Goal: Task Accomplishment & Management: Use online tool/utility

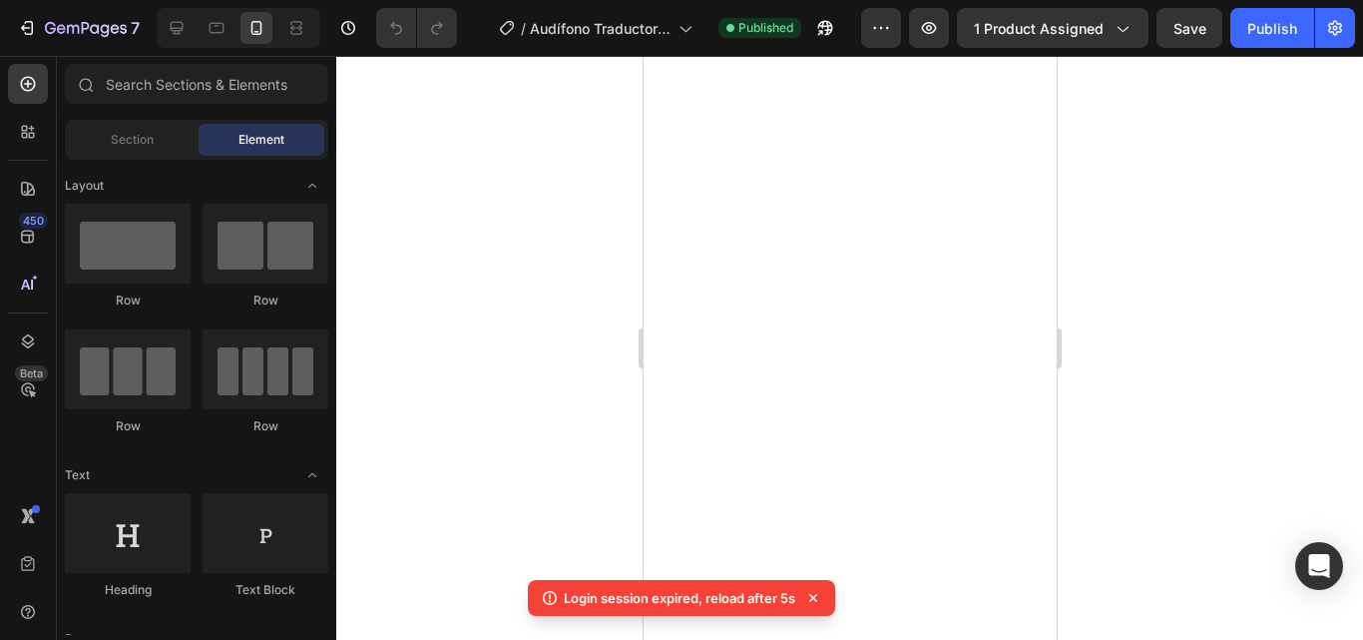
click at [554, 493] on div at bounding box center [849, 348] width 1027 height 584
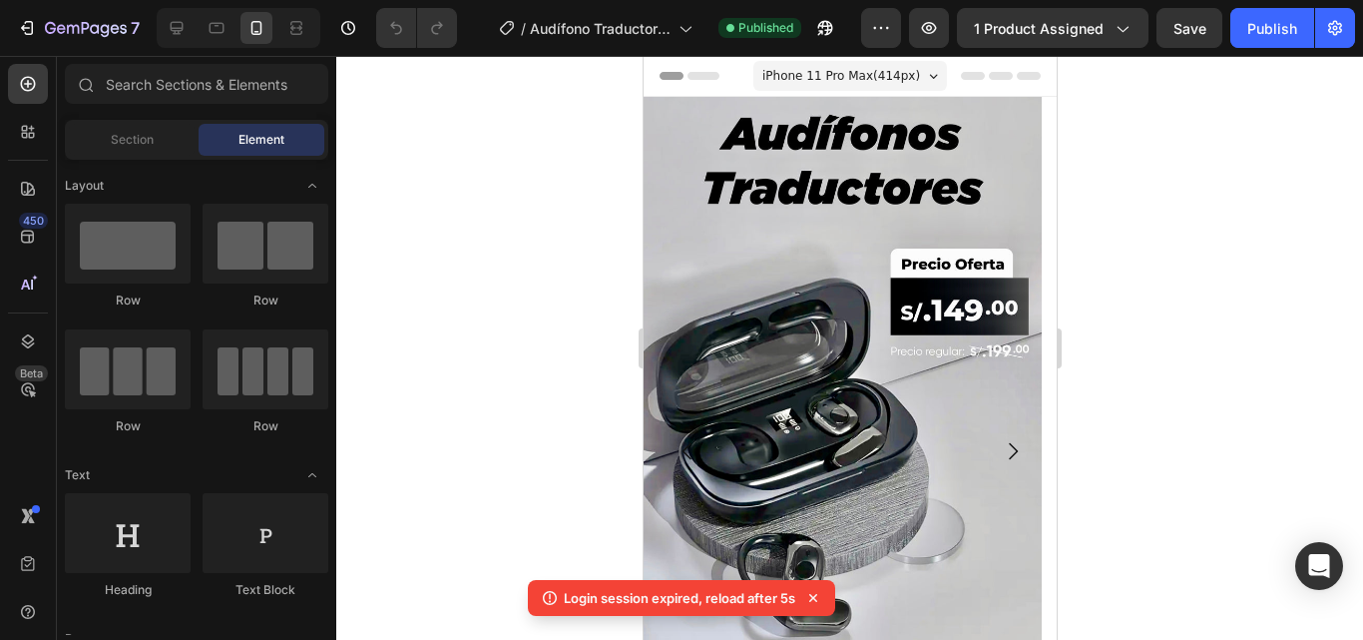
scroll to position [4, 0]
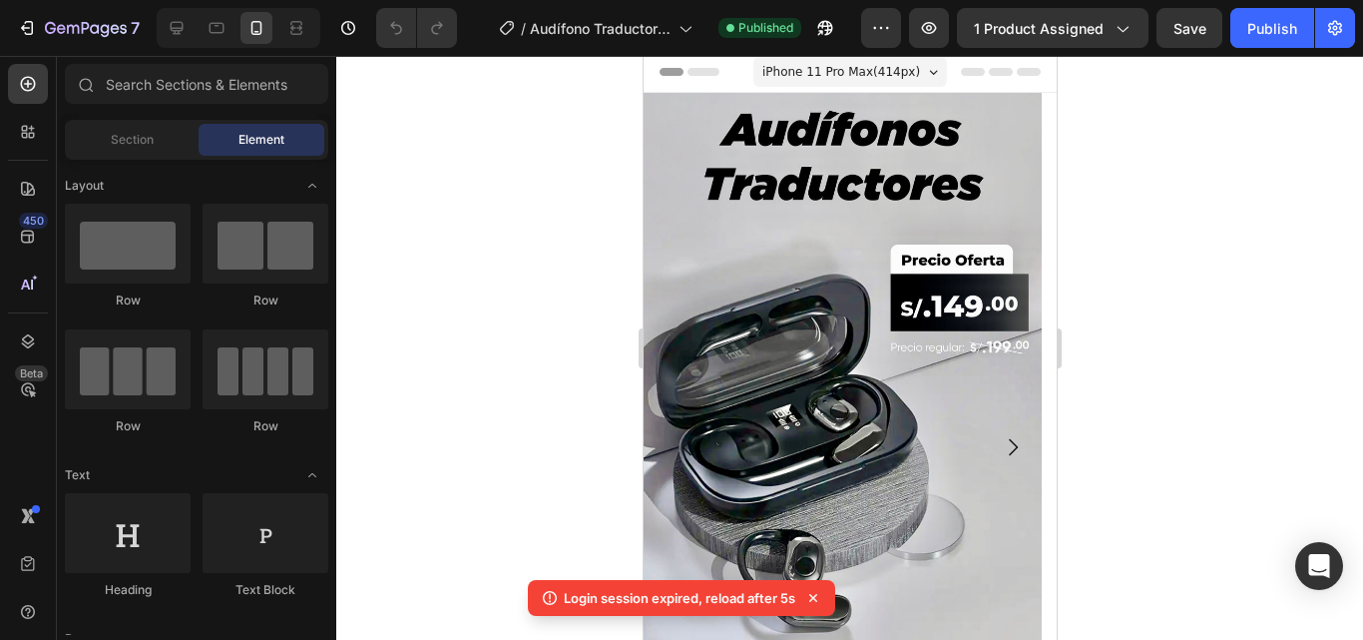
click at [554, 493] on div at bounding box center [849, 348] width 1027 height 584
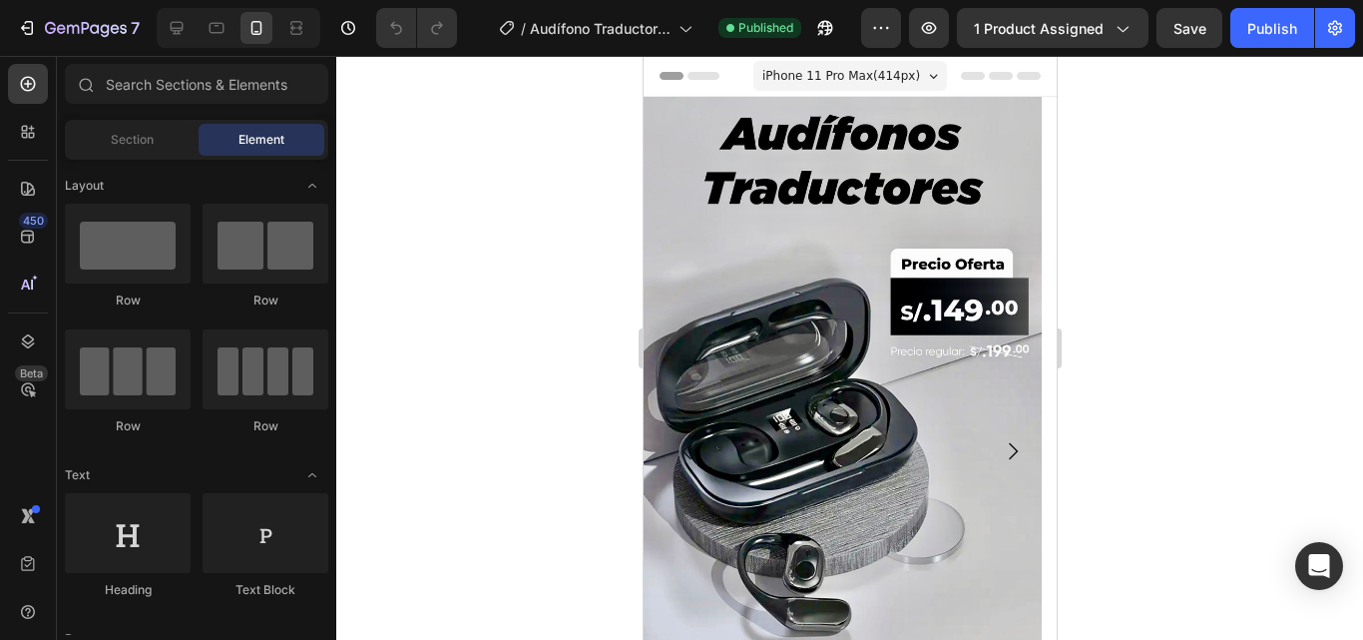
click at [536, 267] on div at bounding box center [849, 348] width 1027 height 584
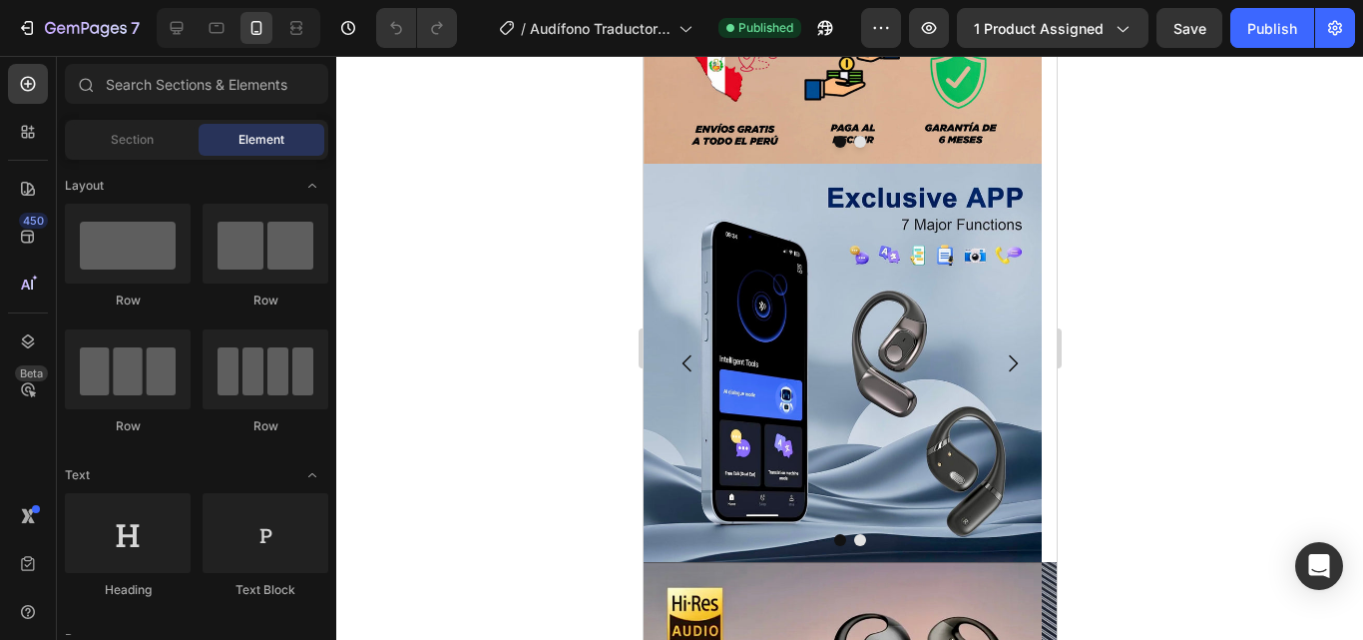
scroll to position [1362, 0]
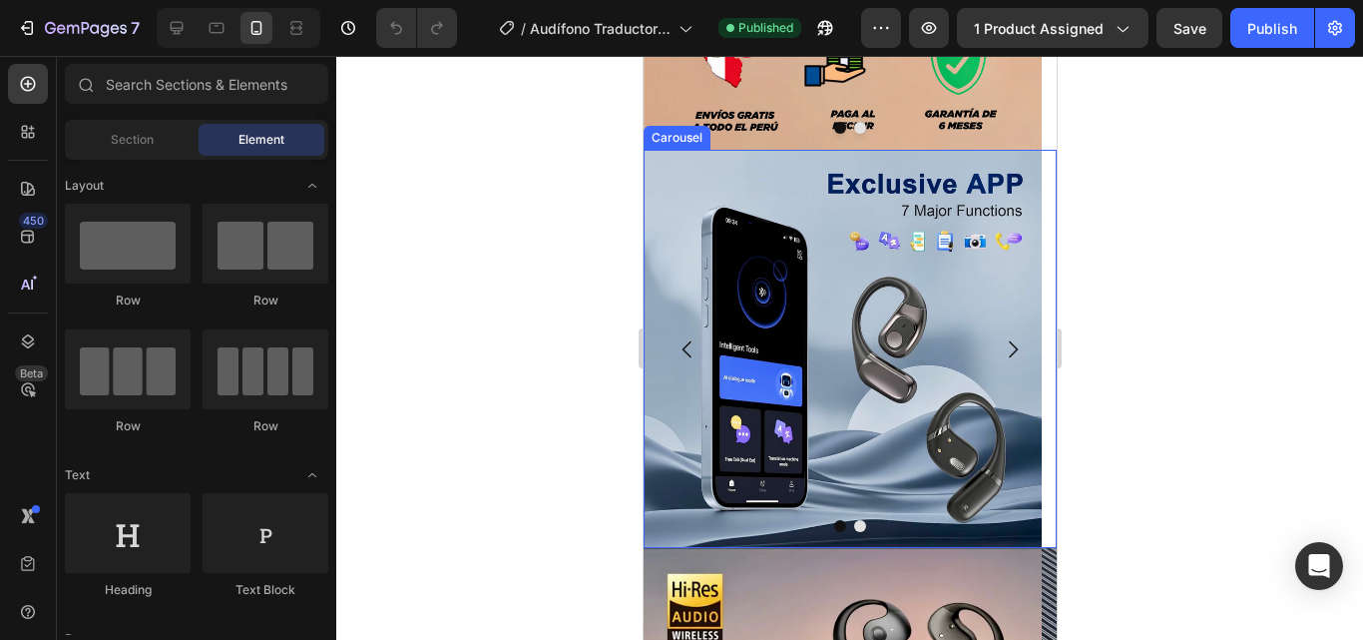
click at [1000, 360] on icon "Carousel Next Arrow" at bounding box center [1012, 349] width 24 height 24
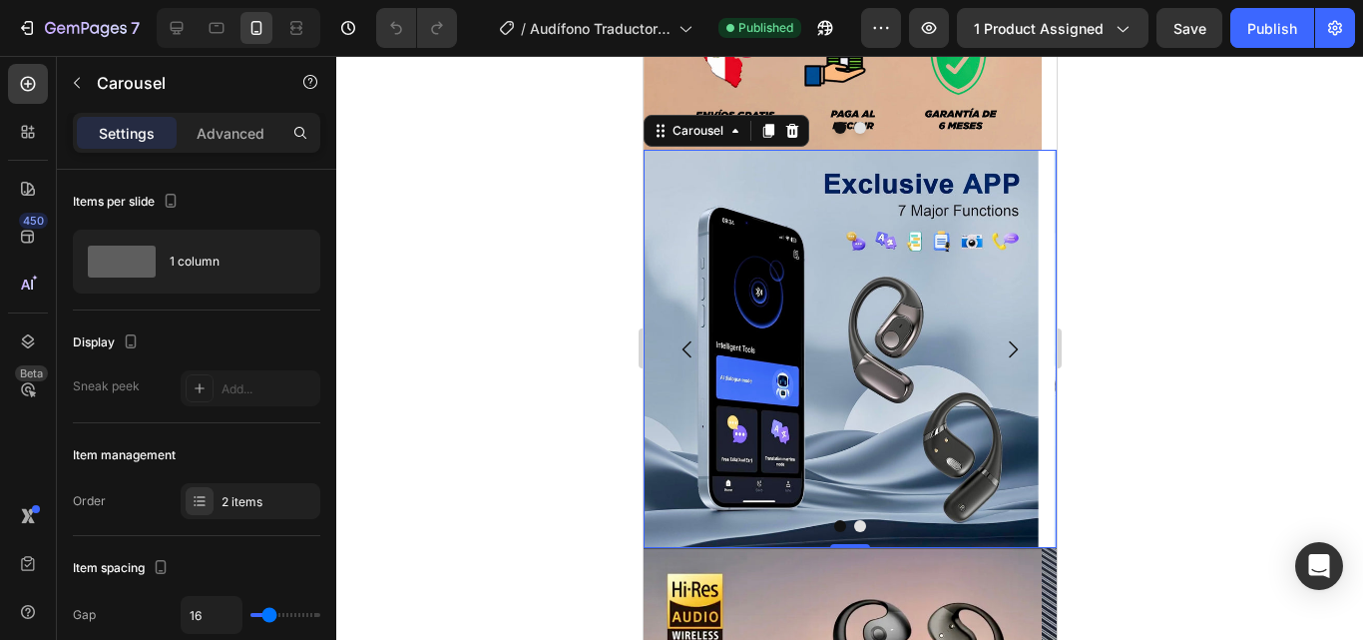
click at [1000, 352] on icon "Carousel Next Arrow" at bounding box center [1012, 349] width 24 height 24
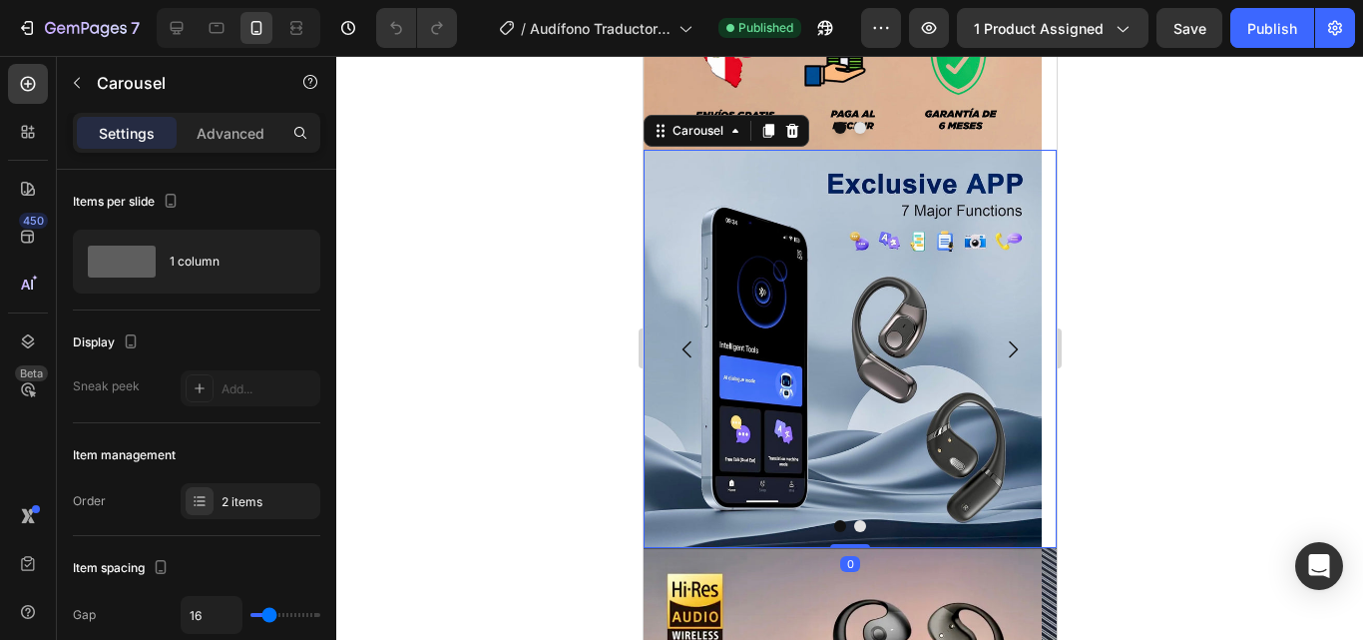
click at [1000, 352] on icon "Carousel Next Arrow" at bounding box center [1012, 349] width 24 height 24
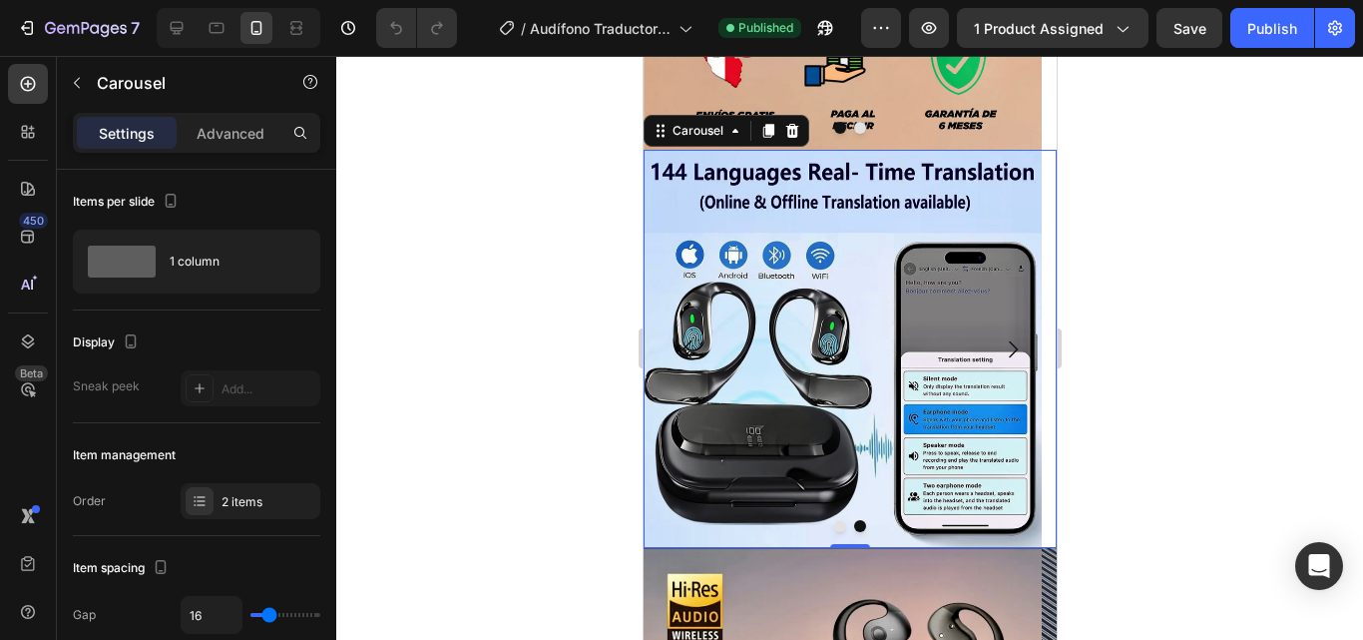
click at [584, 517] on div at bounding box center [849, 348] width 1027 height 584
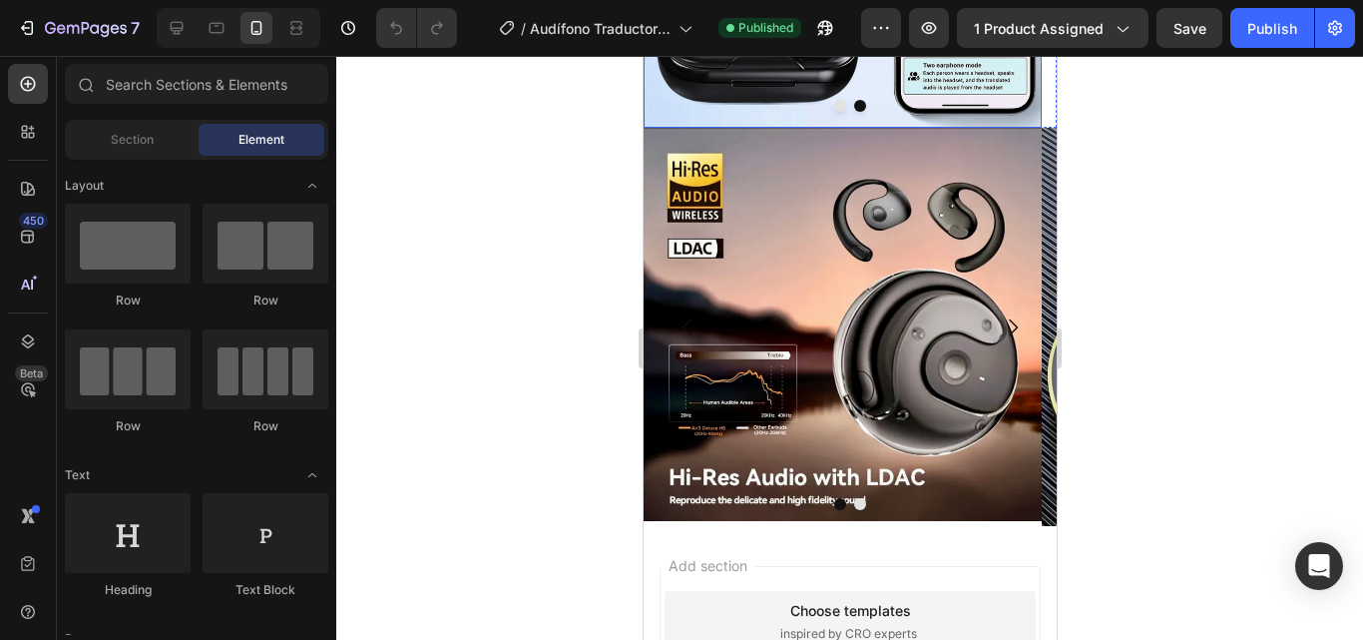
scroll to position [1805, 0]
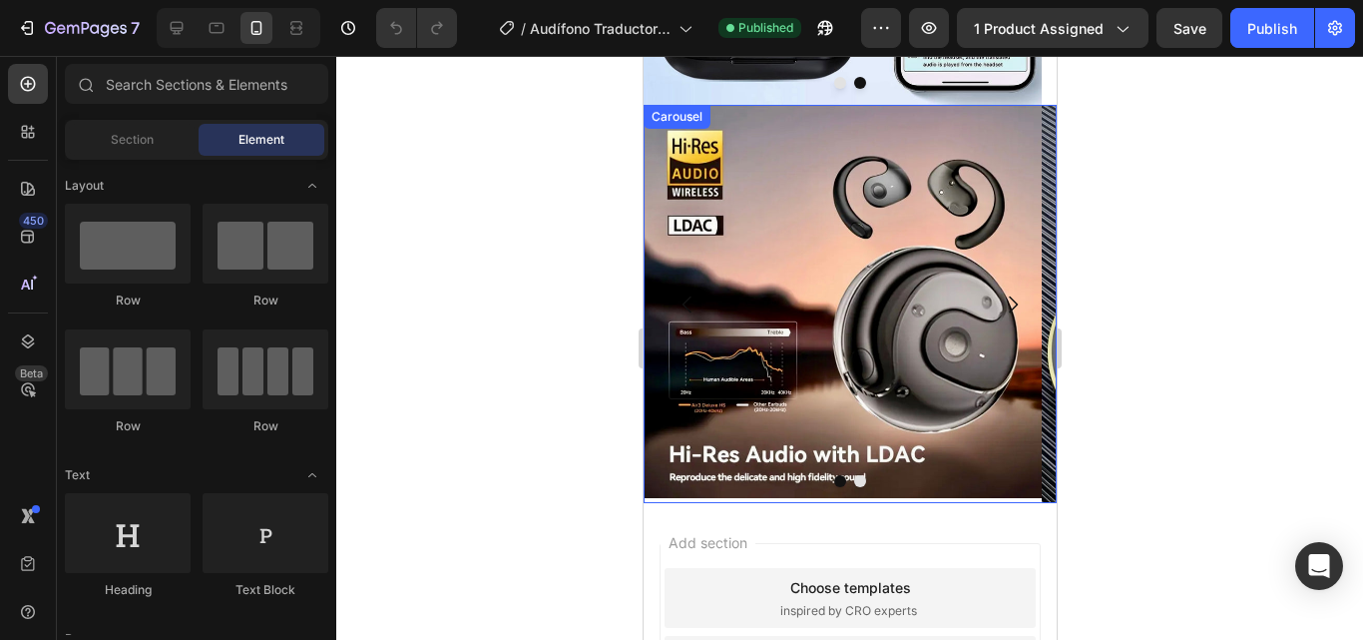
click at [1000, 305] on icon "Carousel Next Arrow" at bounding box center [1012, 304] width 24 height 24
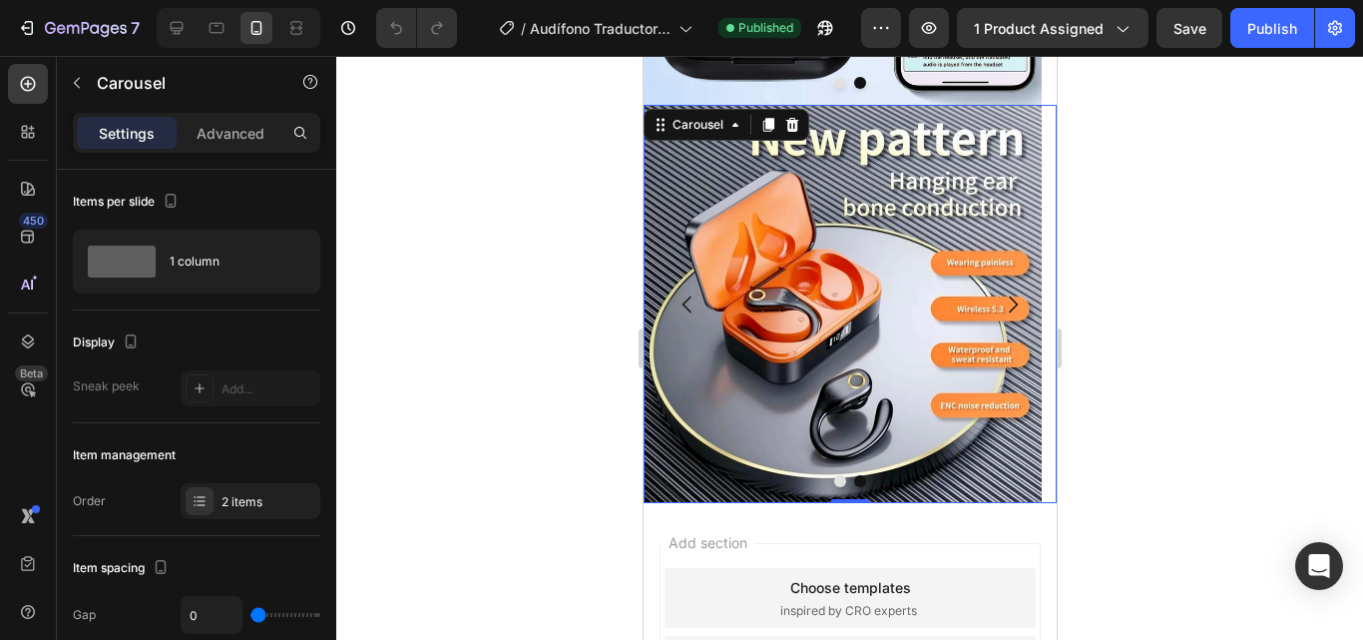
click at [689, 297] on icon "Carousel Back Arrow" at bounding box center [686, 304] width 9 height 17
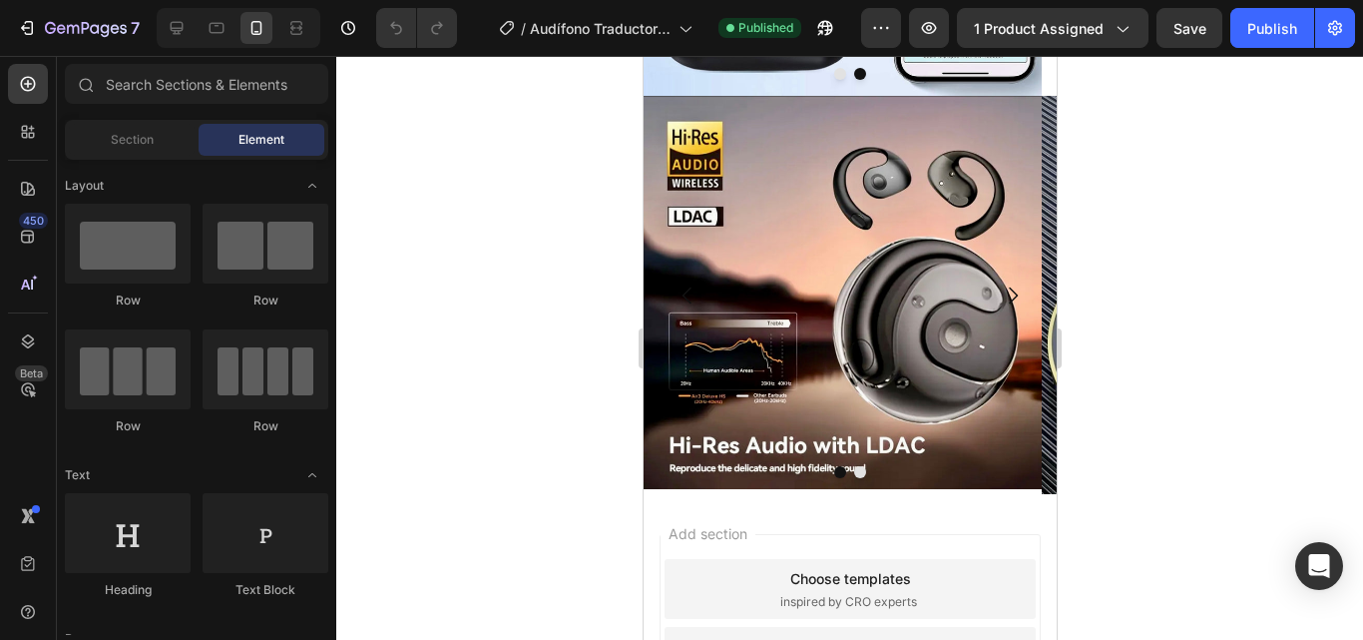
scroll to position [1912, 0]
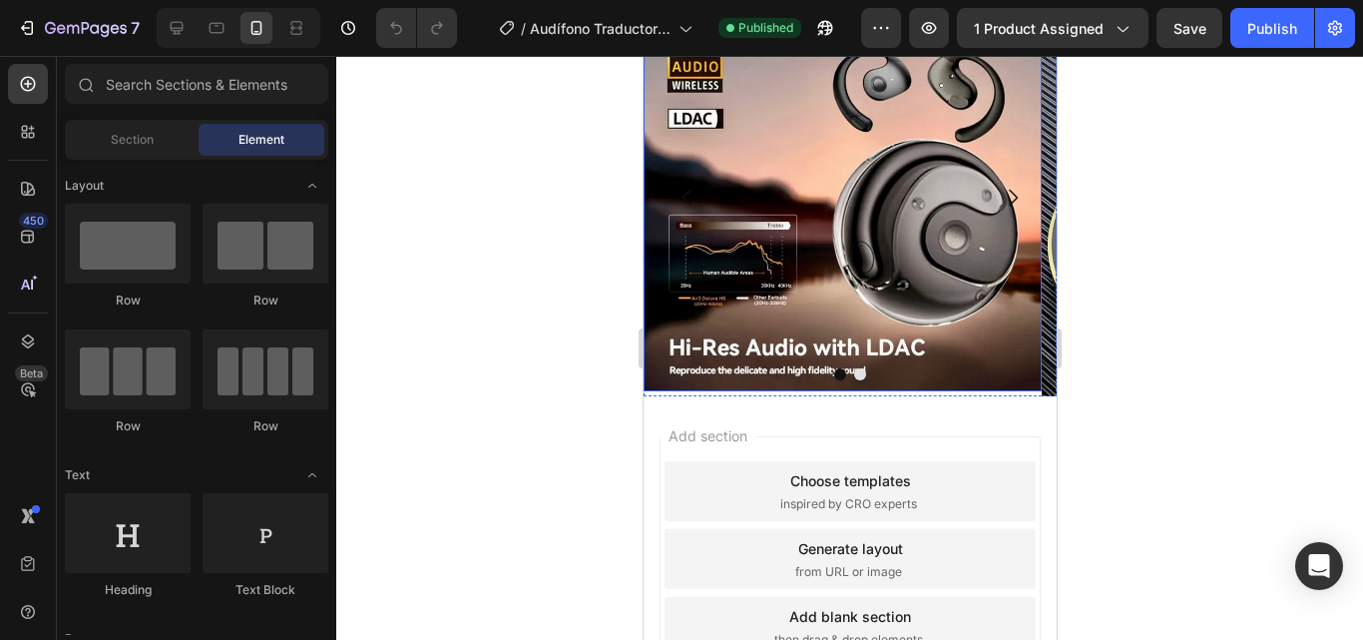
click at [911, 321] on img at bounding box center [842, 194] width 398 height 392
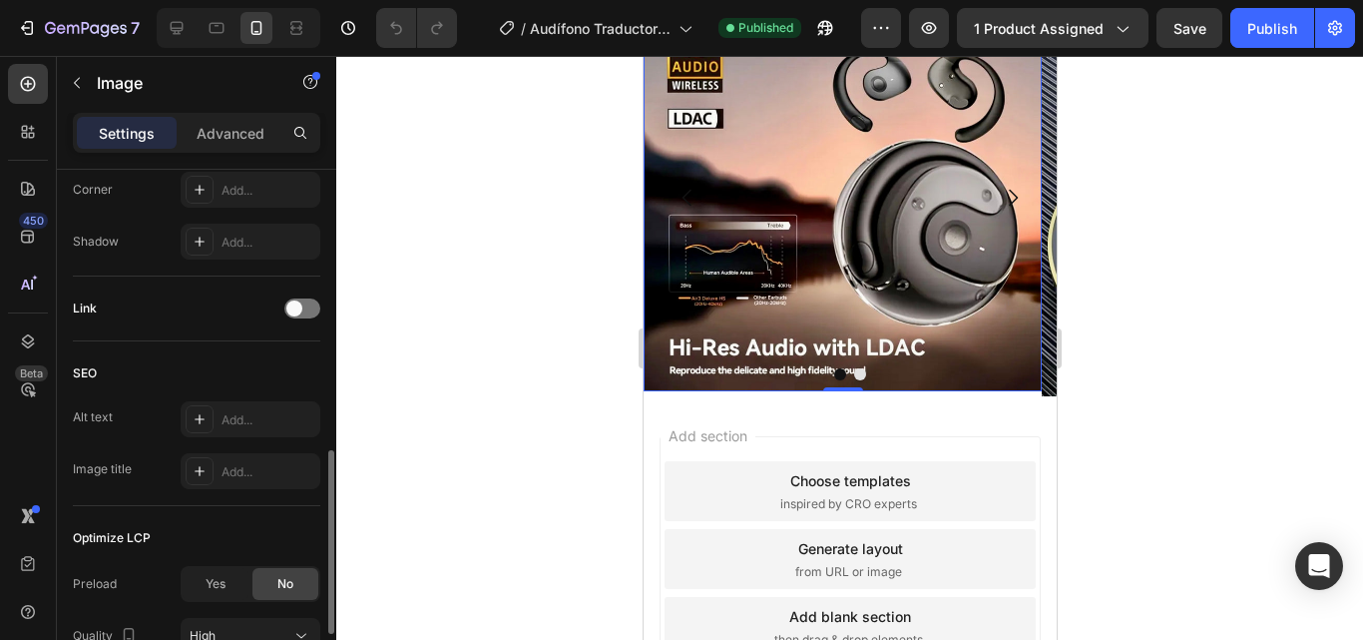
scroll to position [980, 0]
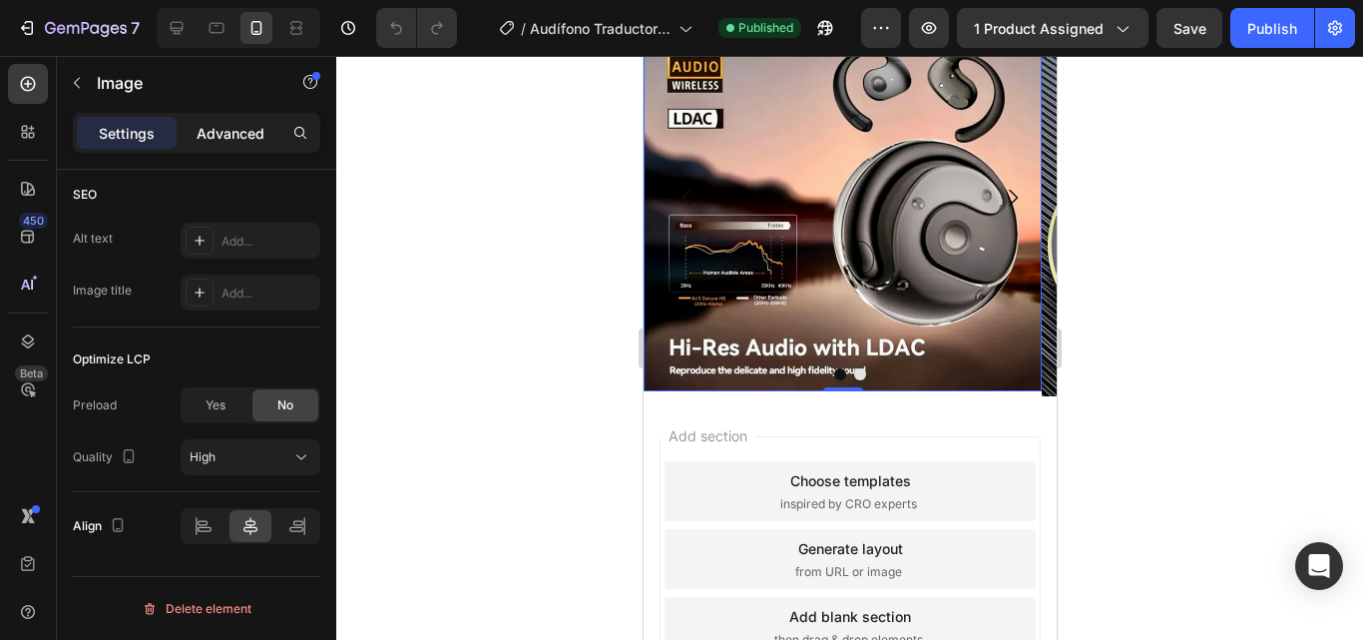
click at [225, 118] on div "Advanced" at bounding box center [231, 133] width 100 height 32
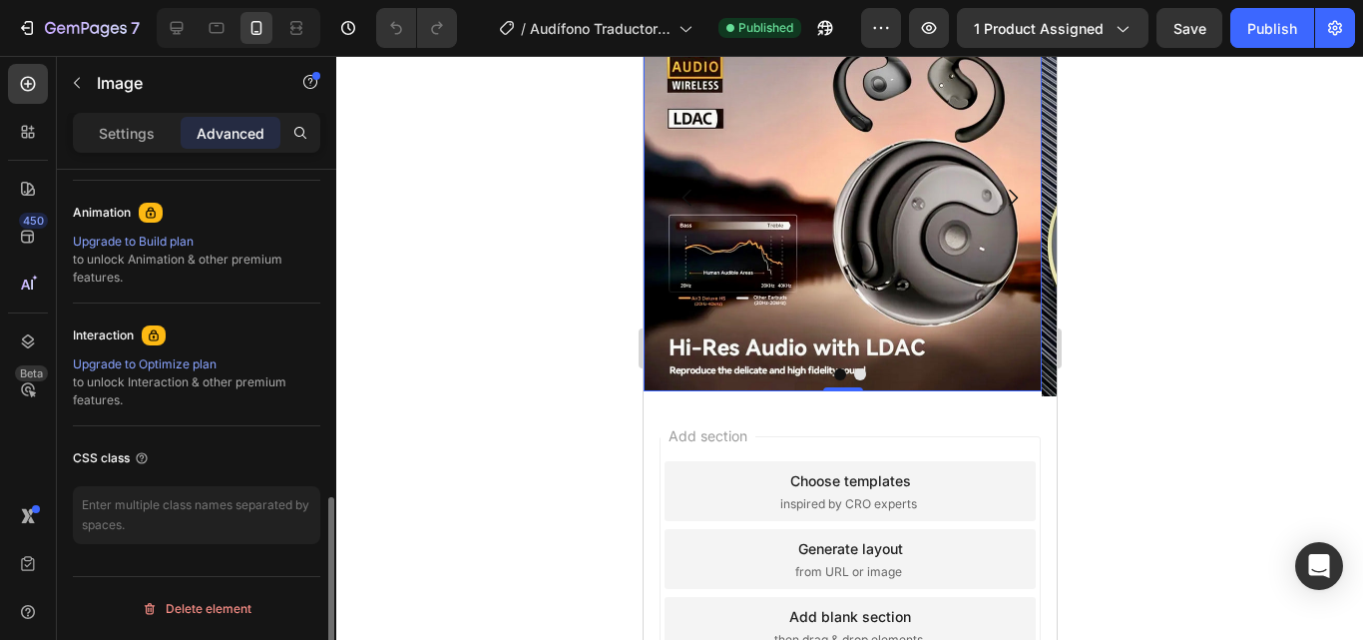
scroll to position [858, 0]
click at [435, 394] on div at bounding box center [849, 348] width 1027 height 584
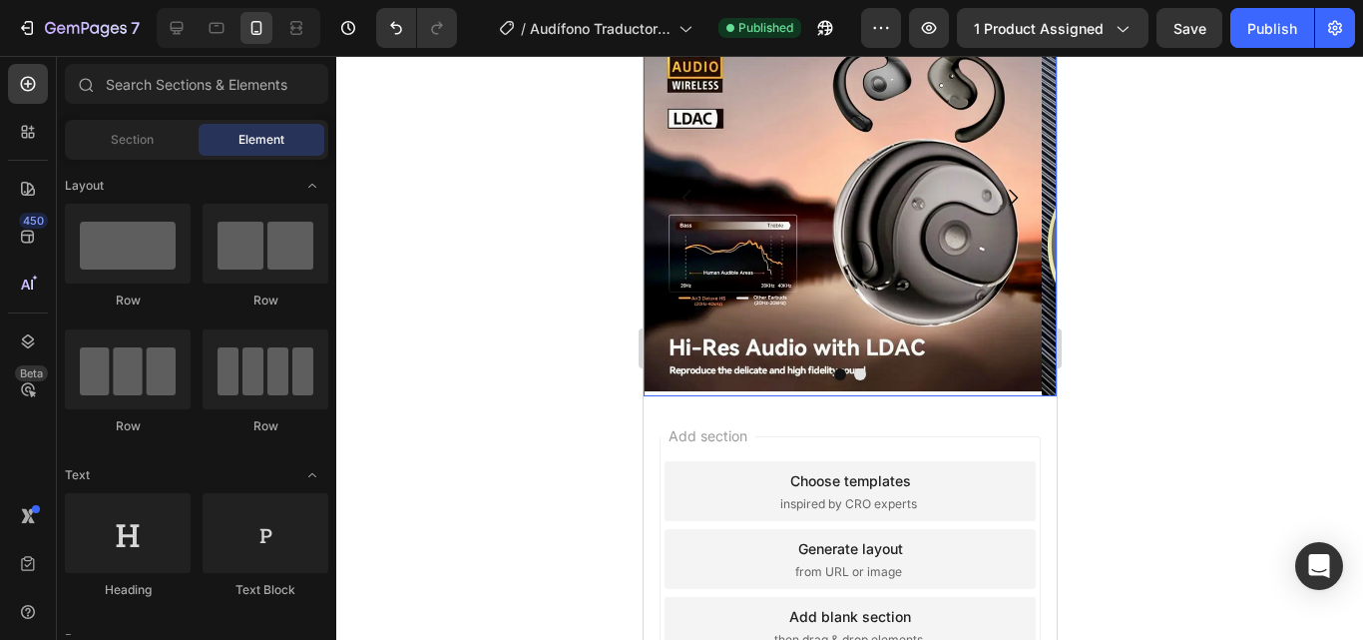
click at [691, 393] on div "Image" at bounding box center [842, 197] width 398 height 398
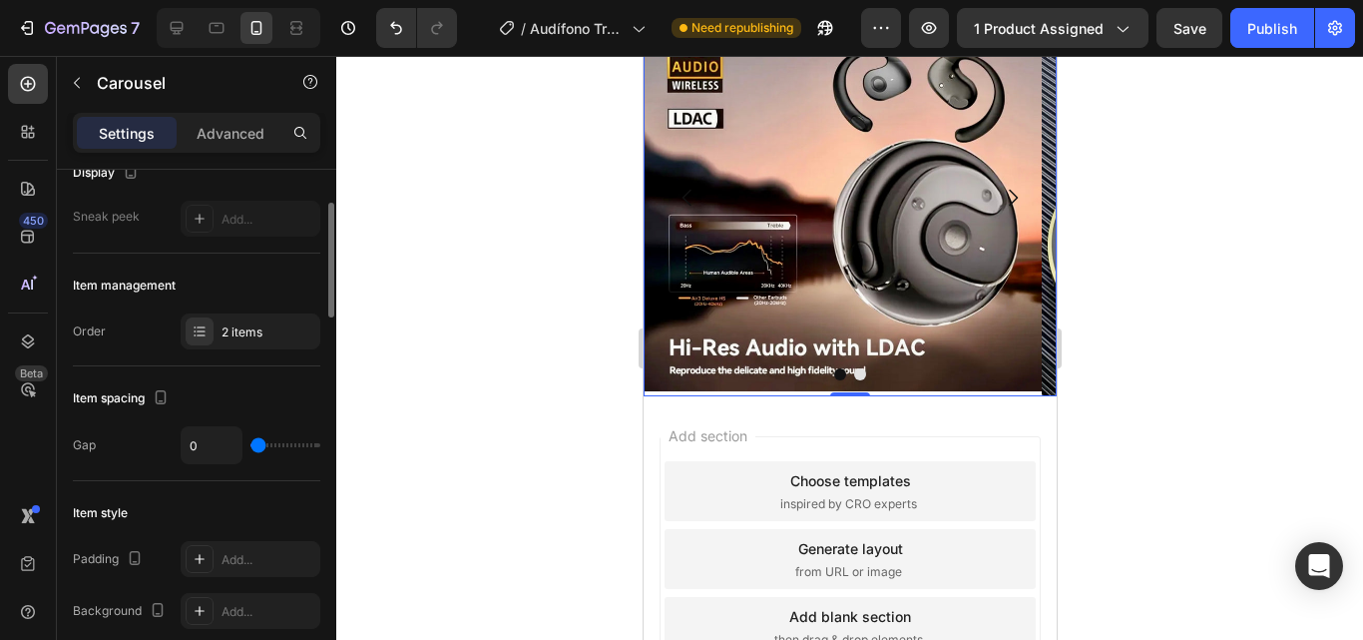
scroll to position [158, 0]
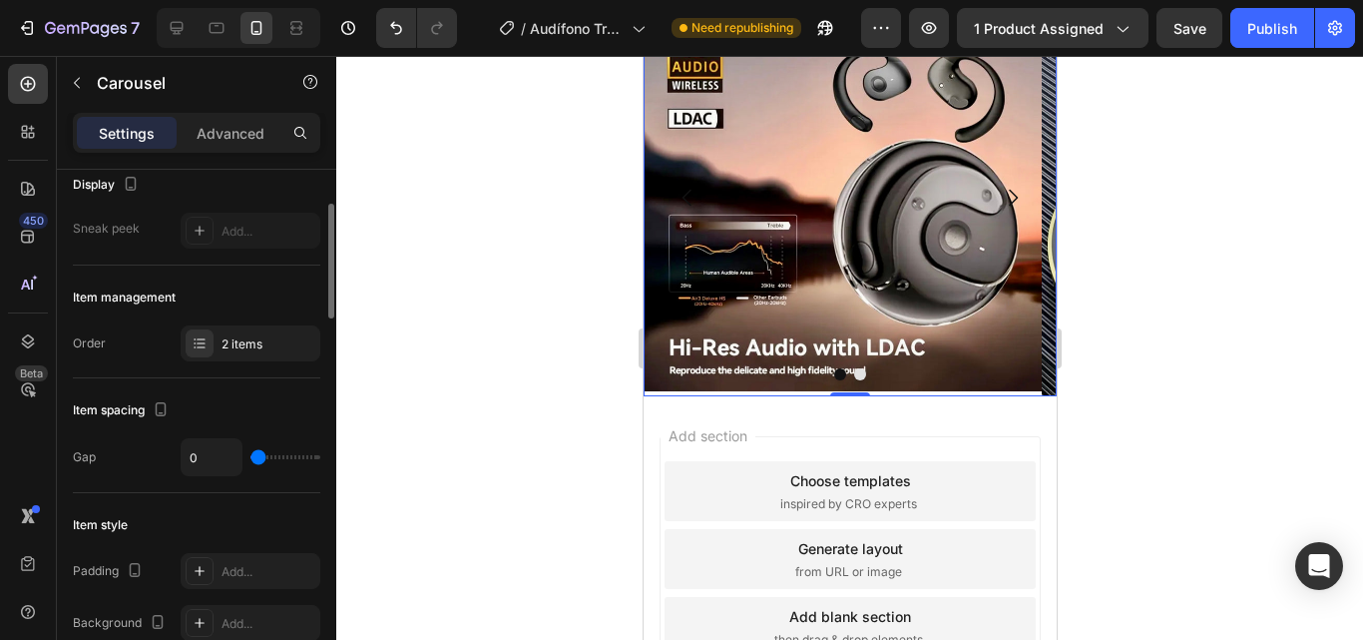
type input "1"
type input "0"
click at [255, 456] on input "range" at bounding box center [286, 457] width 70 height 4
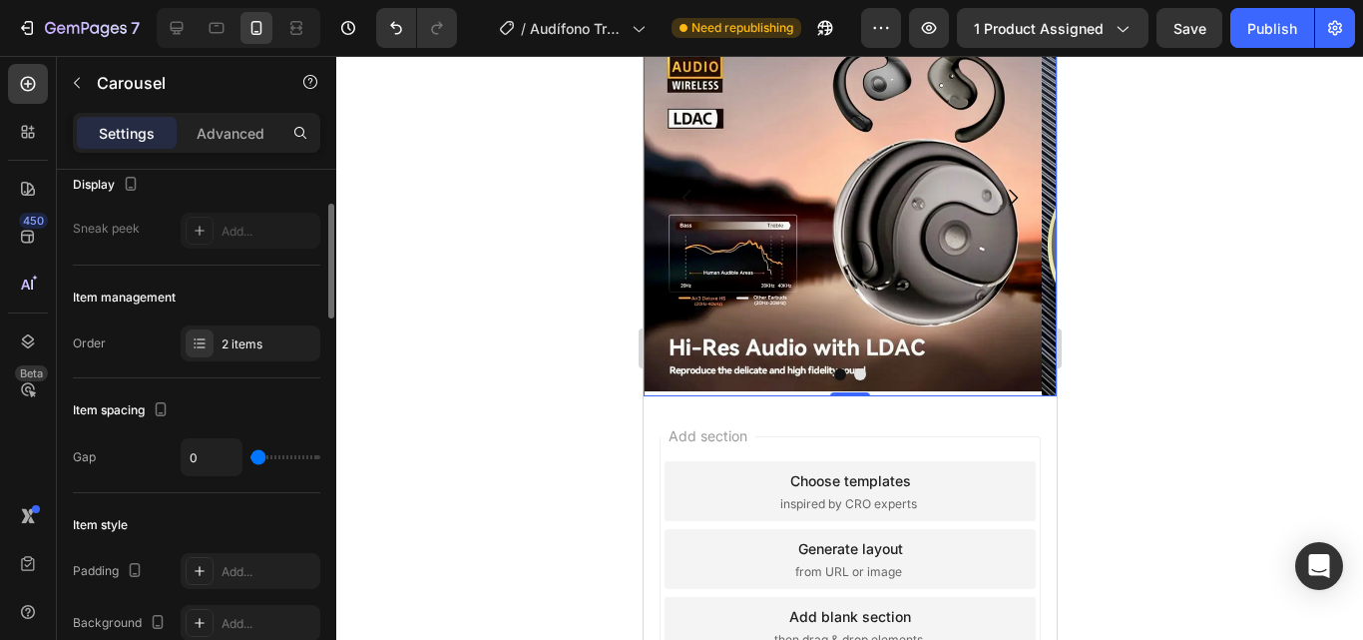
click at [255, 420] on div "Item spacing" at bounding box center [197, 410] width 248 height 32
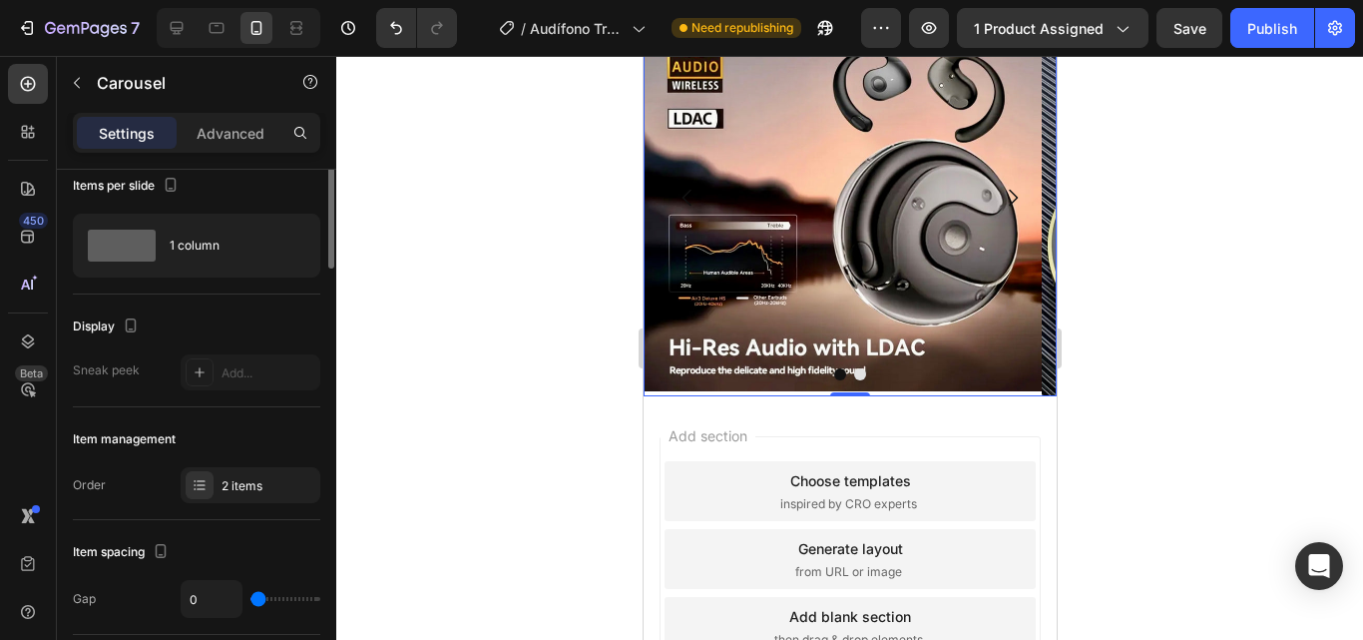
scroll to position [0, 0]
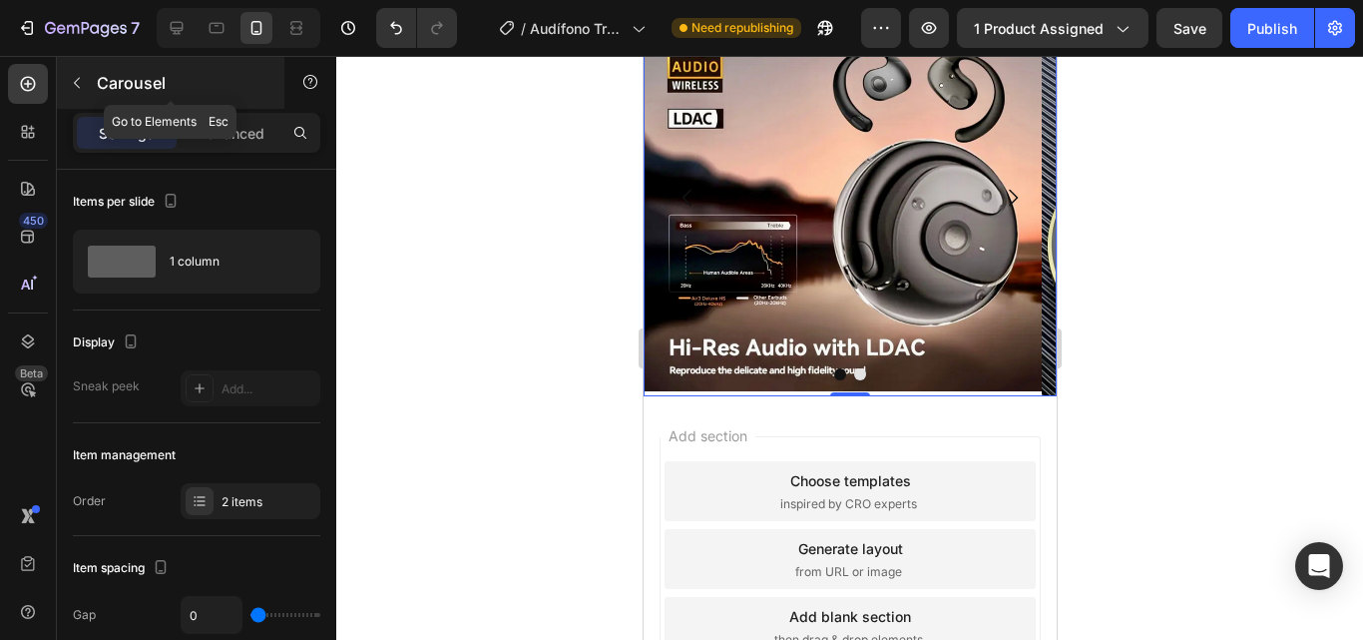
click at [215, 107] on div "Carousel" at bounding box center [171, 83] width 228 height 52
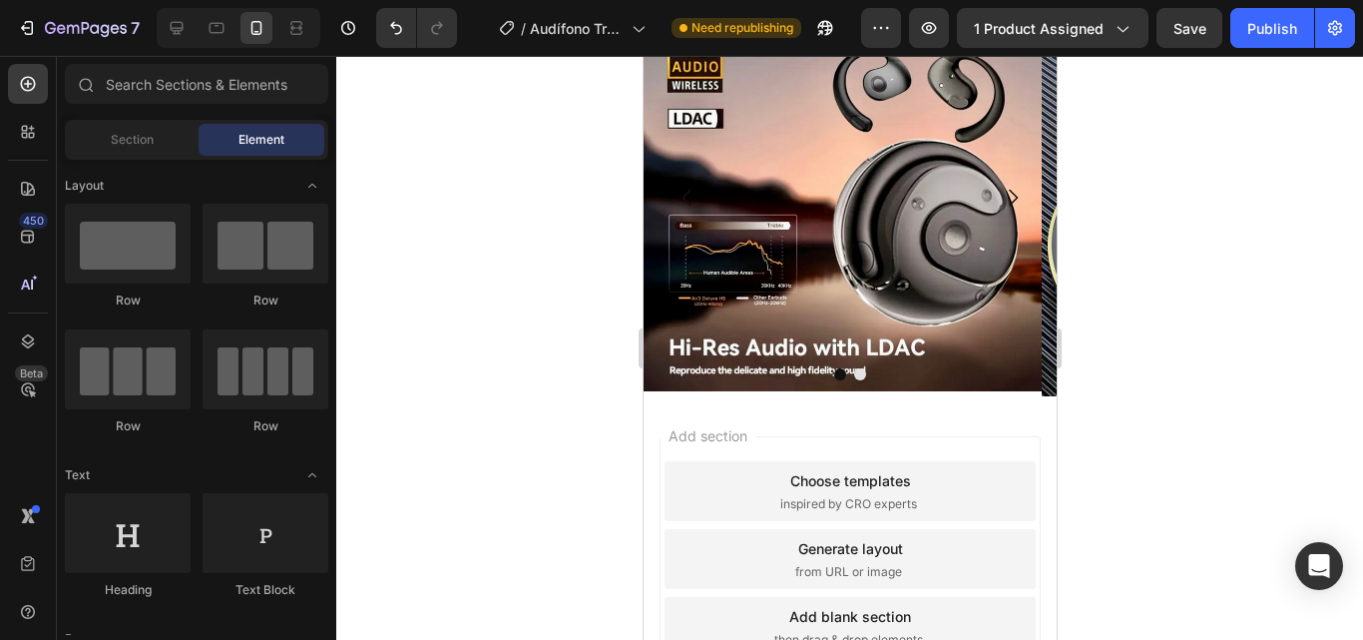
click at [364, 188] on div at bounding box center [849, 348] width 1027 height 584
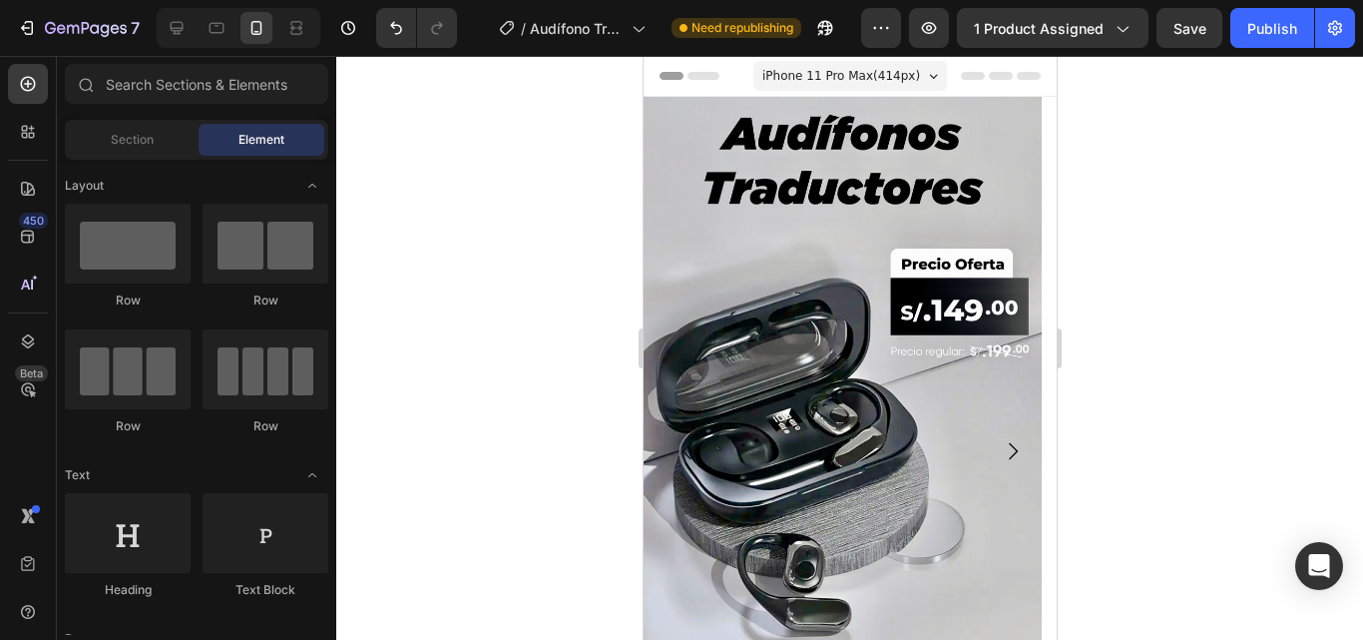
click at [419, 143] on div at bounding box center [849, 348] width 1027 height 584
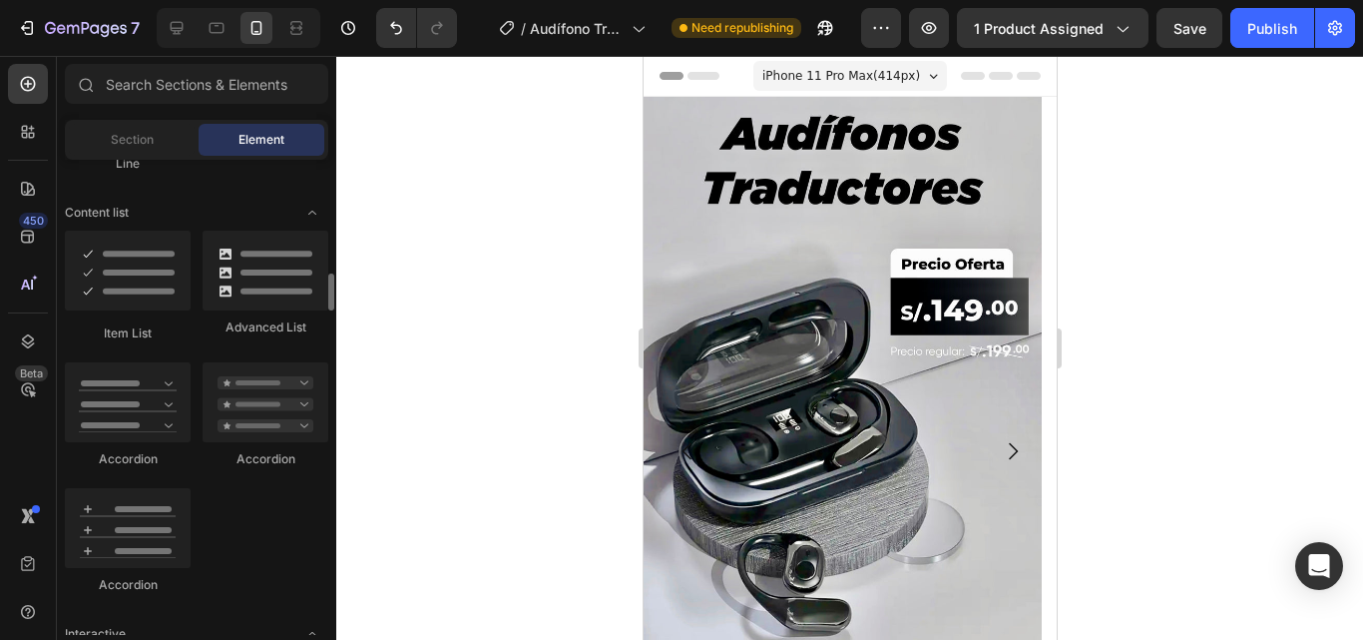
scroll to position [1555, 0]
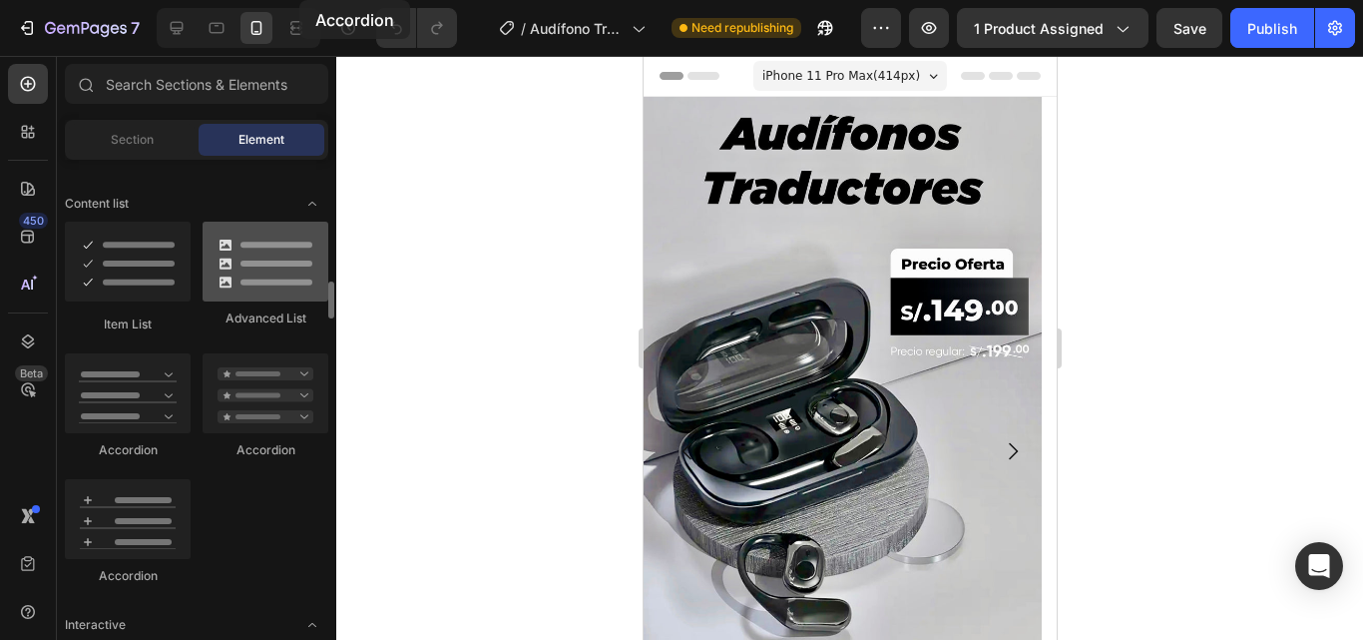
drag, startPoint x: 128, startPoint y: 544, endPoint x: 210, endPoint y: 266, distance: 289.3
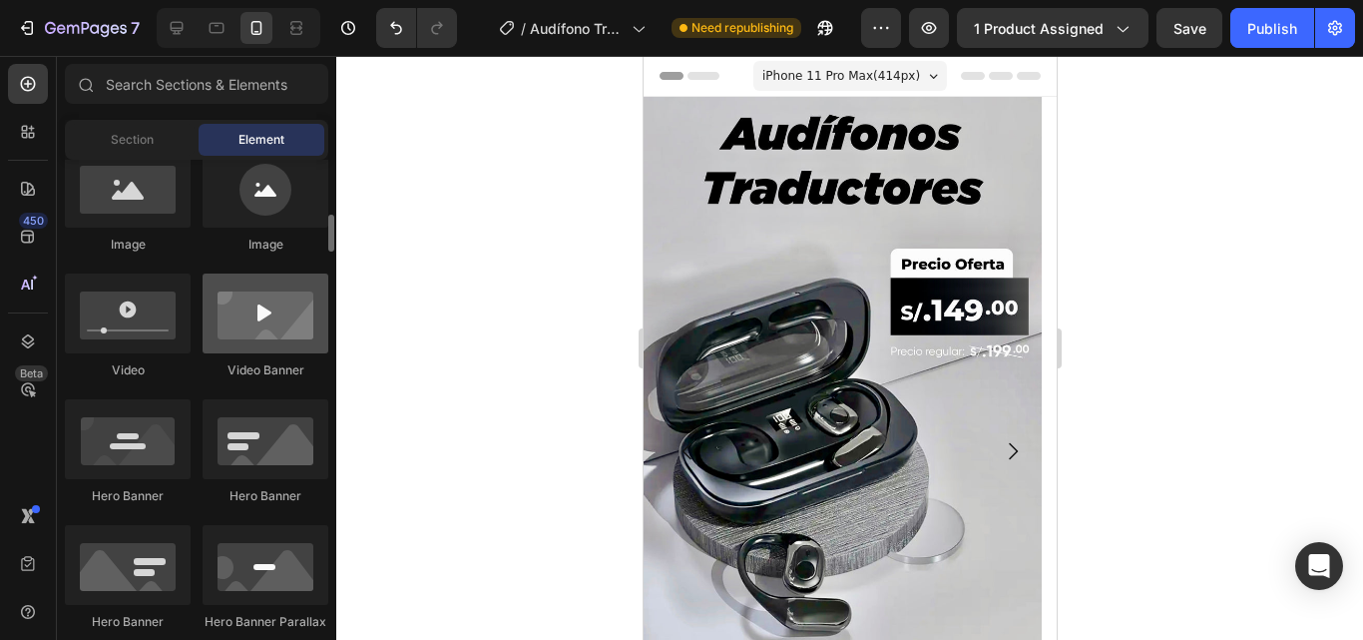
scroll to position [676, 0]
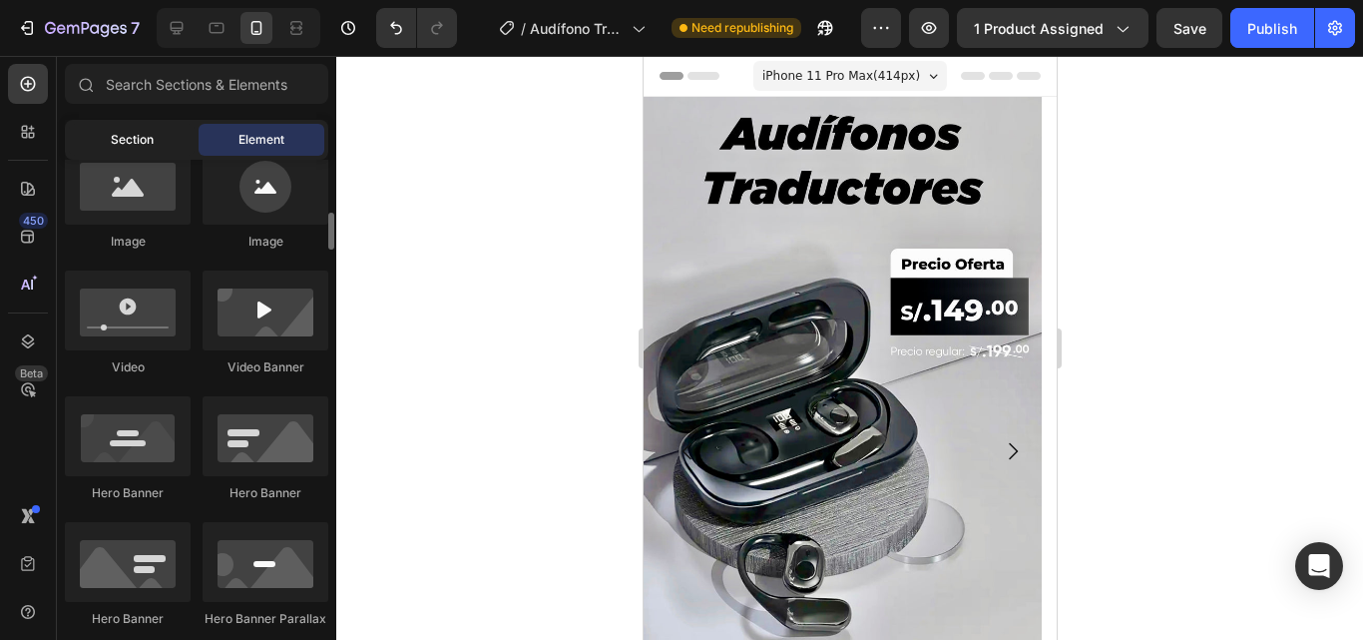
click at [156, 155] on div "Section" at bounding box center [132, 140] width 126 height 32
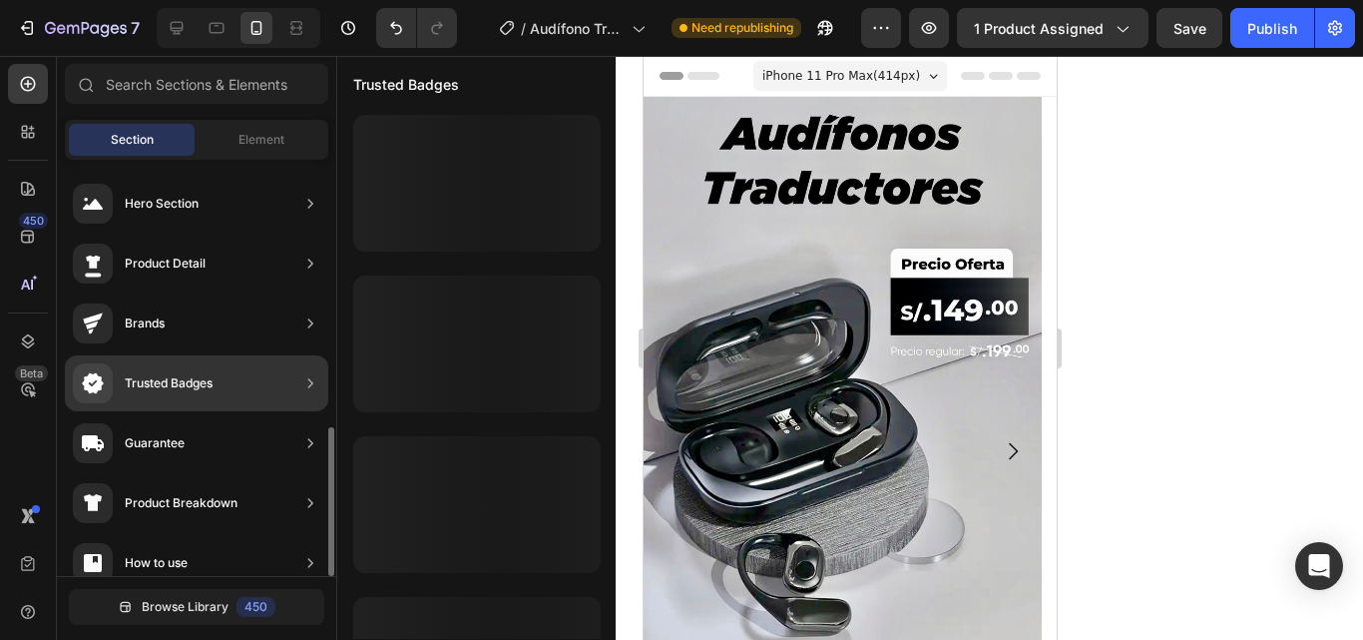
scroll to position [197, 0]
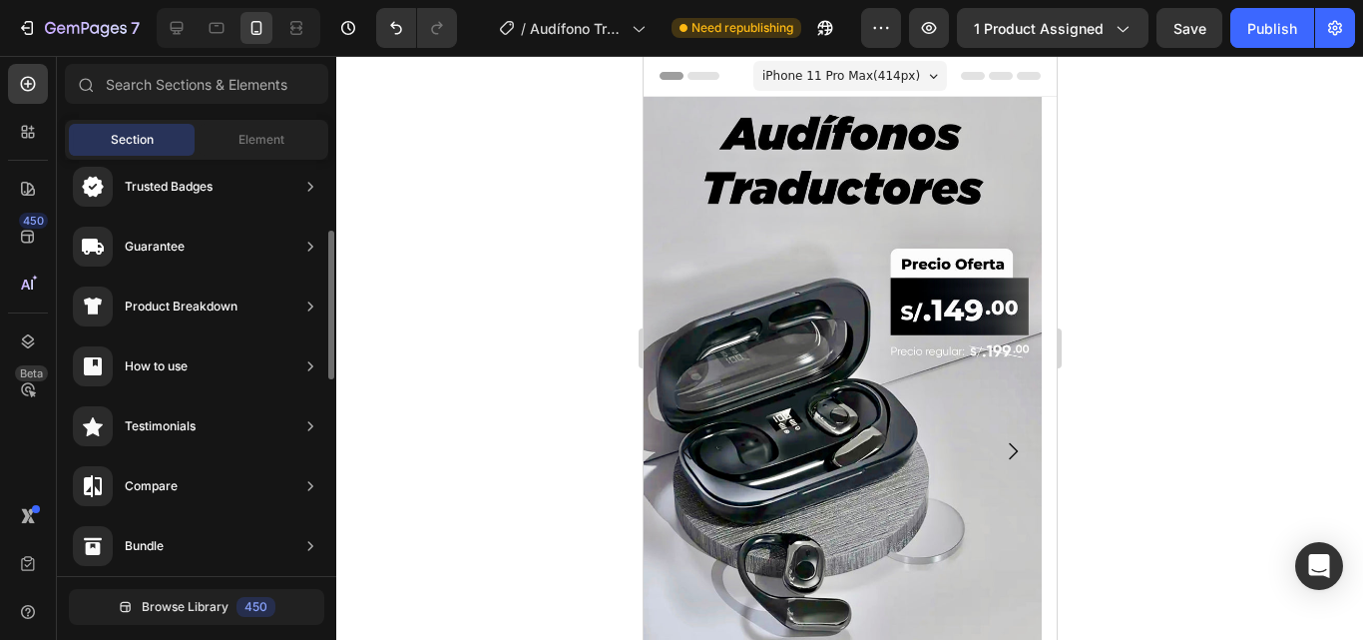
click at [190, 50] on div "7 / Audífono Traductor - Aug 27, 02:07:34 Need republishing Preview 1 product a…" at bounding box center [681, 28] width 1363 height 57
click at [179, 86] on input "text" at bounding box center [196, 84] width 263 height 40
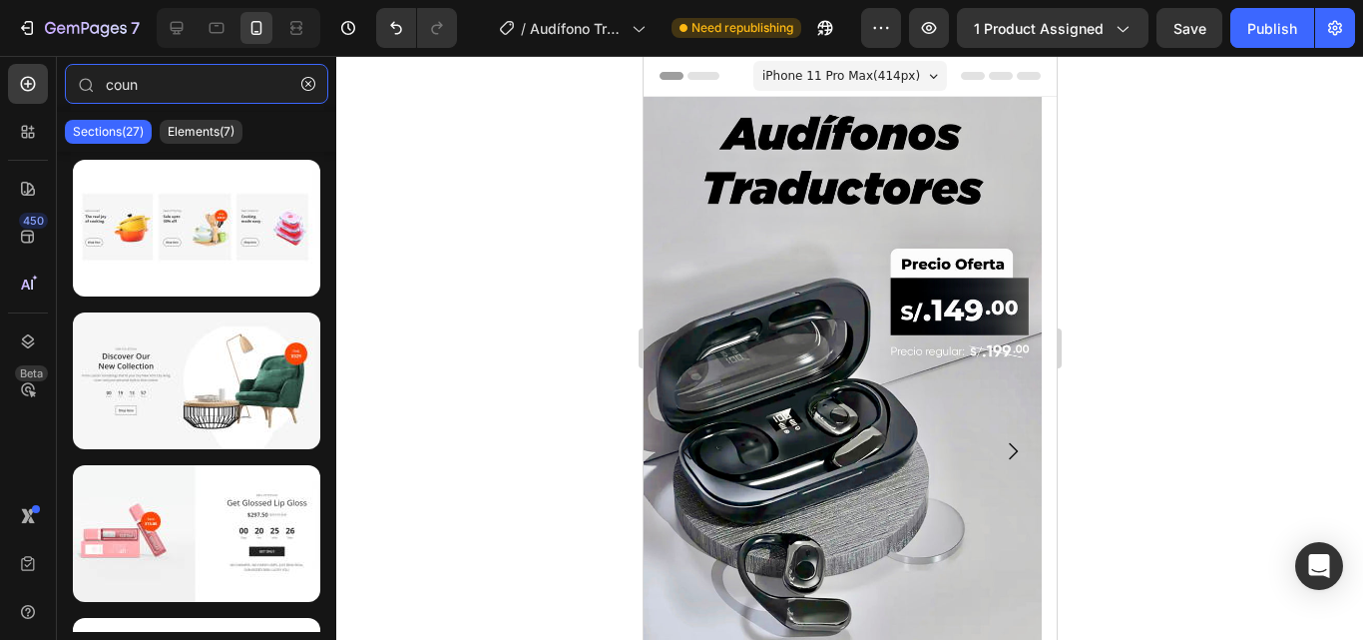
type input "coun"
click at [567, 217] on div at bounding box center [849, 348] width 1027 height 584
click at [197, 143] on div "Elements(7)" at bounding box center [201, 132] width 83 height 24
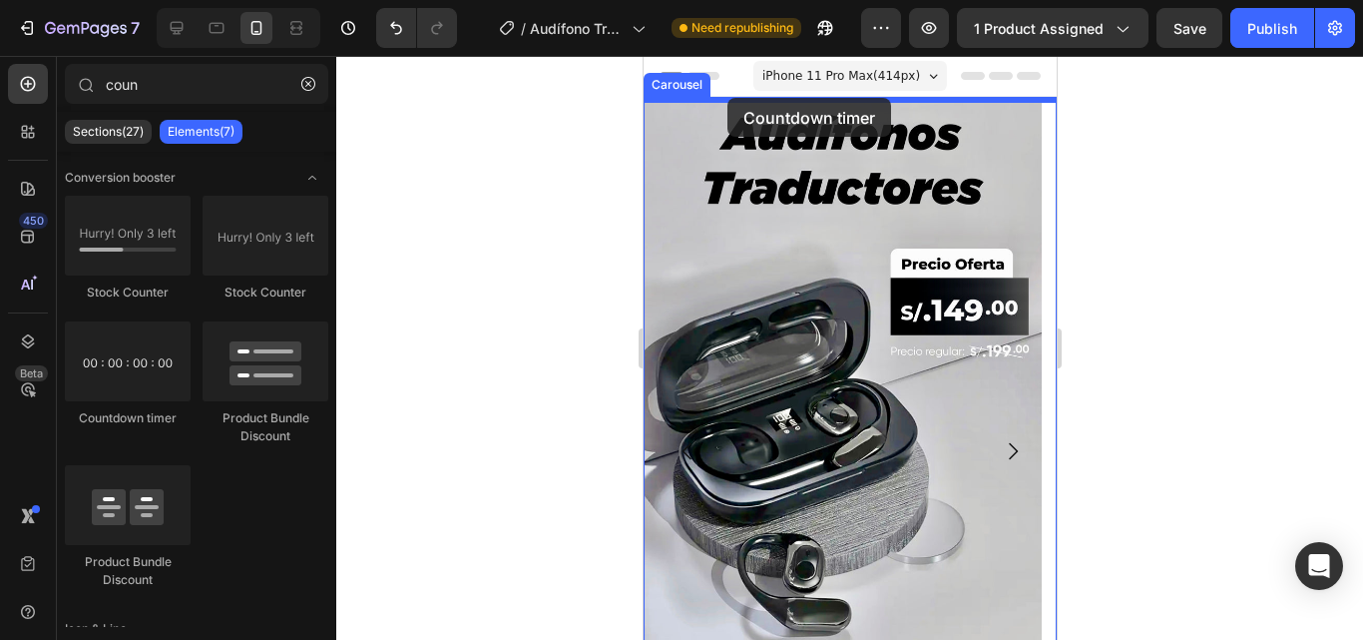
drag, startPoint x: 784, startPoint y: 446, endPoint x: 725, endPoint y: 101, distance: 350.5
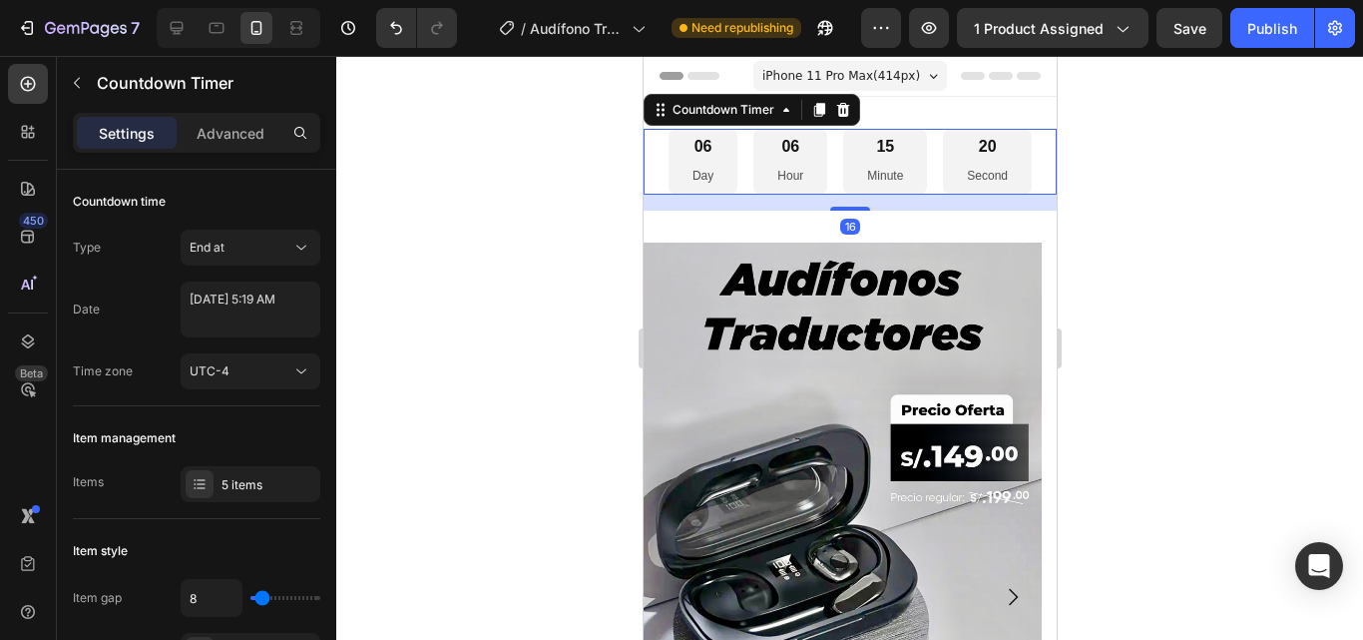
click at [611, 201] on div at bounding box center [849, 348] width 1027 height 584
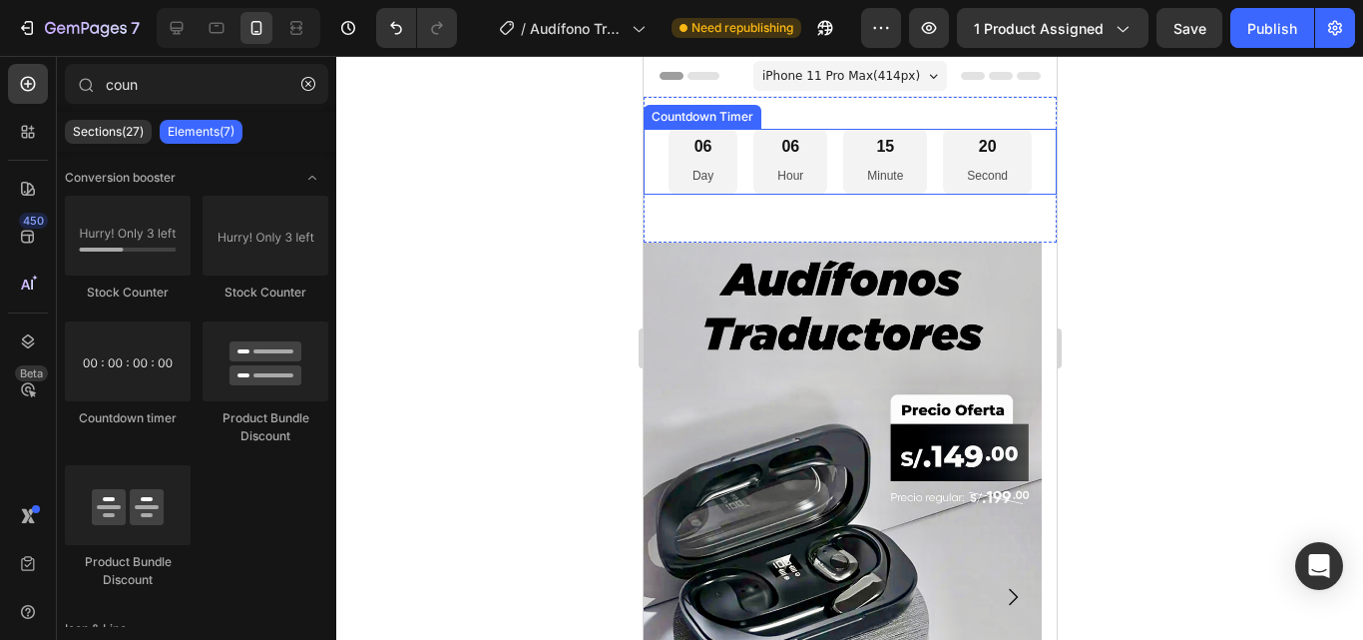
click at [776, 154] on div "06" at bounding box center [789, 147] width 26 height 21
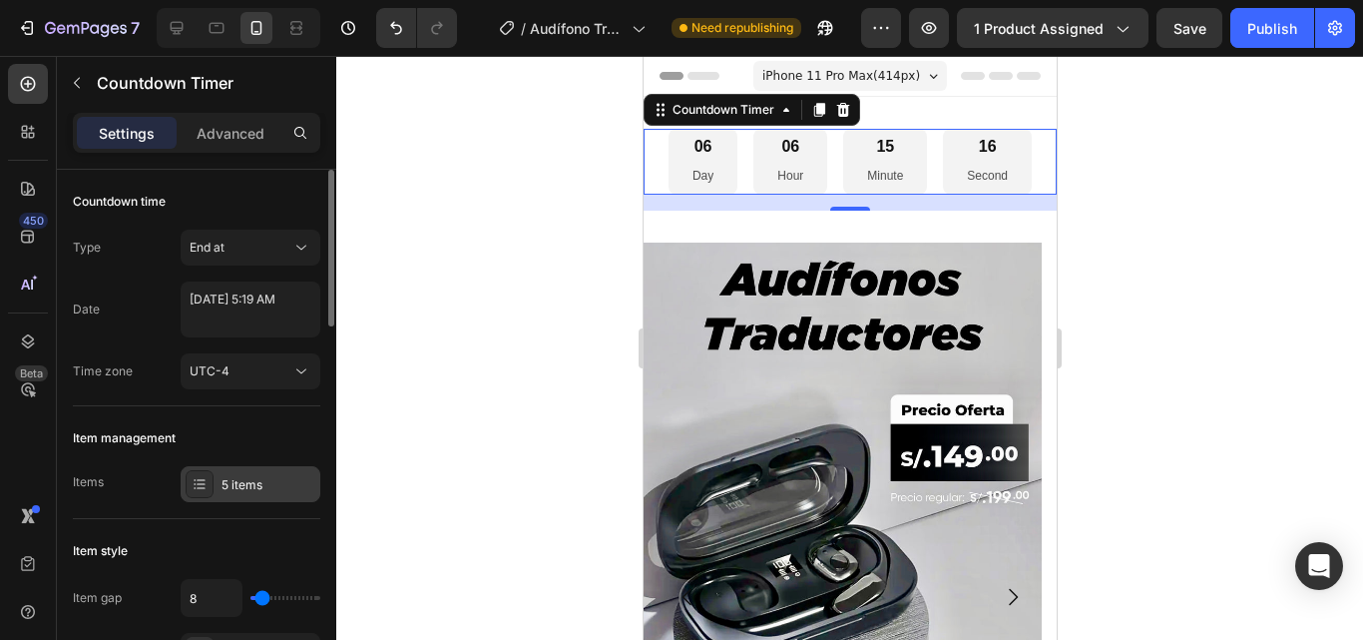
click at [198, 481] on icon at bounding box center [200, 484] width 16 height 16
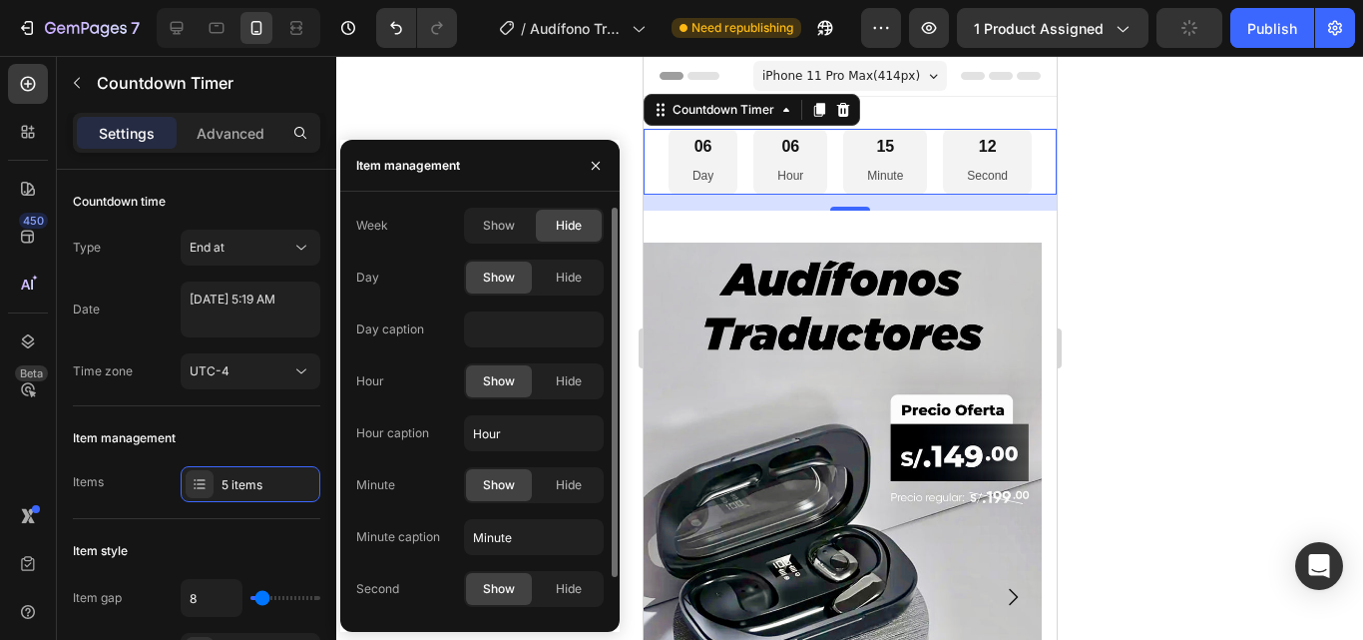
click at [443, 256] on div "Week Show Hide Day Show Hide Day caption Hour Show Hide Hour caption Hour Minut…" at bounding box center [480, 433] width 248 height 451
click at [553, 285] on div "Hide" at bounding box center [569, 277] width 66 height 32
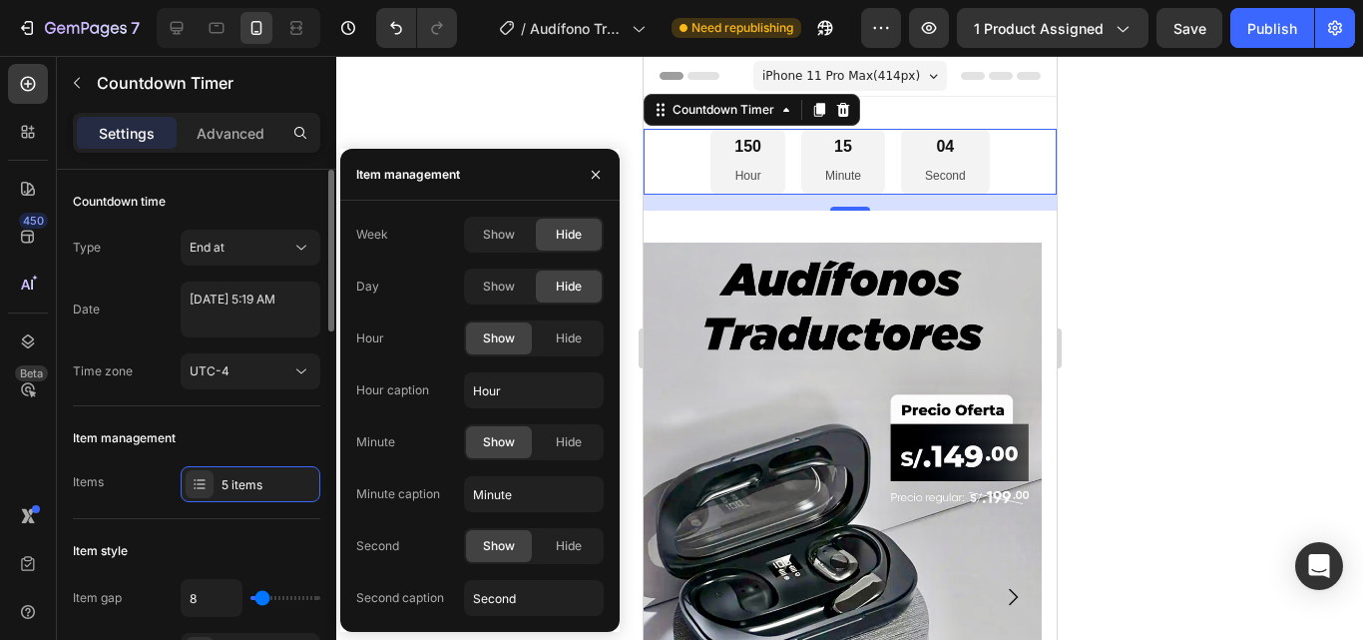
click at [292, 433] on div "Item management" at bounding box center [197, 438] width 248 height 32
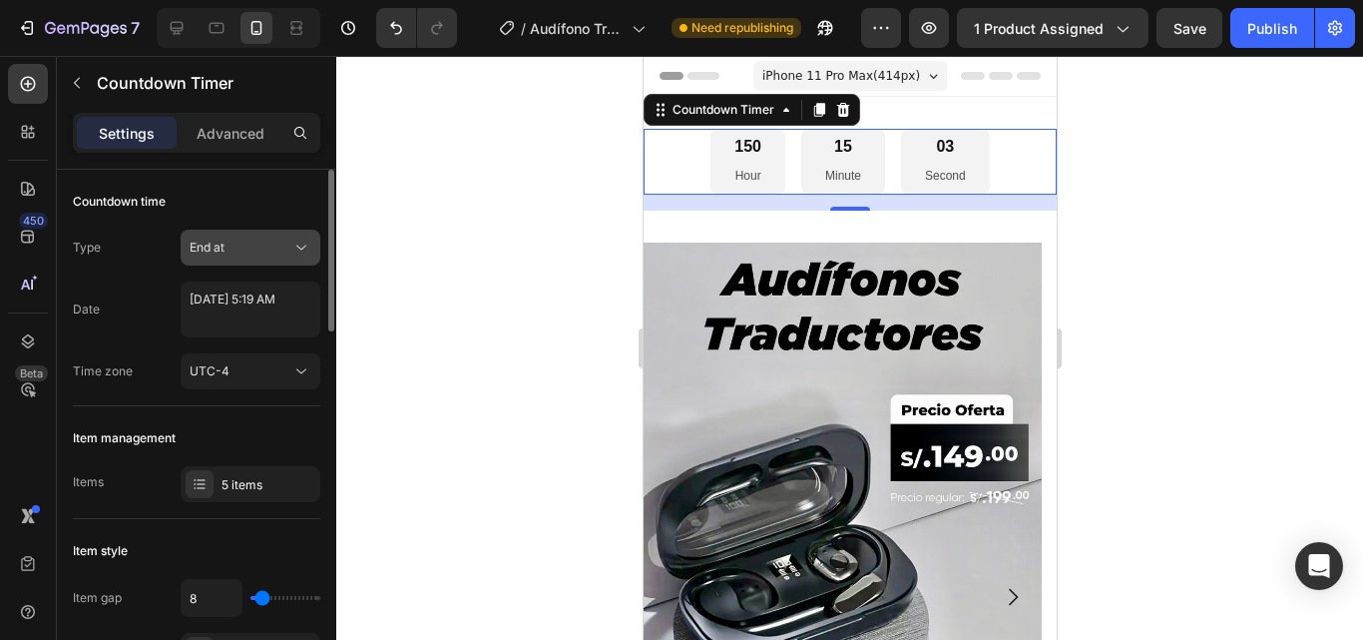
click at [232, 239] on div "End at" at bounding box center [241, 248] width 102 height 18
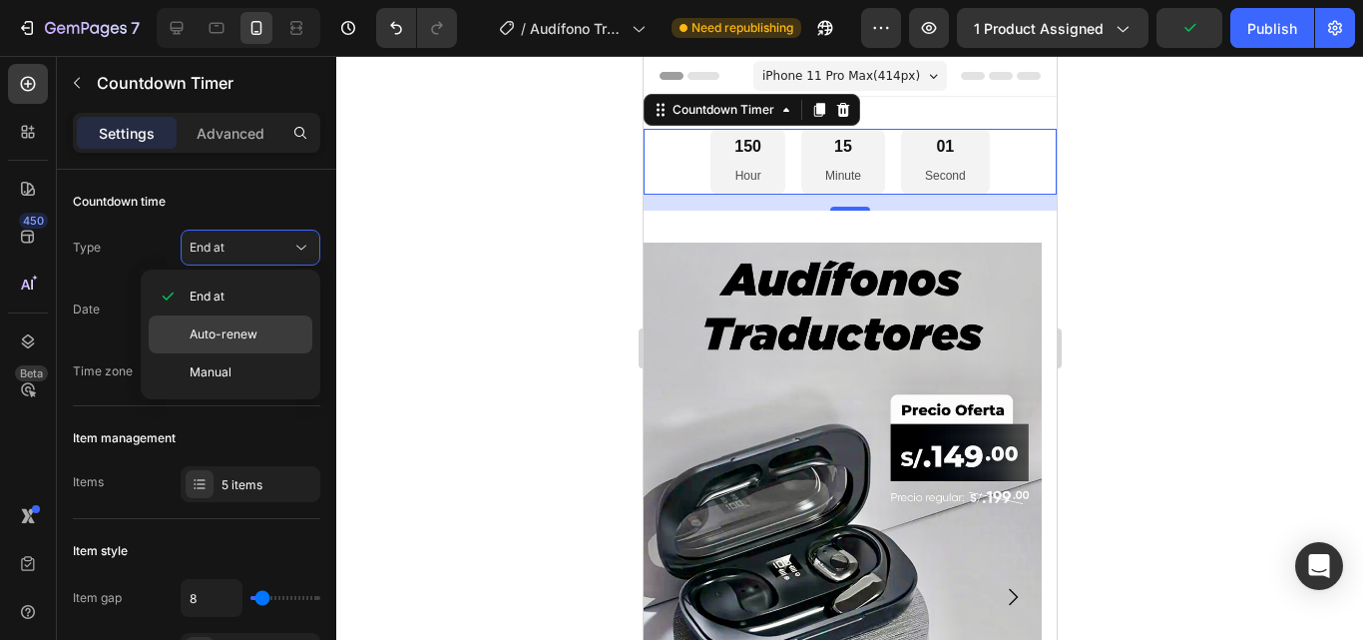
click at [224, 353] on div "Auto-renew" at bounding box center [231, 372] width 164 height 38
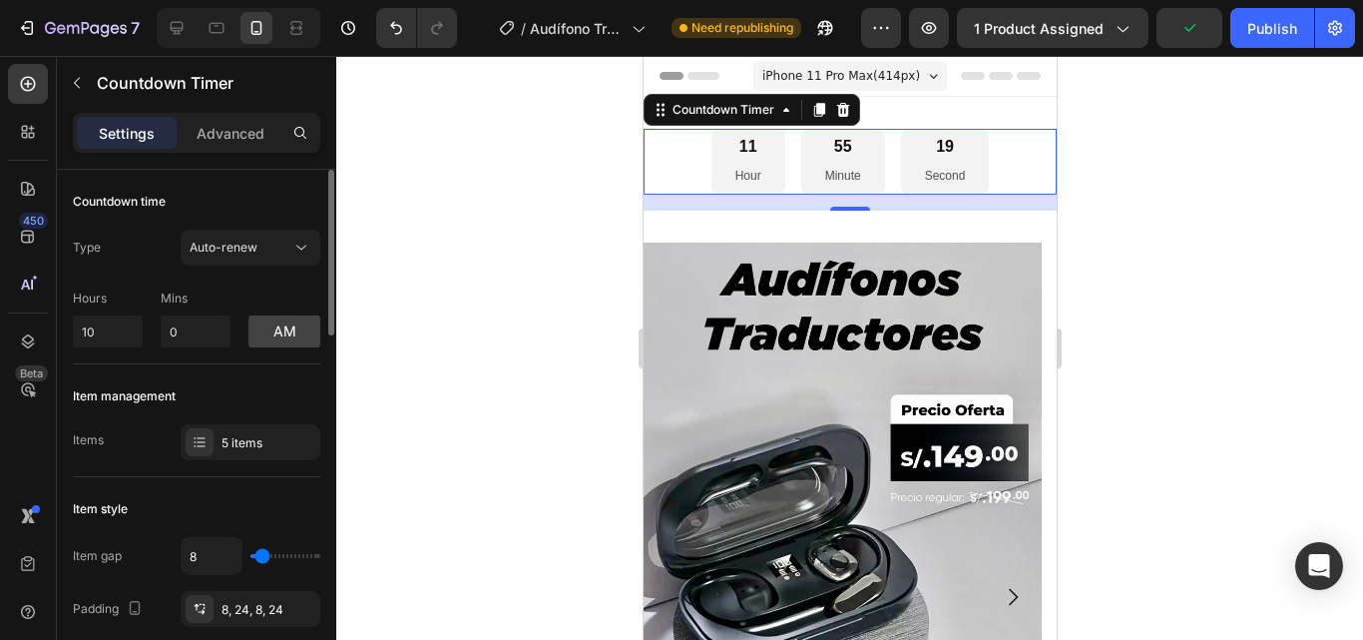
click at [247, 303] on div "Hours 10 Mins 0 am" at bounding box center [197, 314] width 248 height 66
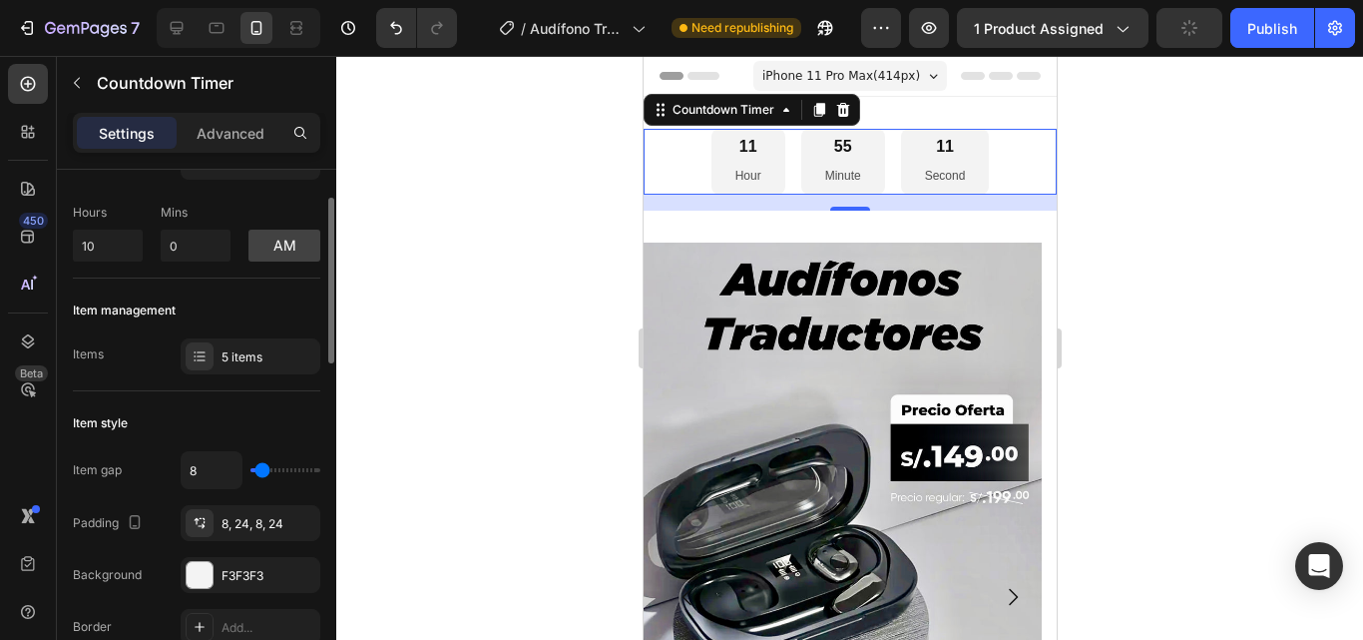
scroll to position [88, 0]
click at [498, 253] on div at bounding box center [849, 348] width 1027 height 584
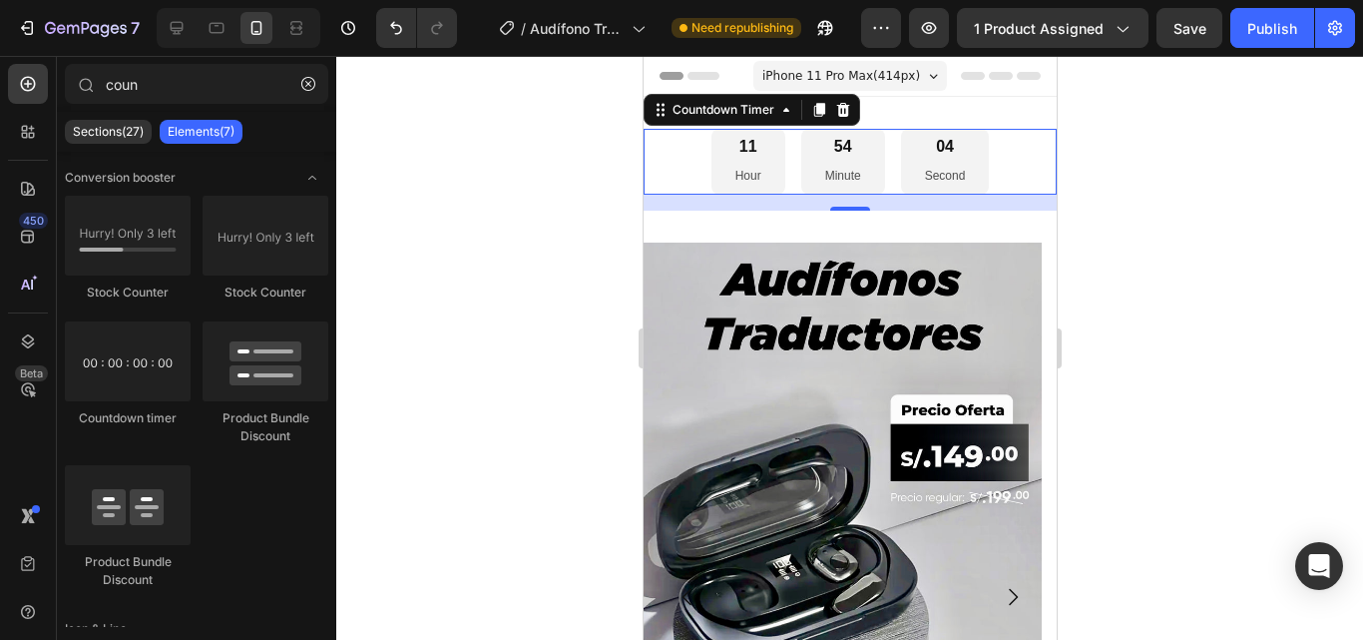
click at [498, 253] on div at bounding box center [849, 348] width 1027 height 584
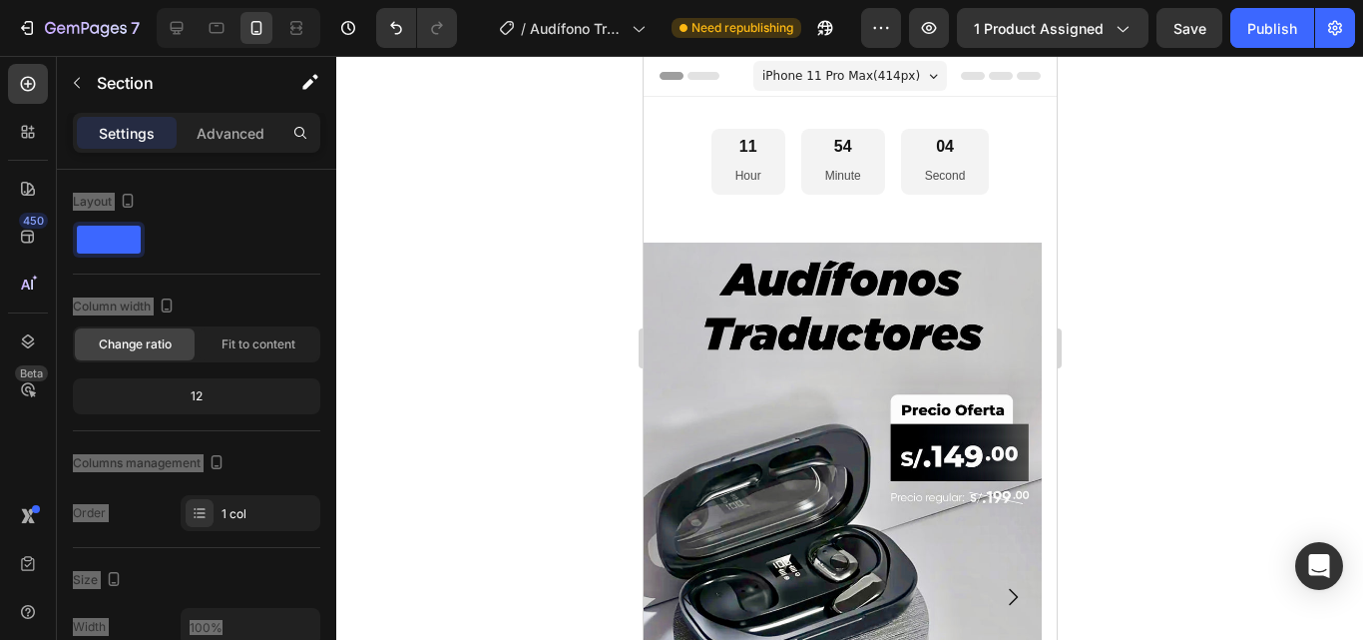
click at [737, 201] on div "11 Hour 54 Minute 04 Second Countdown Timer" at bounding box center [849, 170] width 413 height 82
click at [746, 175] on p "Hour" at bounding box center [748, 177] width 26 height 22
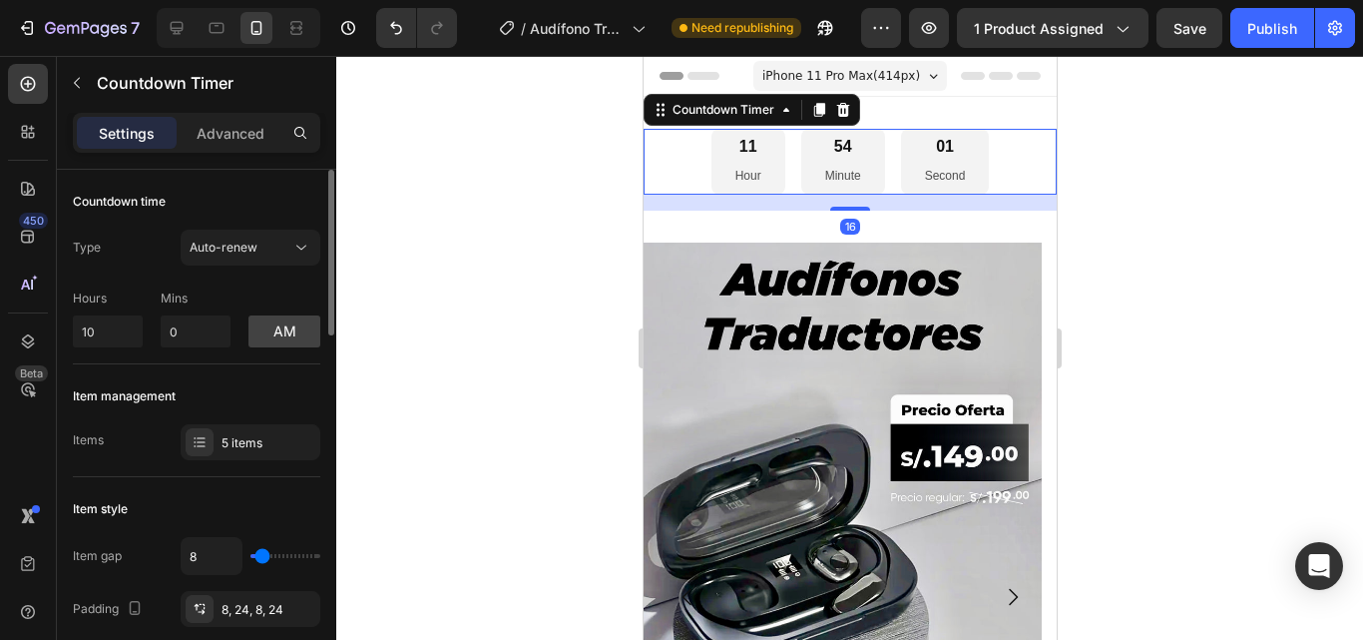
type input "4"
type input "7"
type input "9"
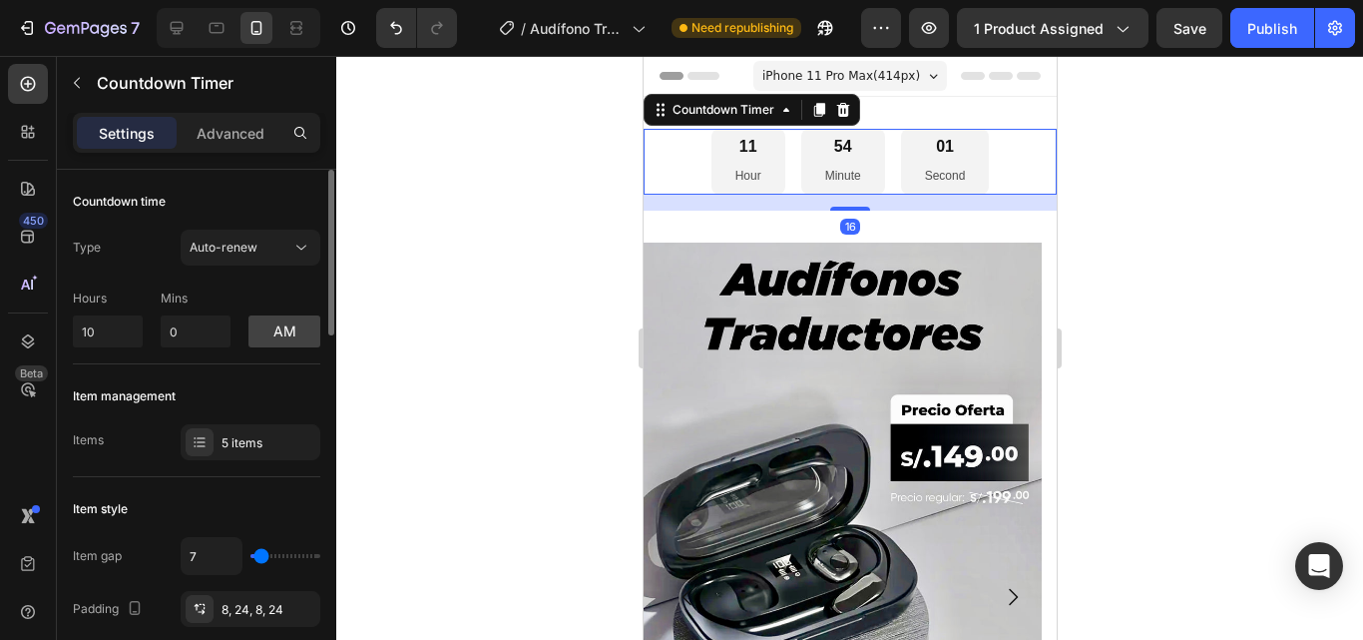
type input "9"
type input "11"
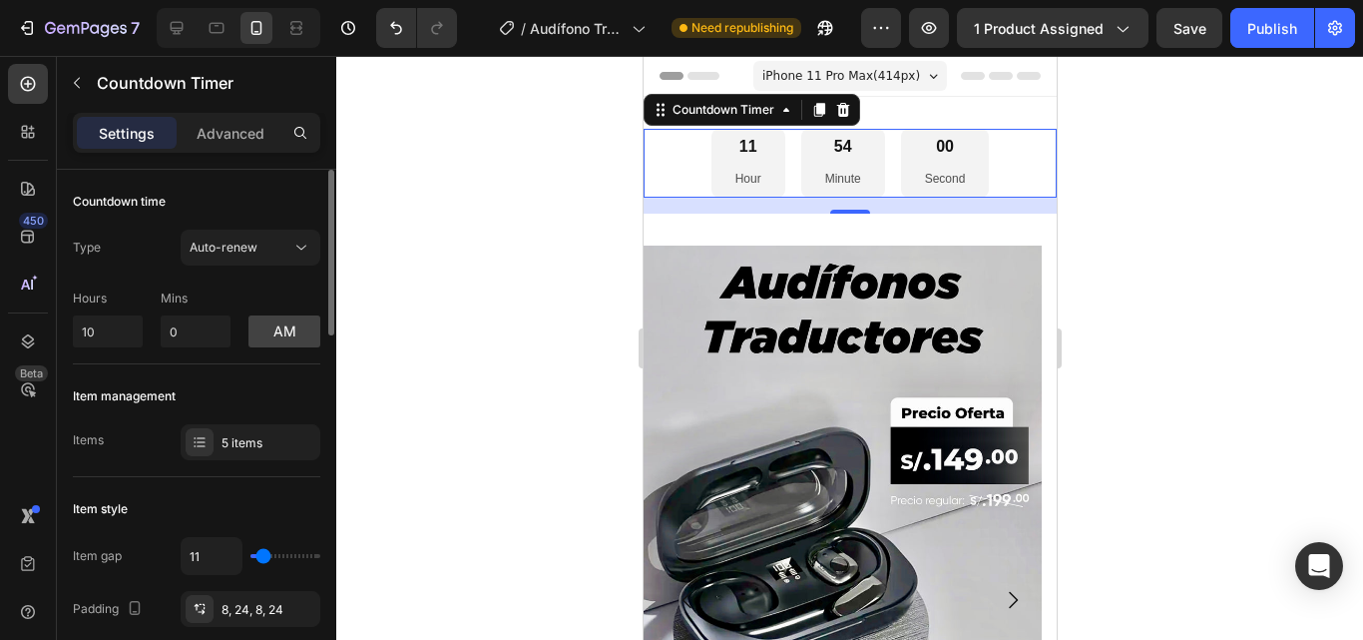
type input "13"
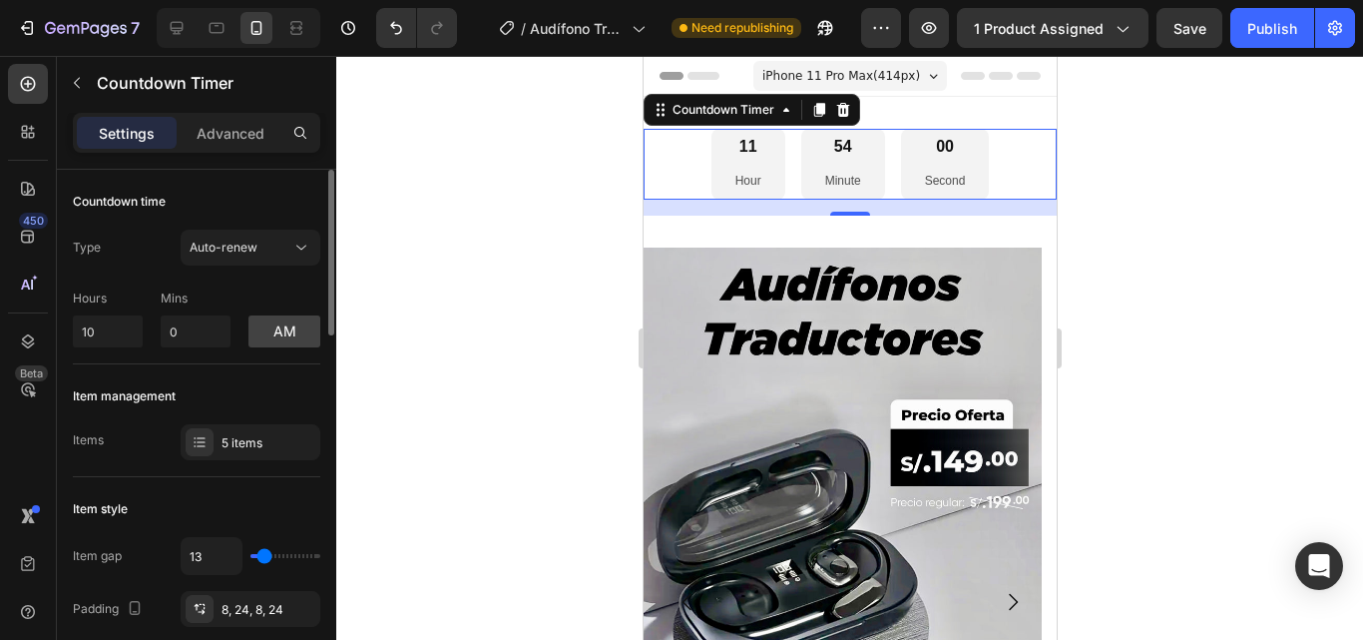
type input "11"
type input "9"
type input "7"
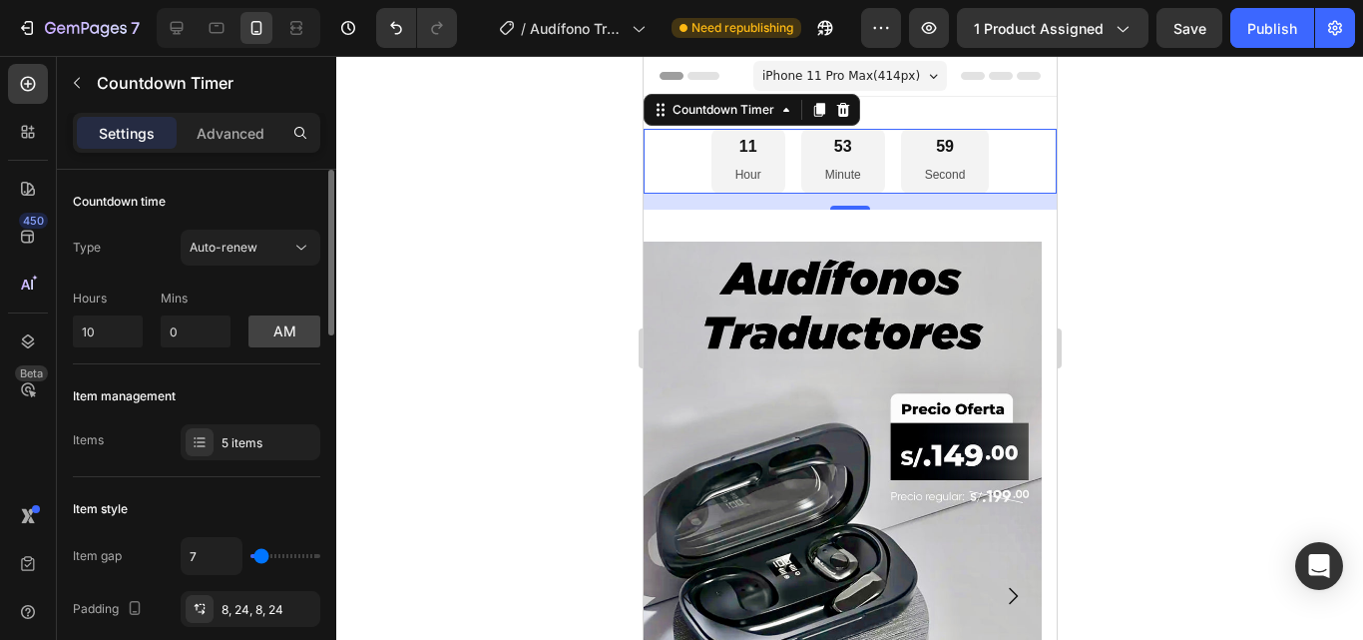
type input "7"
click at [261, 557] on input "range" at bounding box center [286, 556] width 70 height 4
click at [513, 450] on div at bounding box center [849, 348] width 1027 height 584
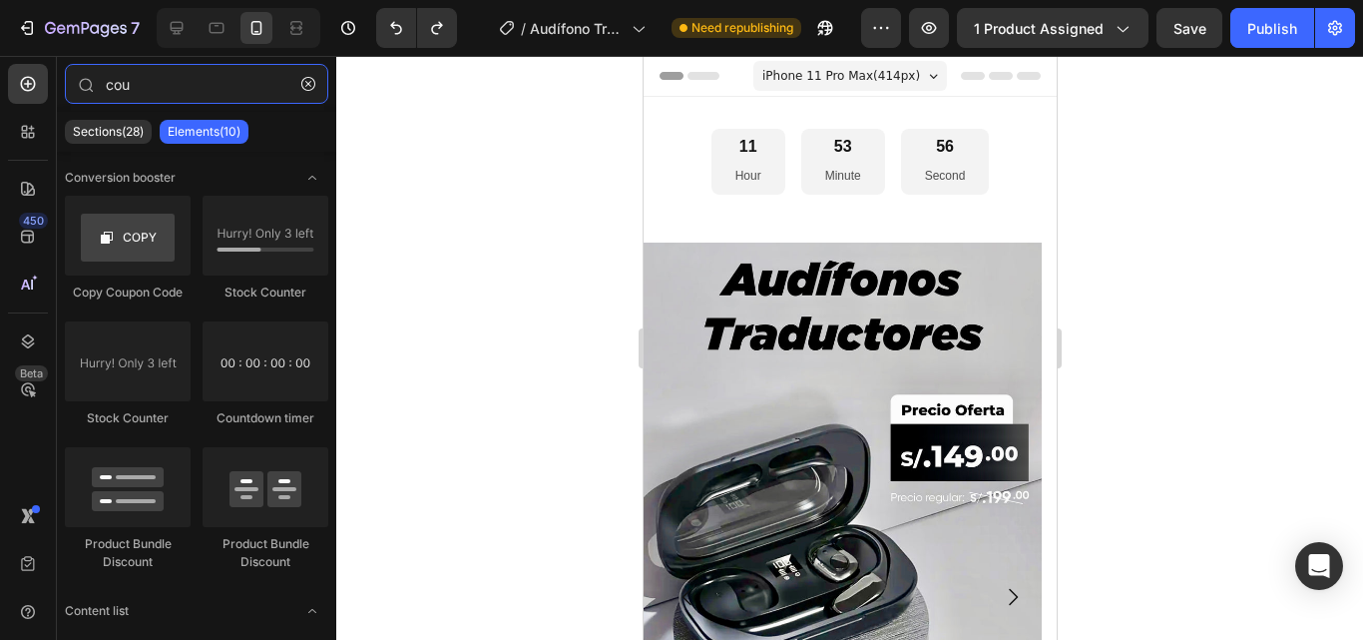
type input "cou"
click at [523, 327] on div at bounding box center [849, 348] width 1027 height 584
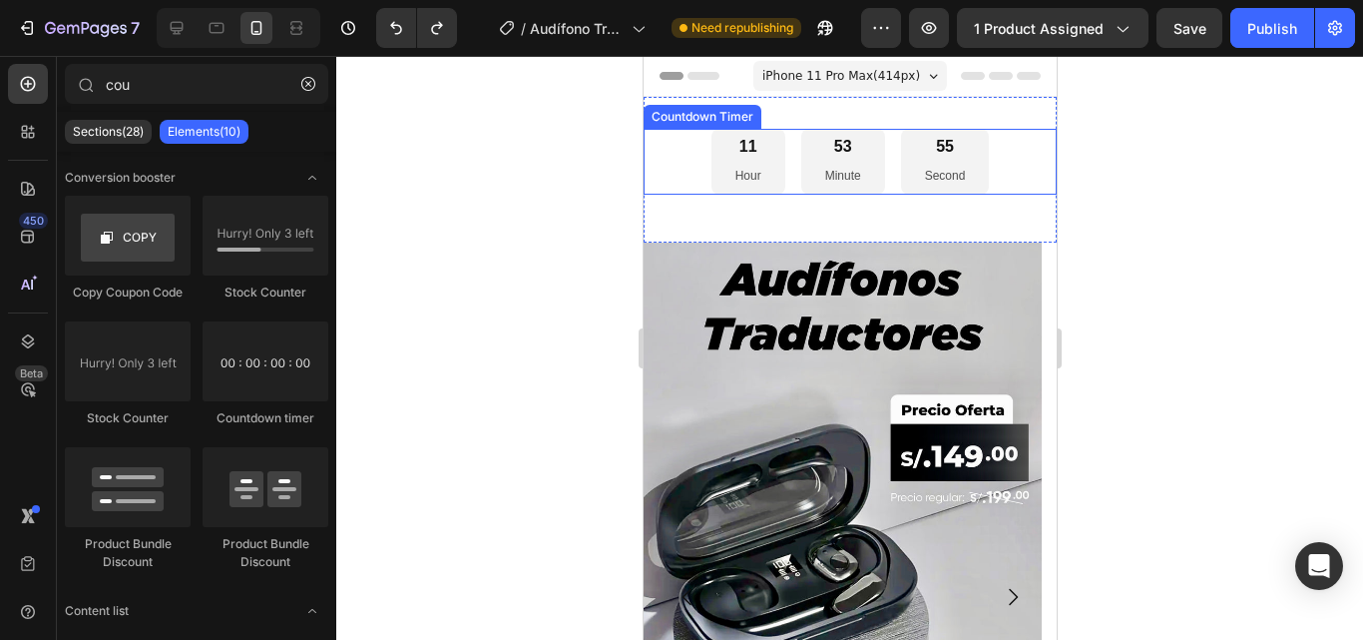
click at [800, 175] on div "53 Minute" at bounding box center [842, 162] width 84 height 66
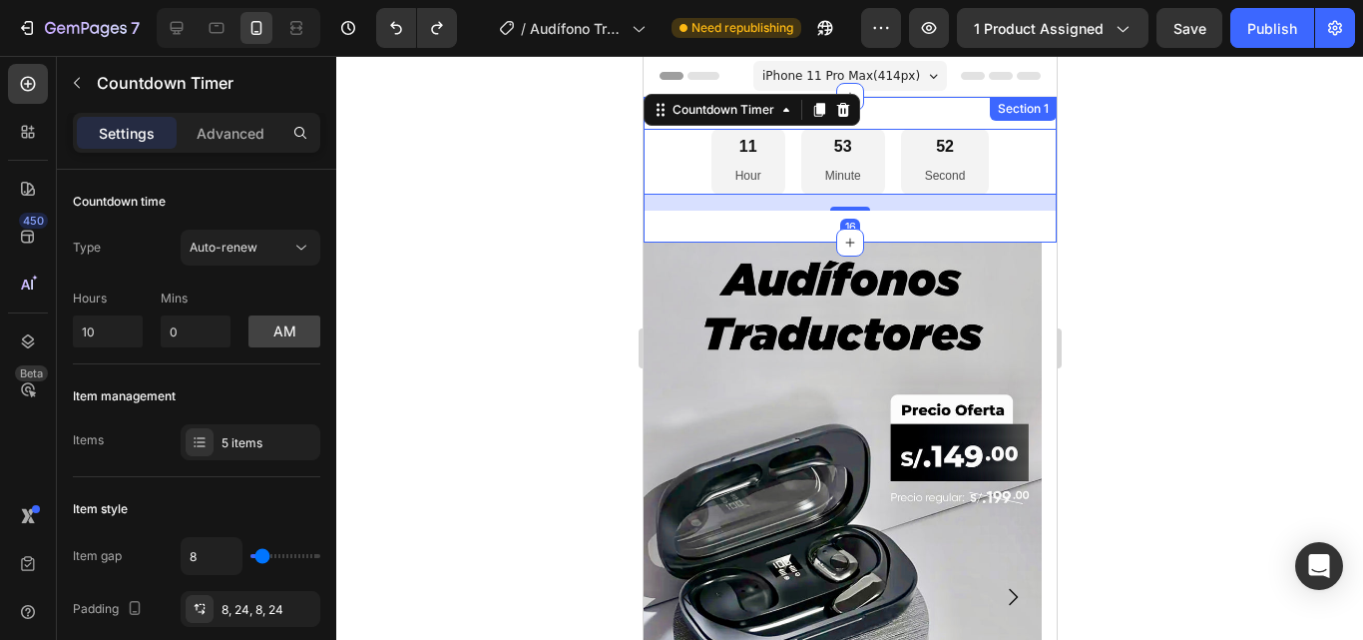
click at [722, 224] on div "11 Hour 53 Minute 52 Second Countdown Timer 16 Section 1" at bounding box center [849, 170] width 413 height 146
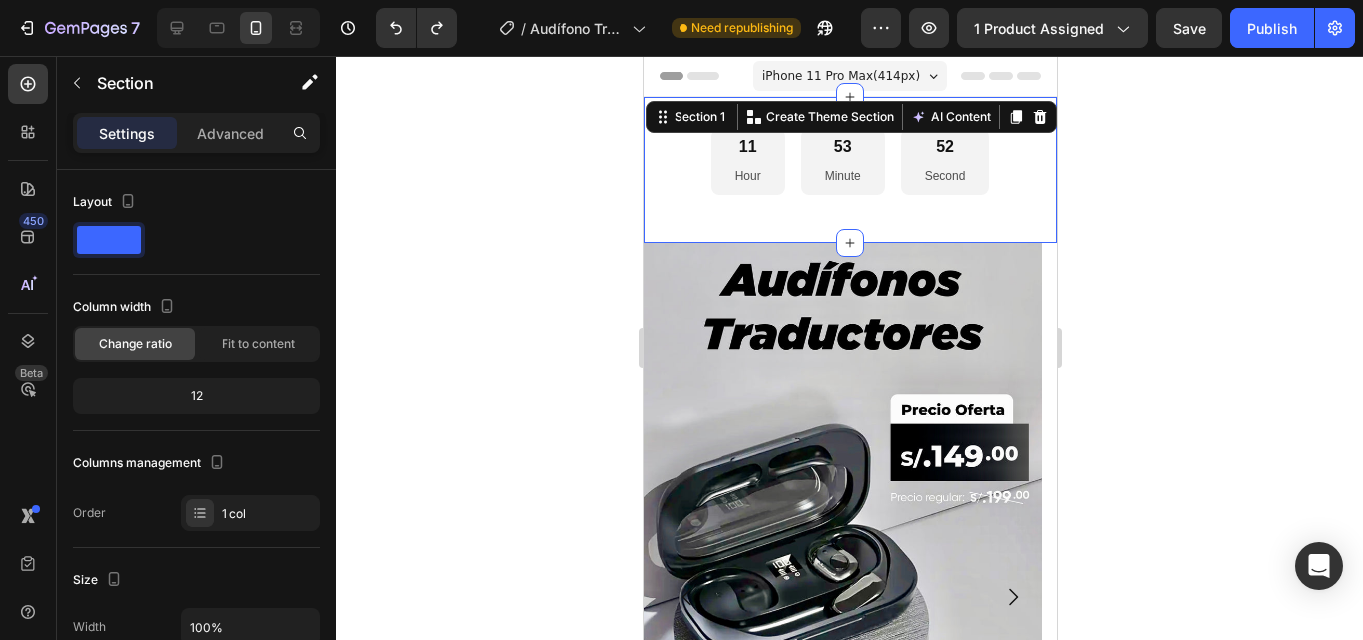
click at [727, 191] on div "11 Hour" at bounding box center [748, 162] width 74 height 66
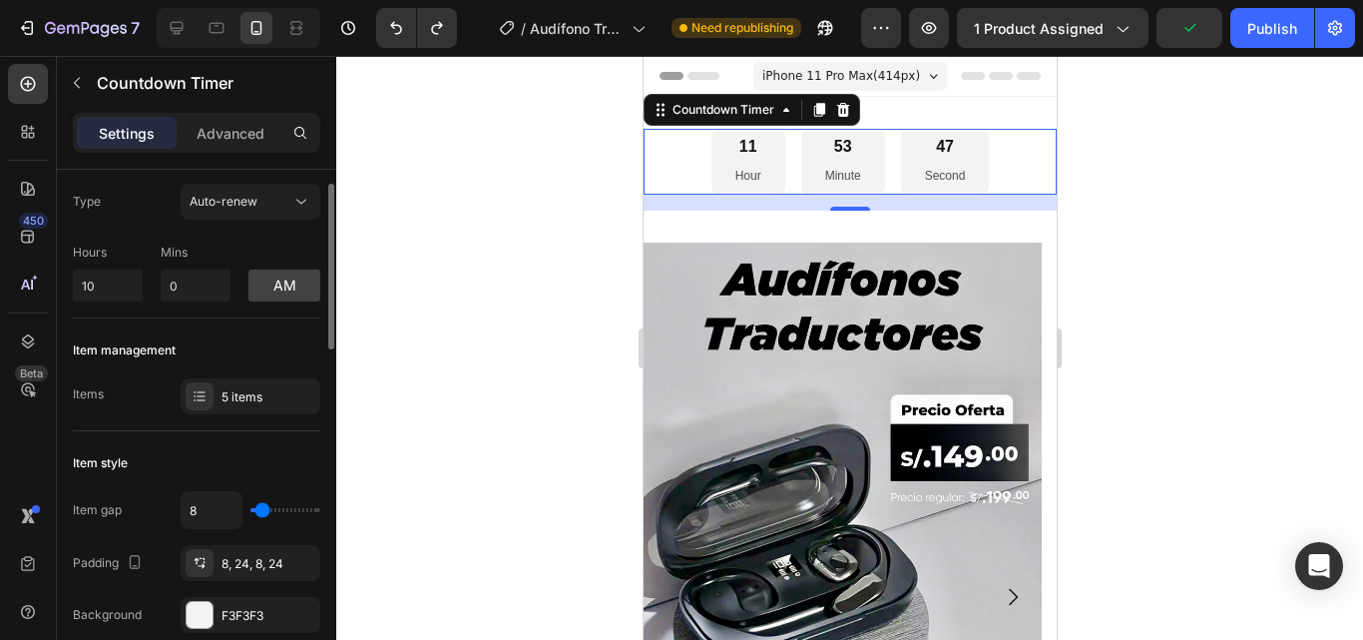
scroll to position [47, 0]
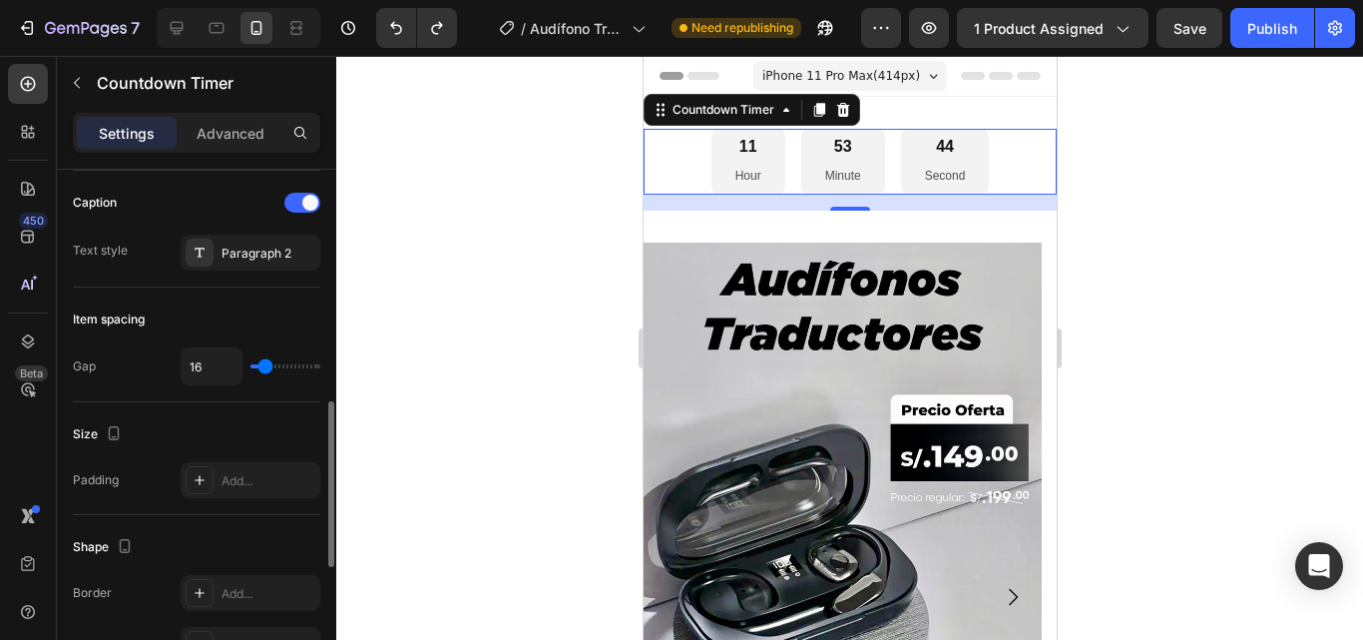
click at [258, 494] on div "Add..." at bounding box center [251, 480] width 140 height 36
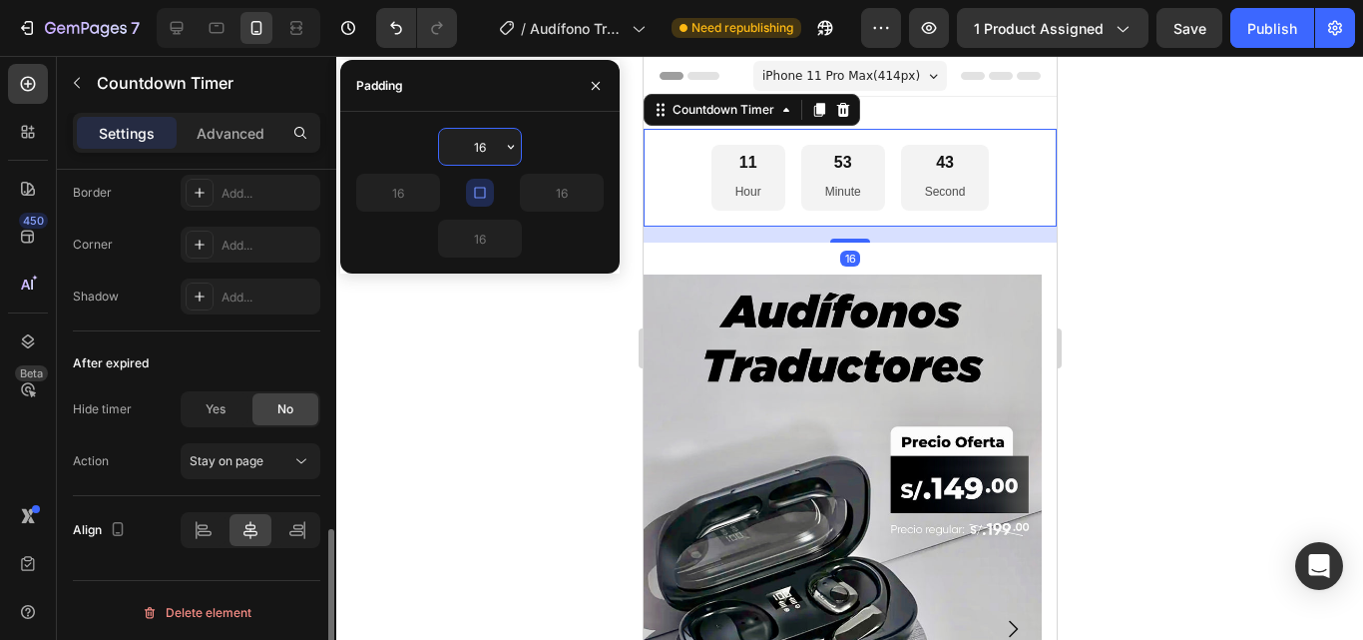
click at [258, 494] on div "After expired Hide timer Yes No Action Stay on page" at bounding box center [197, 413] width 248 height 165
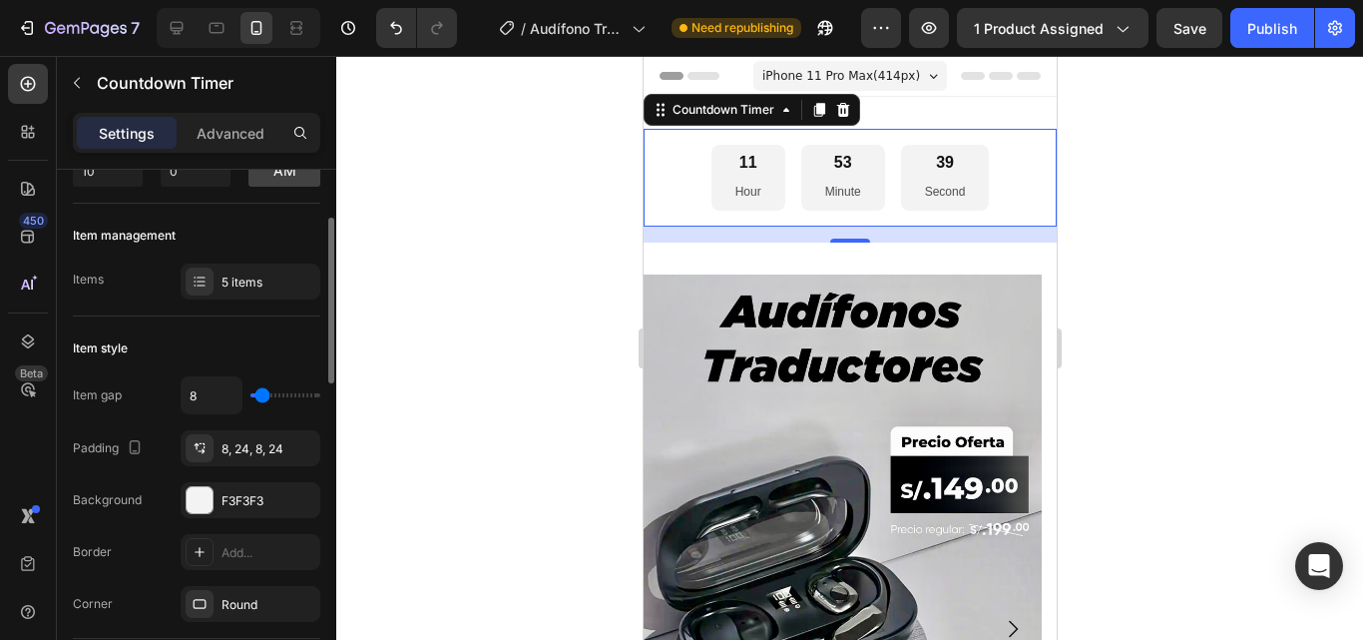
scroll to position [159, 0]
type input "0"
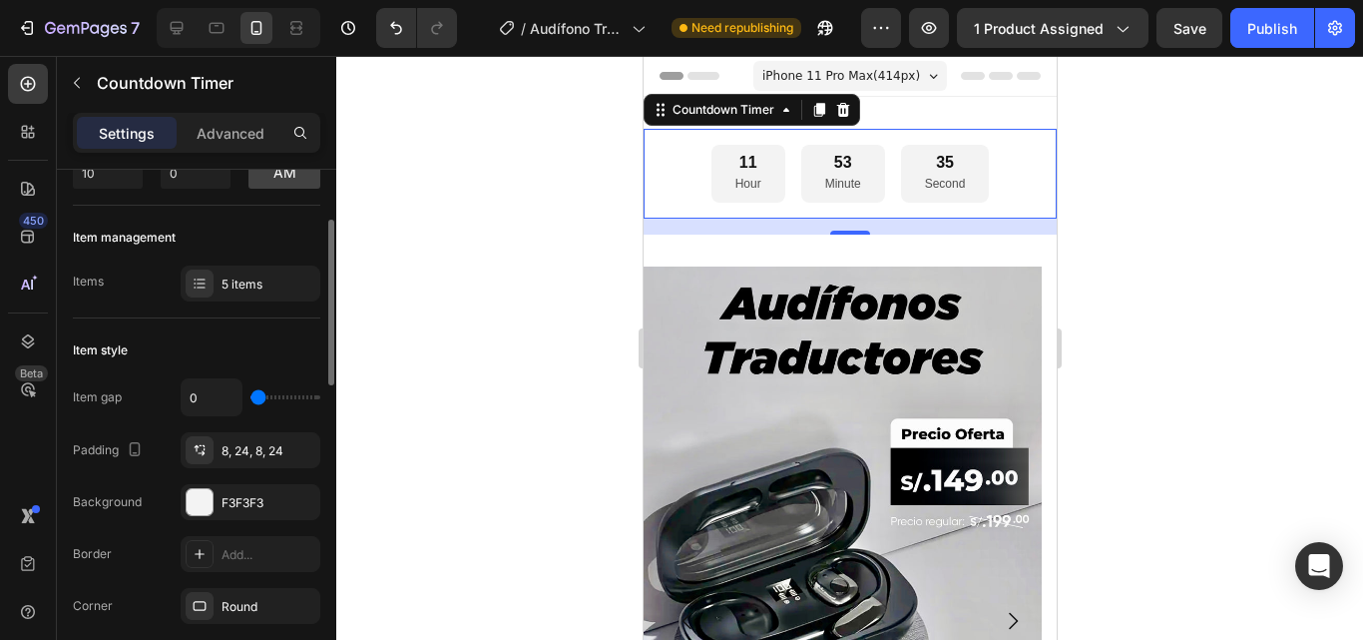
type input "0"
click at [252, 398] on input "range" at bounding box center [286, 397] width 70 height 4
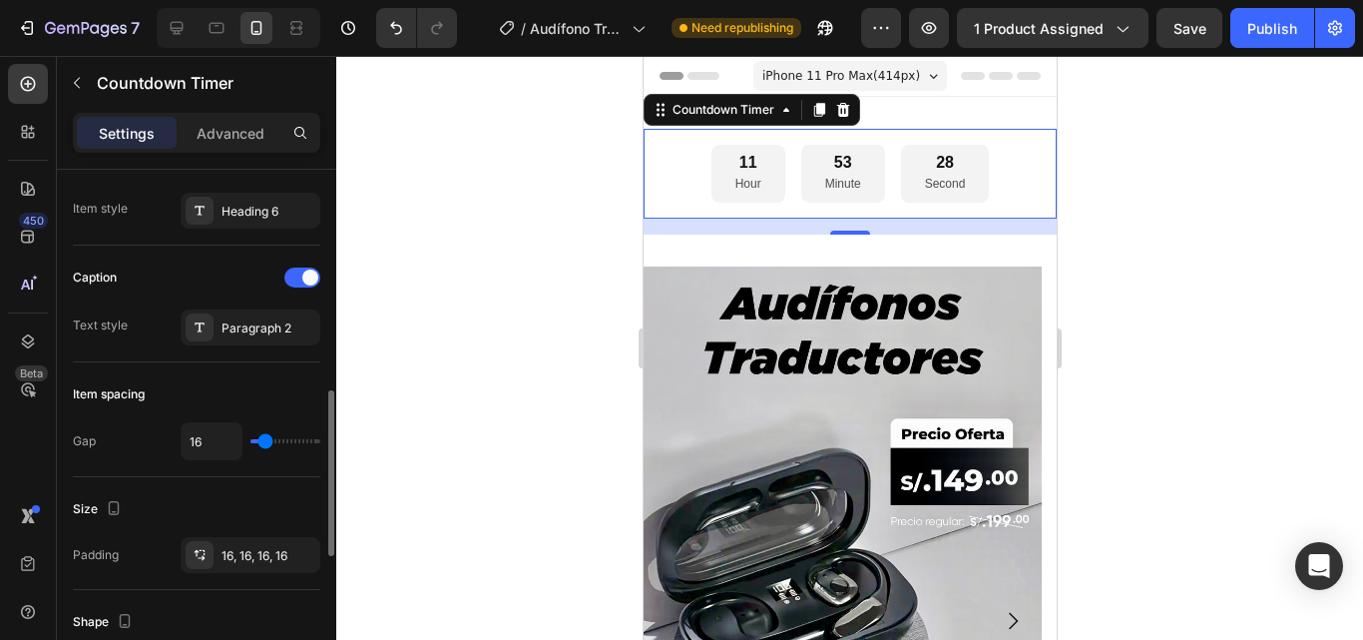
scroll to position [699, 0]
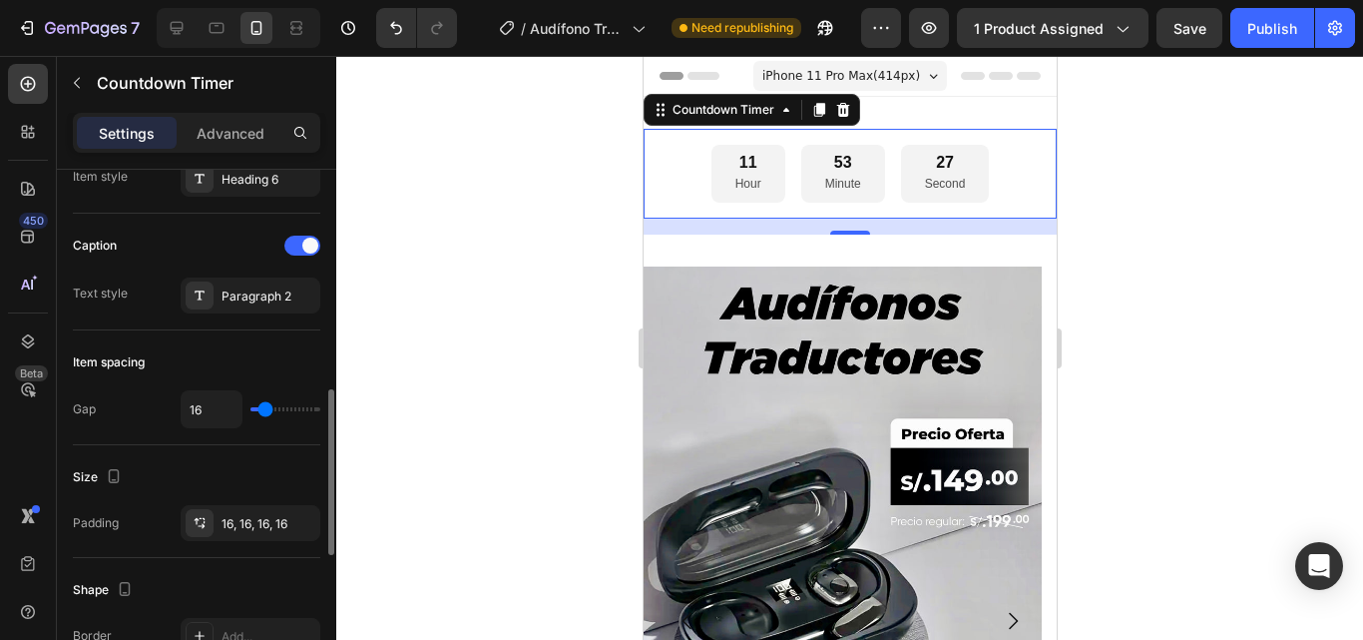
type input "13"
type input "11"
type input "9"
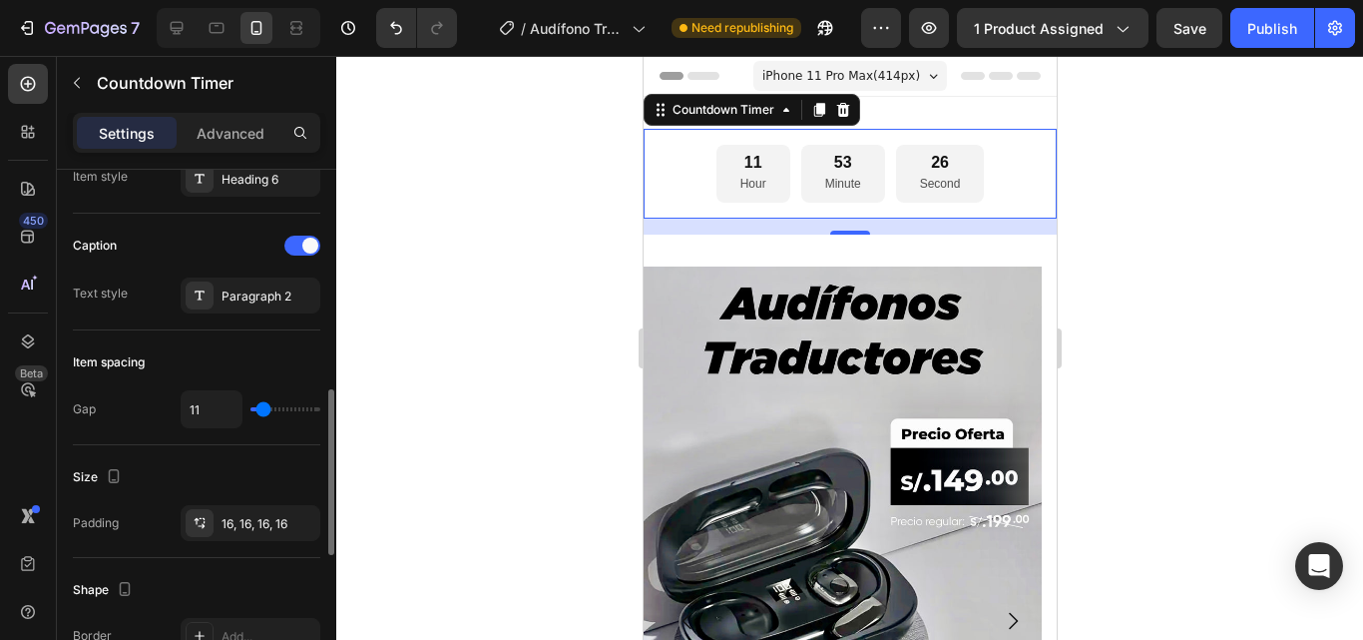
type input "9"
type input "7"
type input "4"
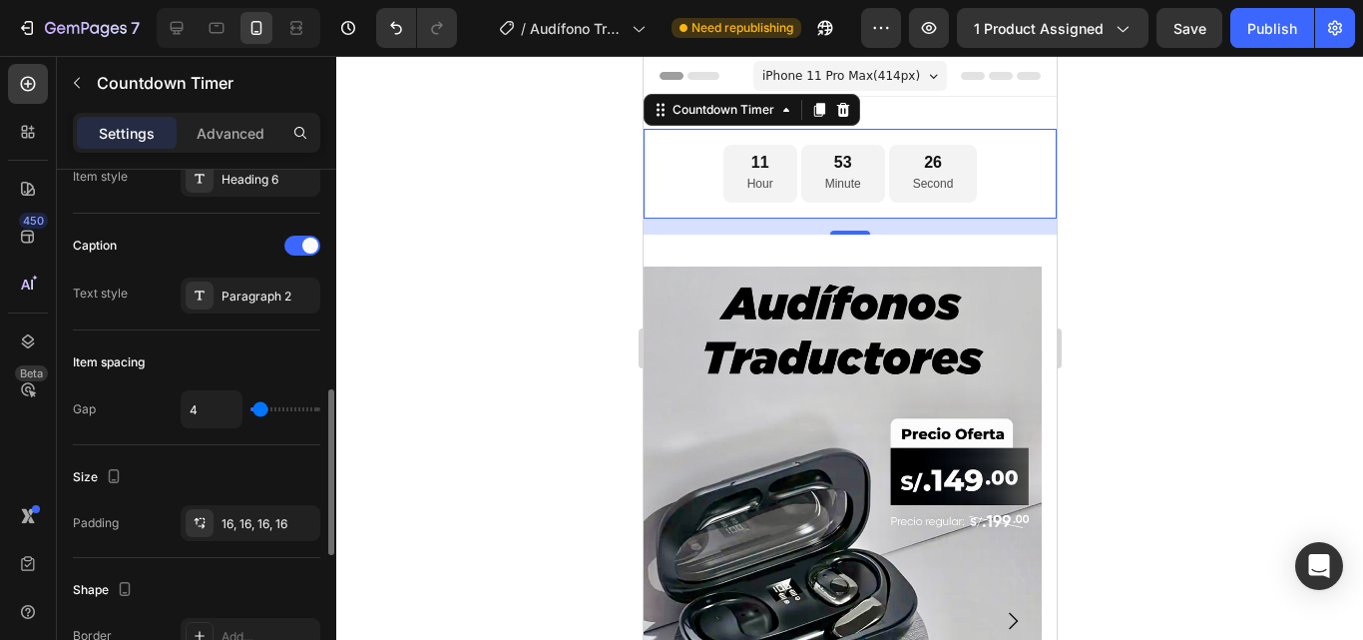
type input "7"
type input "9"
type input "11"
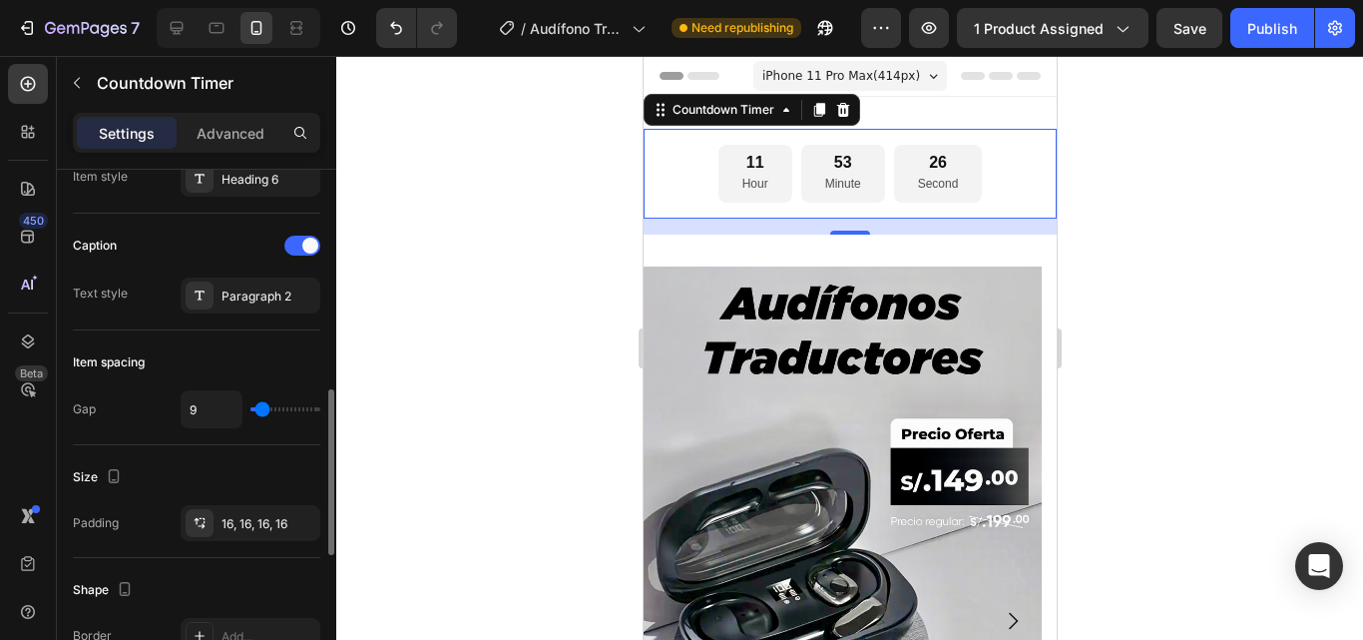
type input "11"
type input "13"
type input "16"
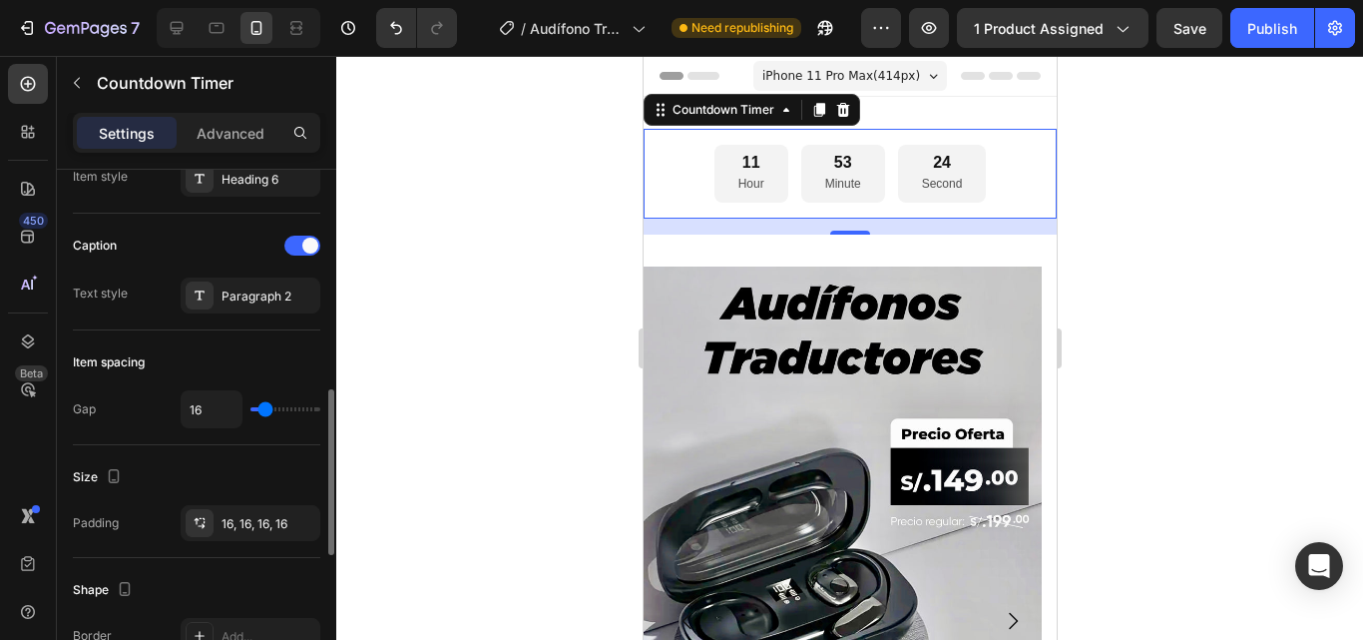
type input "18"
type input "20"
type input "22"
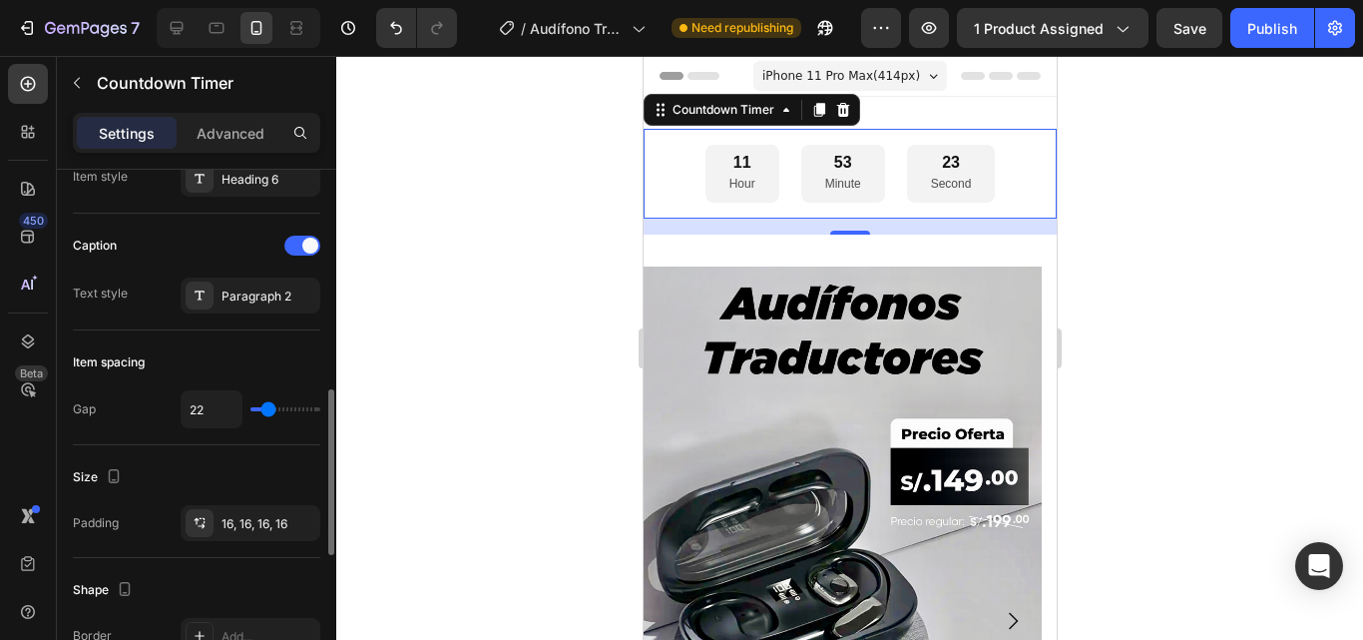
type input "22"
click at [268, 411] on input "range" at bounding box center [286, 409] width 70 height 4
click at [456, 339] on div at bounding box center [849, 348] width 1027 height 584
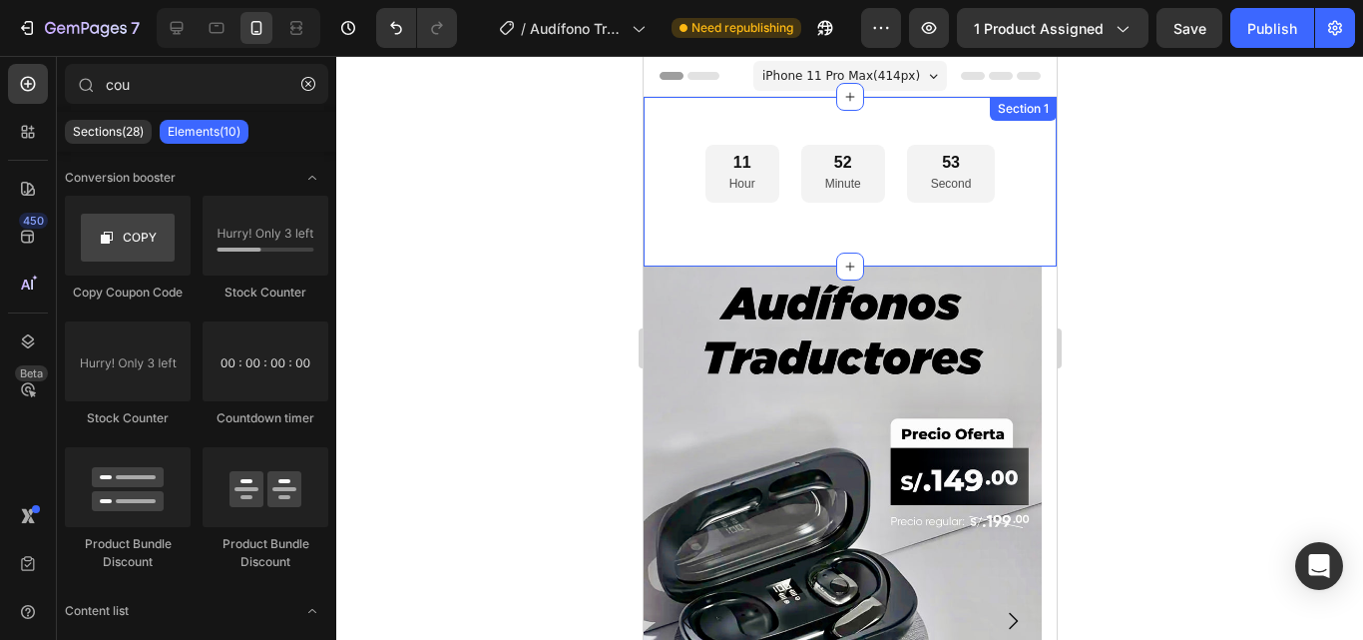
click at [685, 206] on div "11 Hour 52 Minute 53 Second Countdown Timer" at bounding box center [849, 174] width 413 height 90
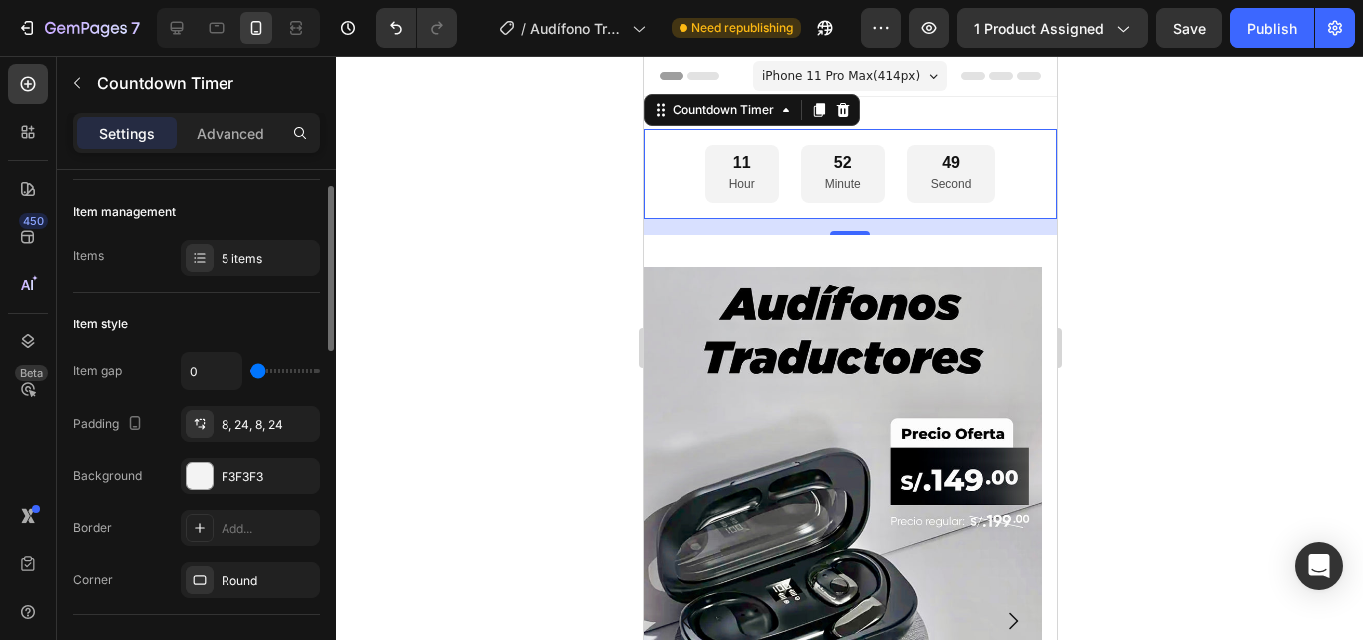
scroll to position [152, 0]
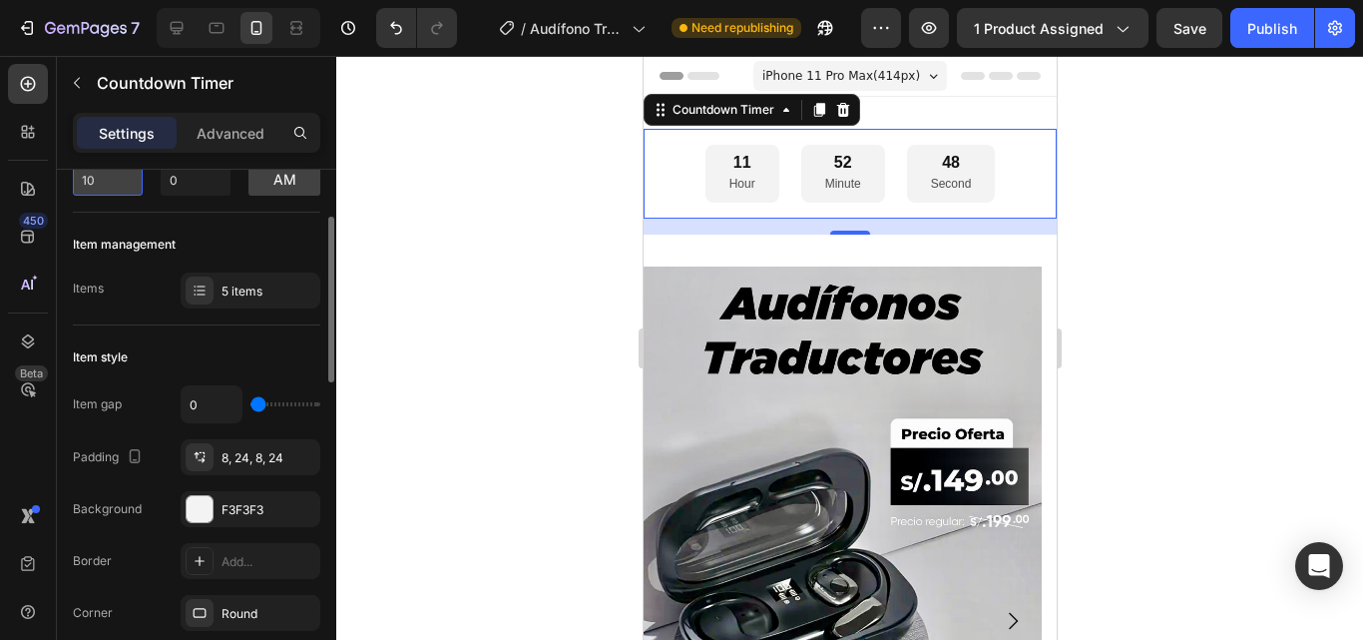
click at [116, 191] on input "10" at bounding box center [108, 180] width 70 height 32
type input "1"
type input "7"
click at [217, 239] on div "Item management" at bounding box center [197, 245] width 248 height 32
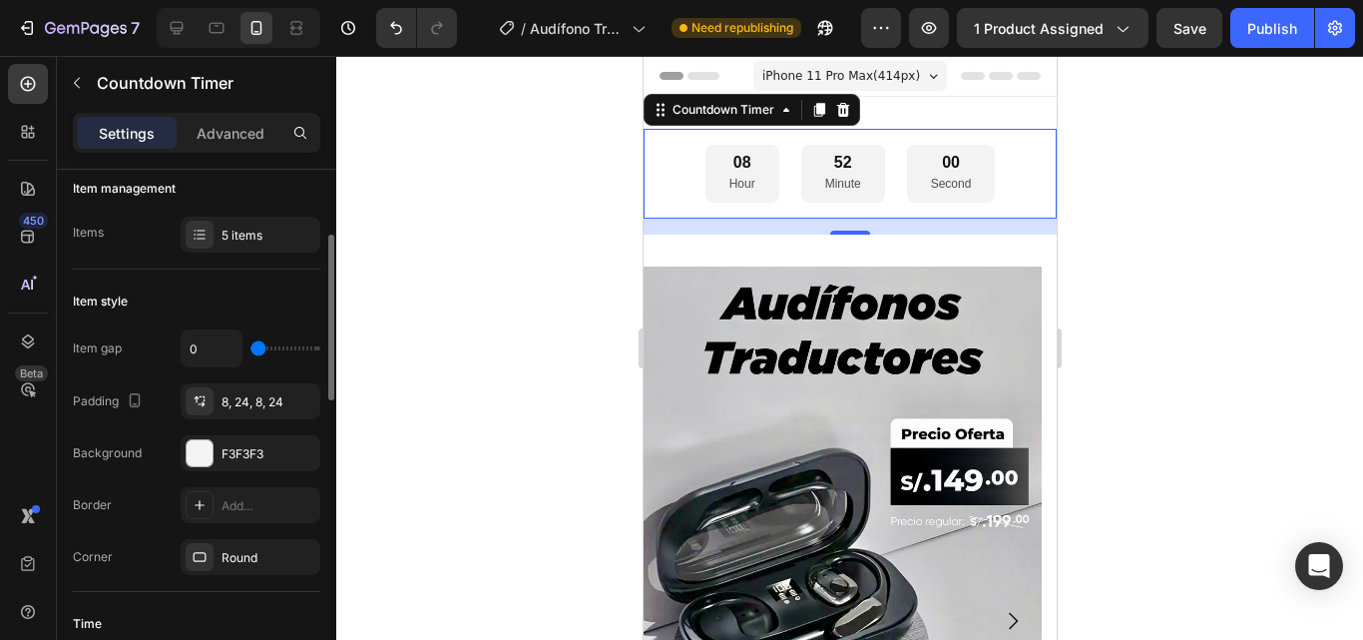
scroll to position [220, 0]
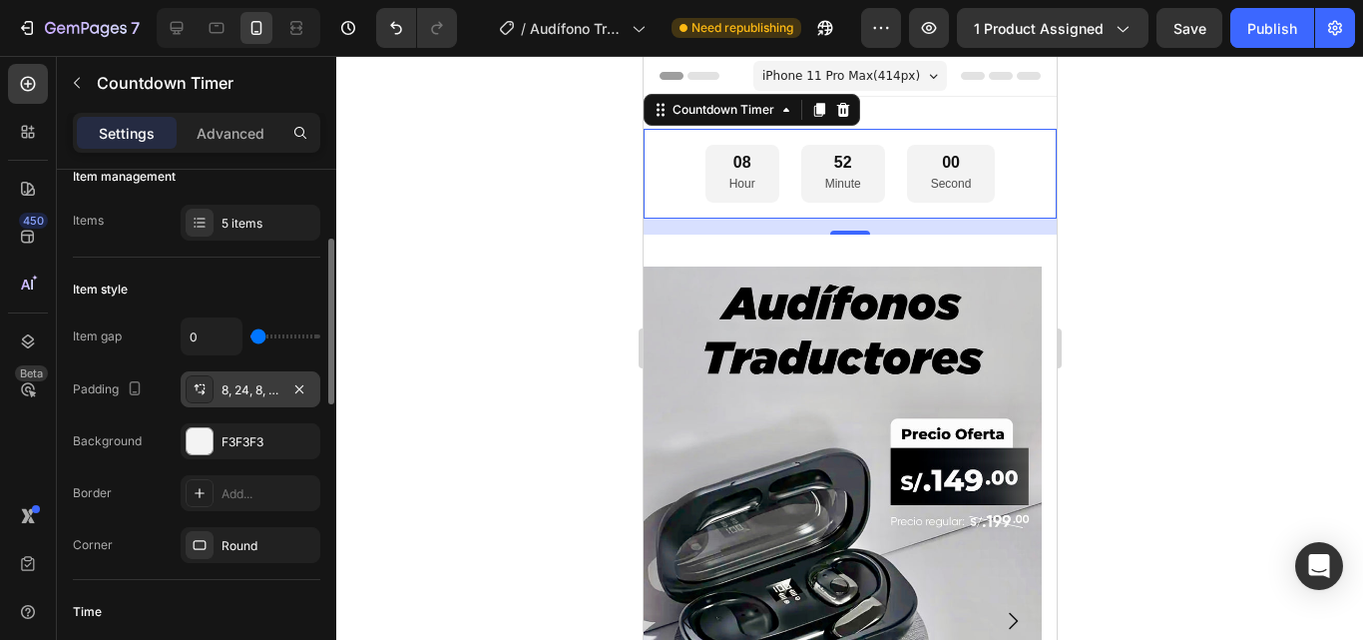
click at [248, 383] on div "8, 24, 8, 24" at bounding box center [251, 390] width 58 height 18
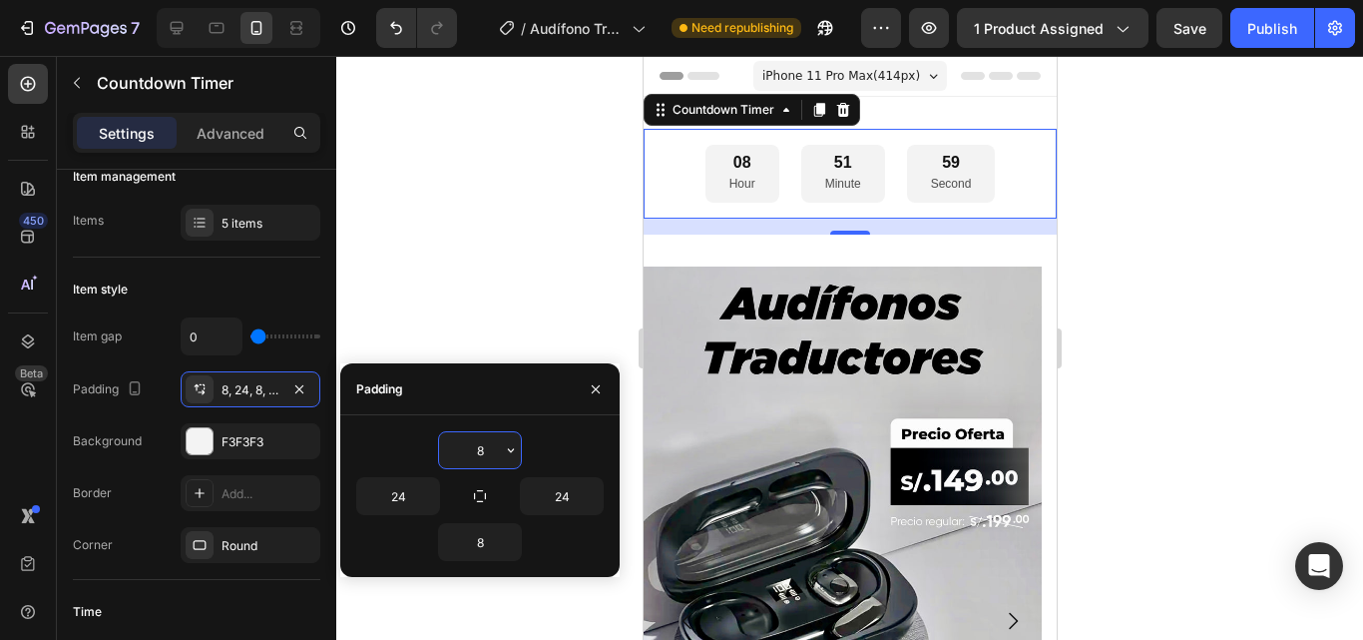
click at [479, 442] on input "8" at bounding box center [480, 450] width 82 height 36
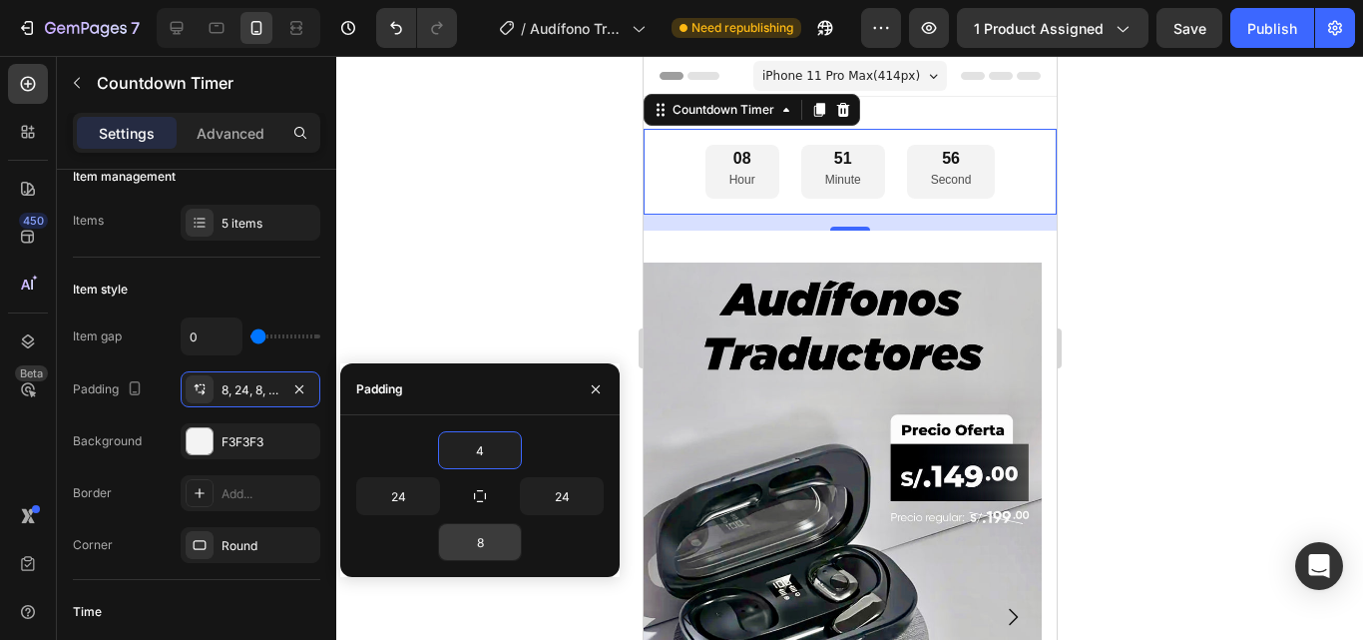
type input "4"
click at [472, 552] on input "8" at bounding box center [480, 542] width 82 height 36
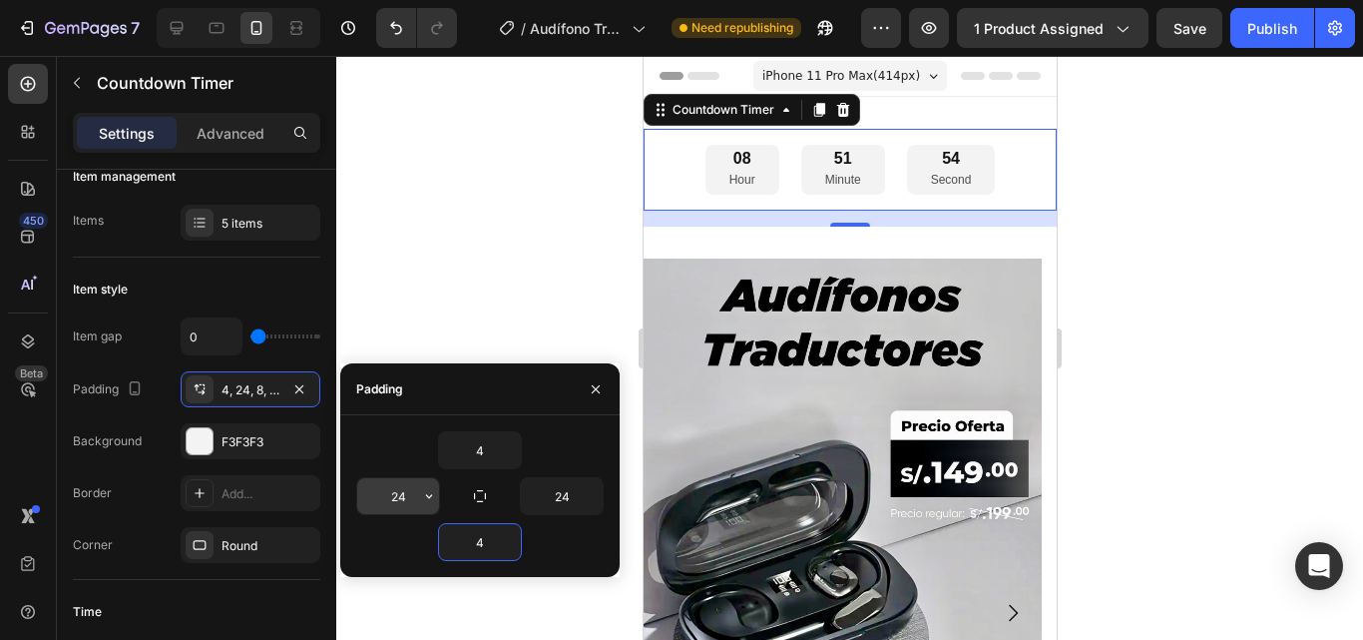
type input "4"
click at [412, 506] on input "24" at bounding box center [398, 496] width 82 height 36
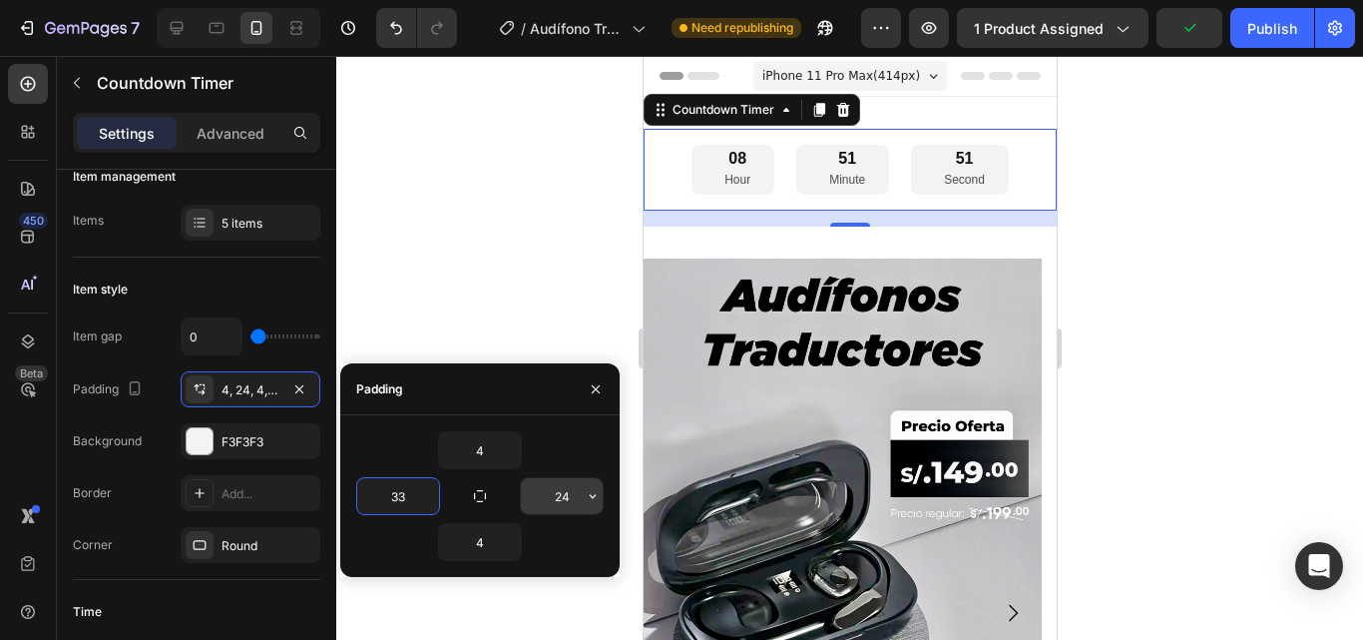
type input "33"
click at [566, 503] on input "24" at bounding box center [562, 496] width 82 height 36
type input "33"
click at [547, 239] on div at bounding box center [849, 348] width 1027 height 584
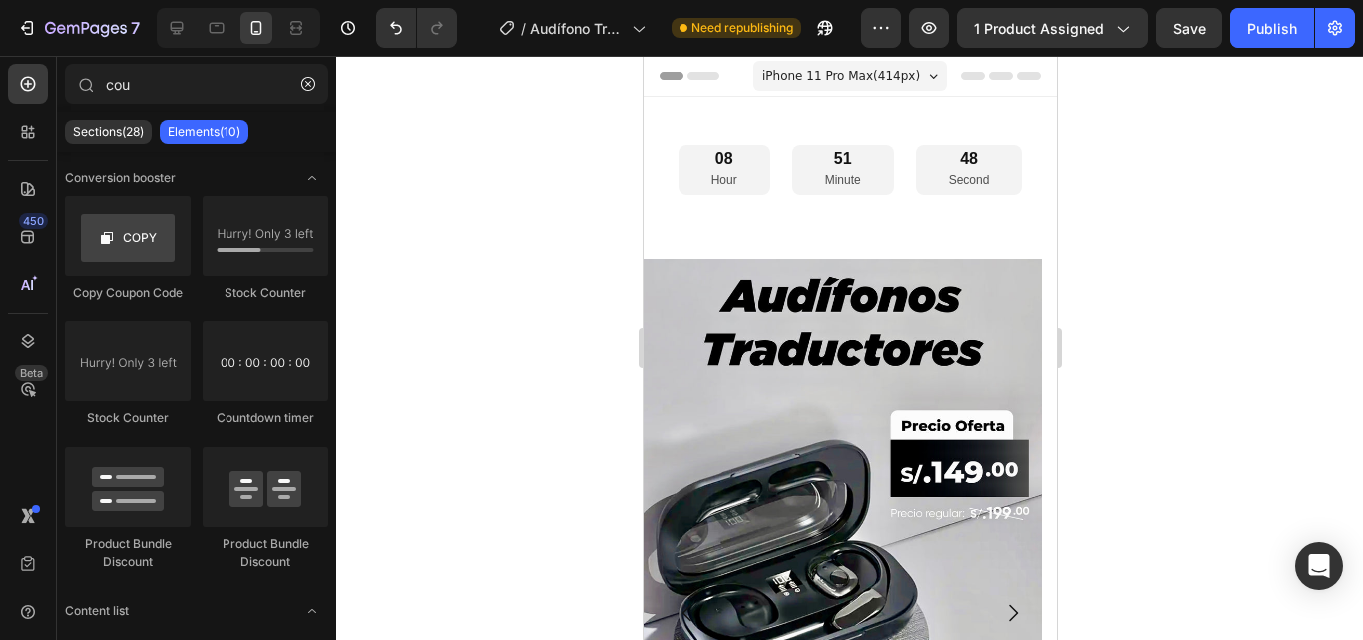
click at [751, 158] on div "08 Hour" at bounding box center [724, 170] width 92 height 50
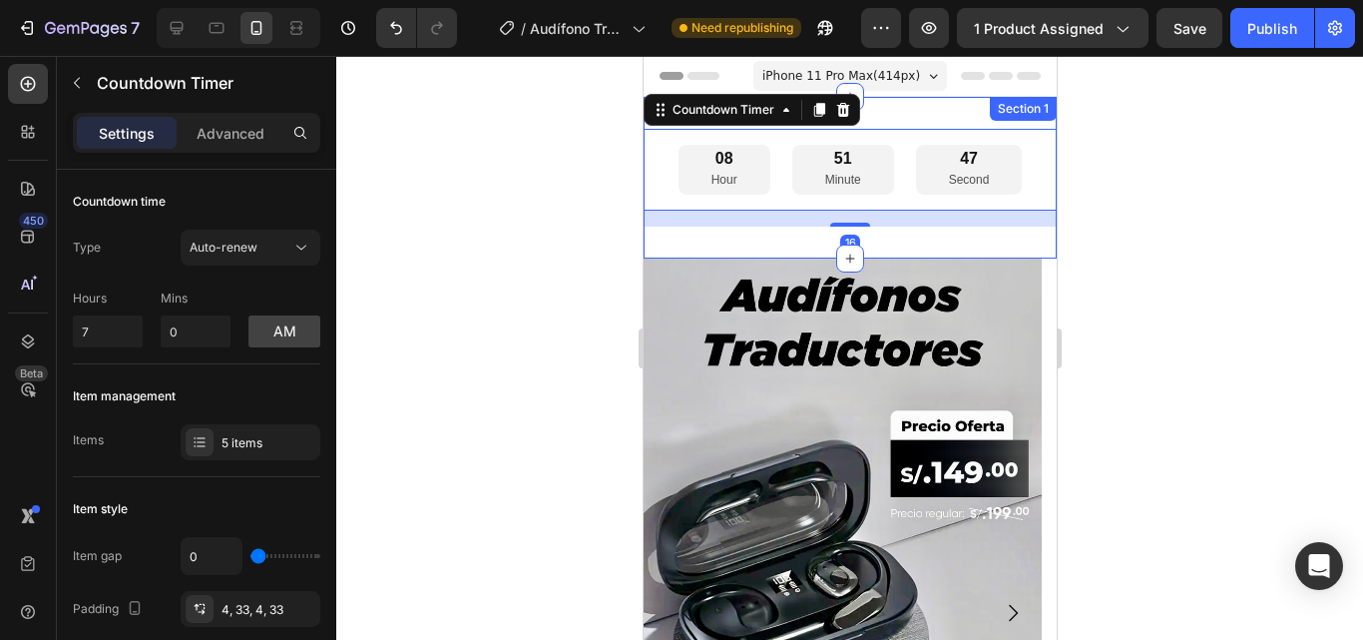
click at [893, 112] on div "08 Hour 51 Minute 47 Second Countdown Timer 16 Section 1" at bounding box center [849, 178] width 413 height 162
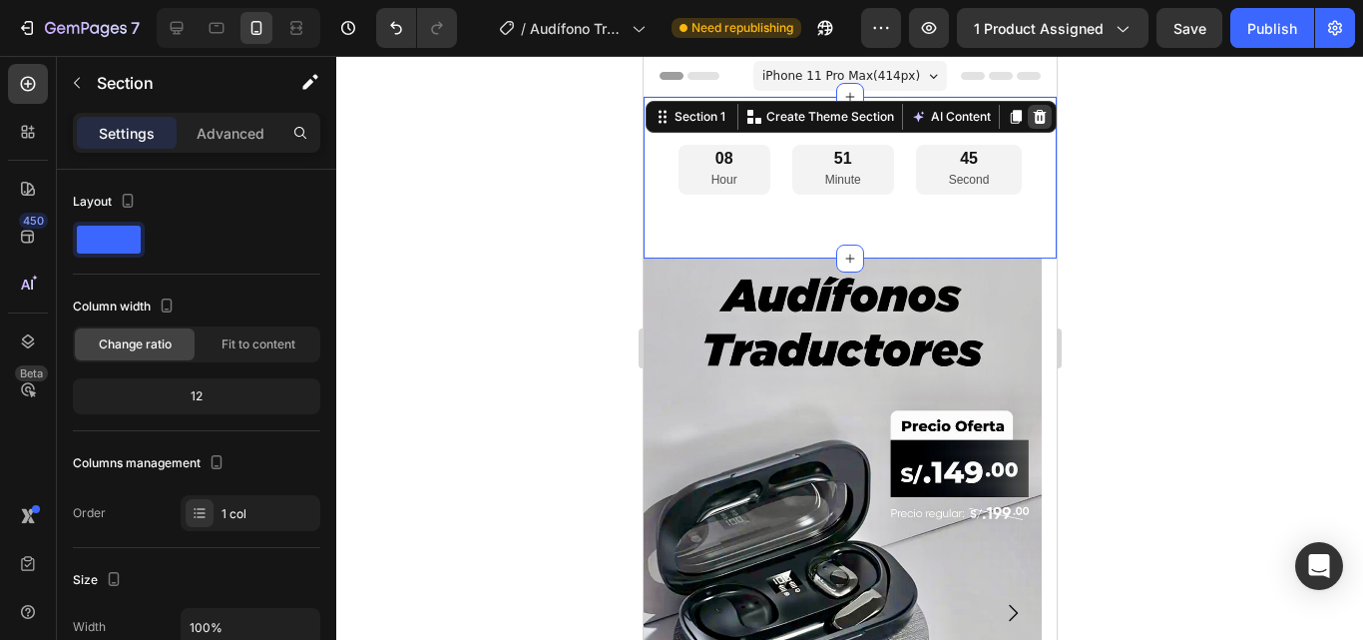
click at [1031, 123] on icon at bounding box center [1039, 117] width 16 height 16
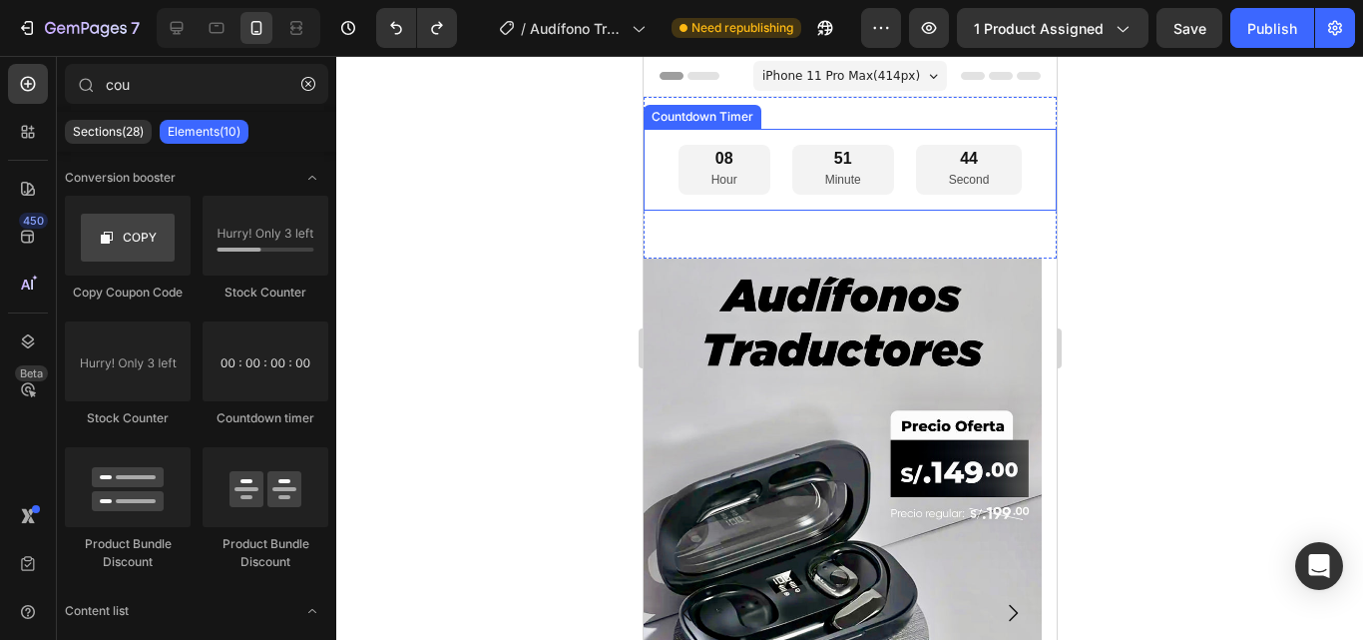
click at [719, 178] on p "Hour" at bounding box center [724, 181] width 26 height 22
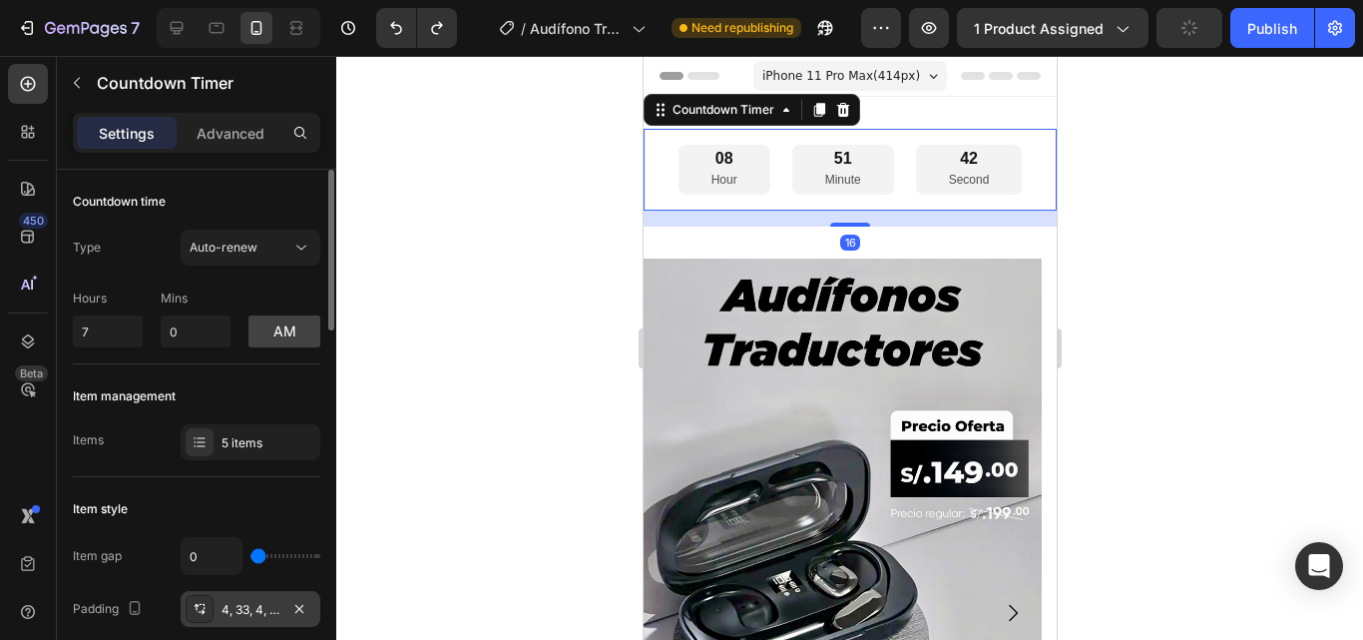
click at [240, 606] on div "4, 33, 4, 33" at bounding box center [251, 610] width 58 height 18
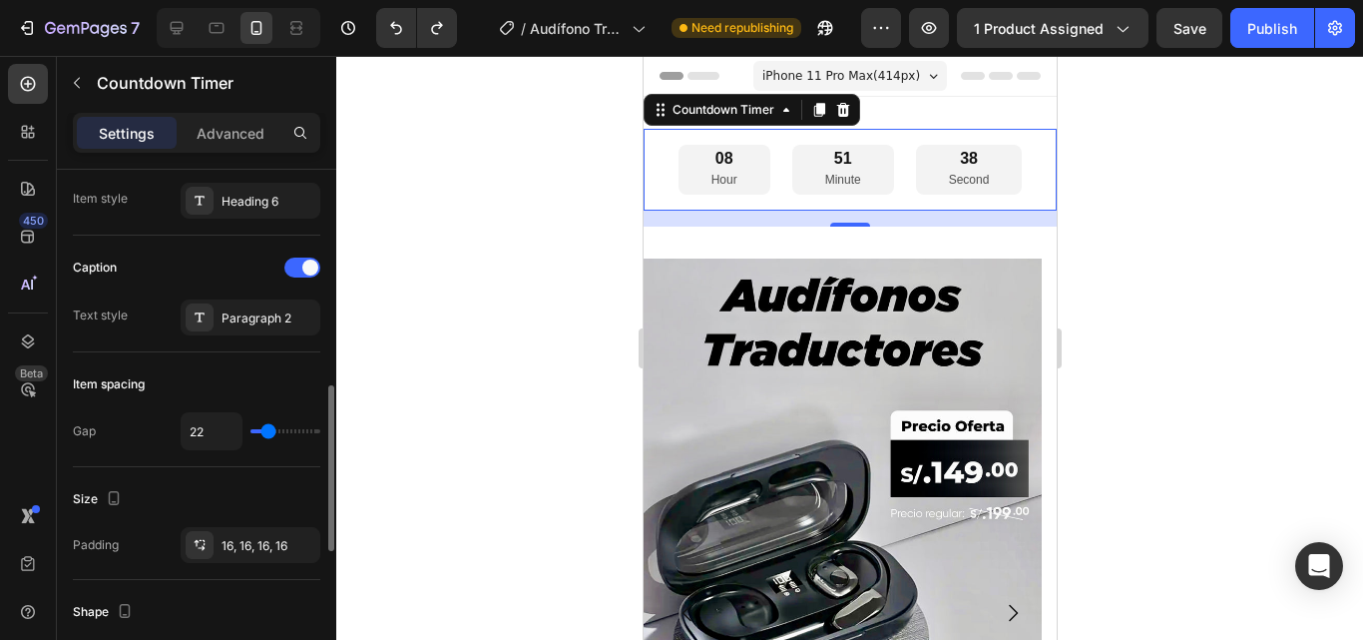
scroll to position [680, 0]
click at [233, 527] on div "16, 16, 16, 16" at bounding box center [251, 542] width 140 height 36
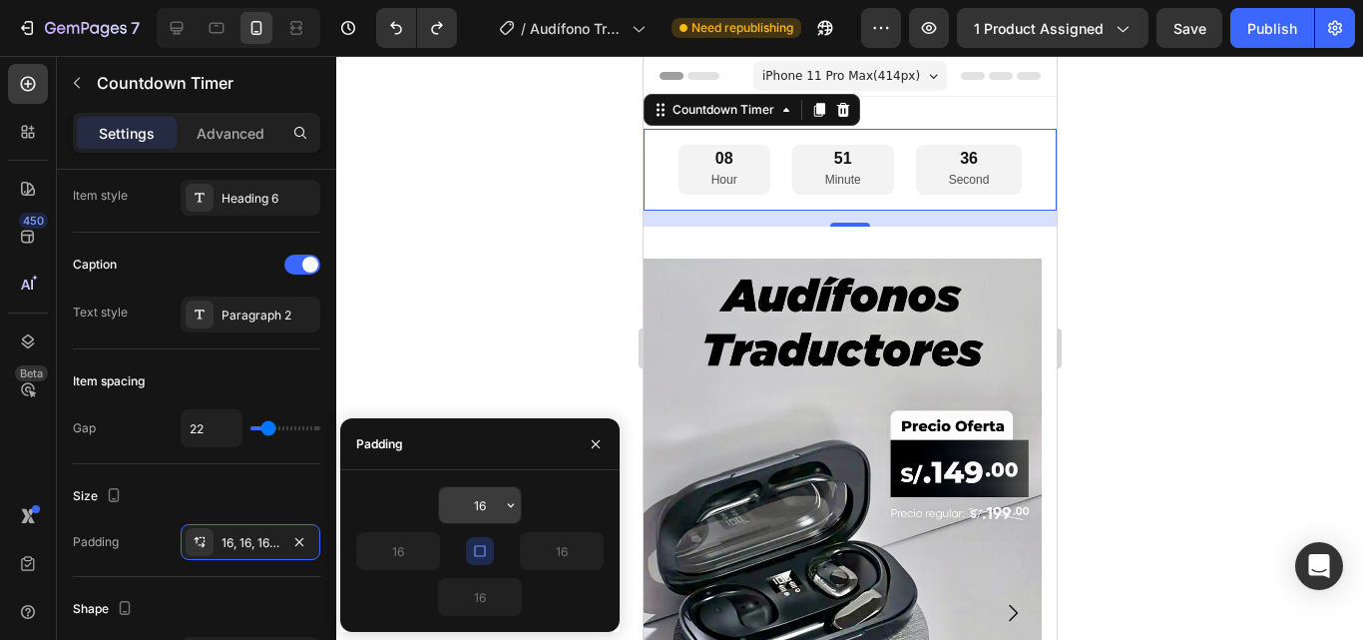
click at [0, 0] on input "16" at bounding box center [0, 0] width 0 height 0
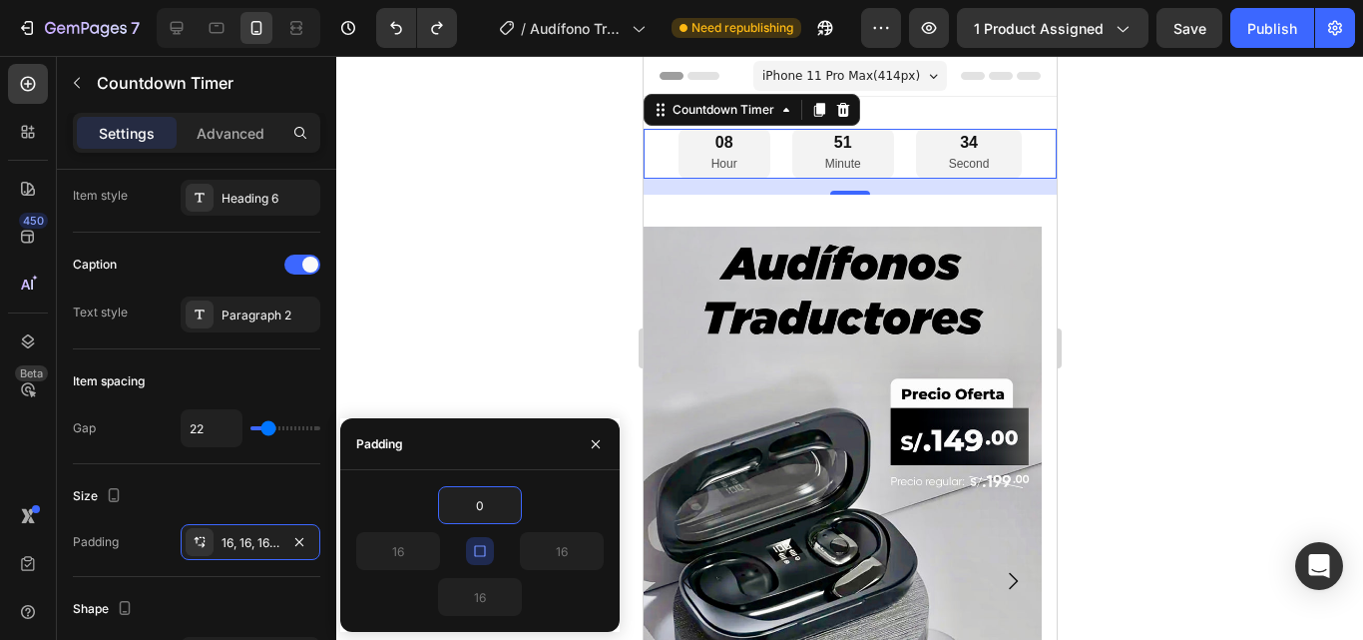
type input "0"
click at [544, 491] on div "0" at bounding box center [480, 505] width 248 height 38
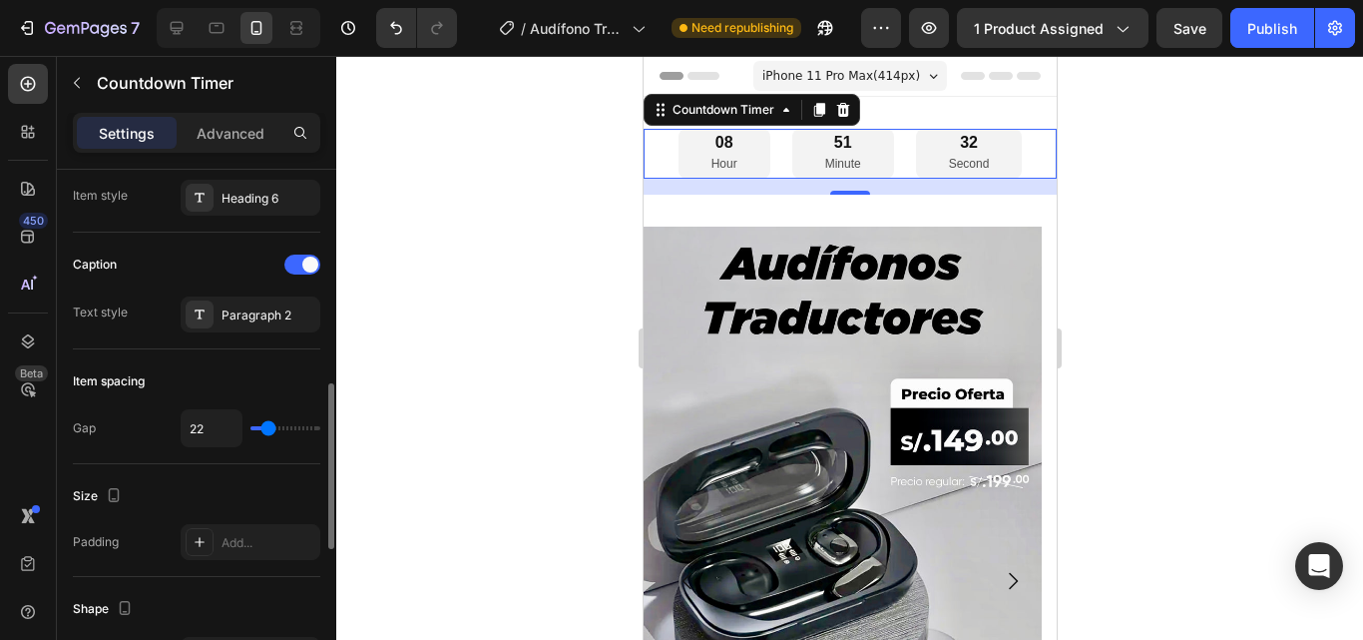
click at [293, 478] on div "Size Padding Add..." at bounding box center [197, 520] width 248 height 113
click at [247, 553] on div "Add..." at bounding box center [251, 542] width 140 height 36
type input "16"
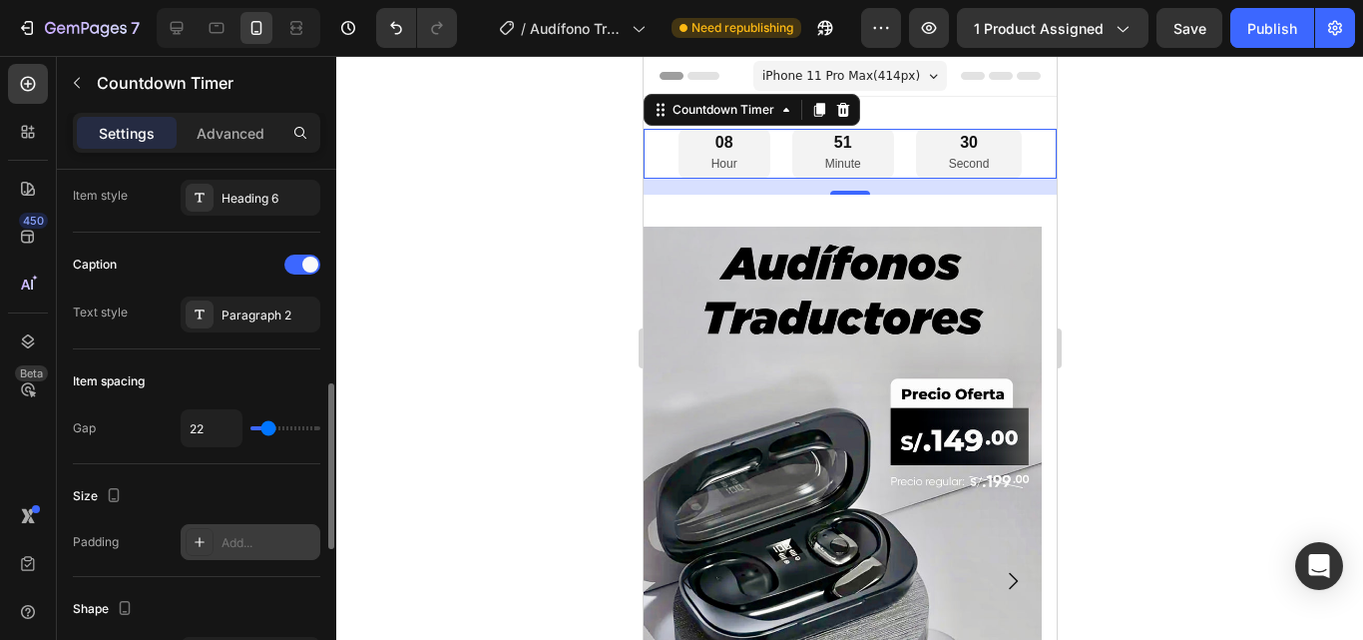
type input "16"
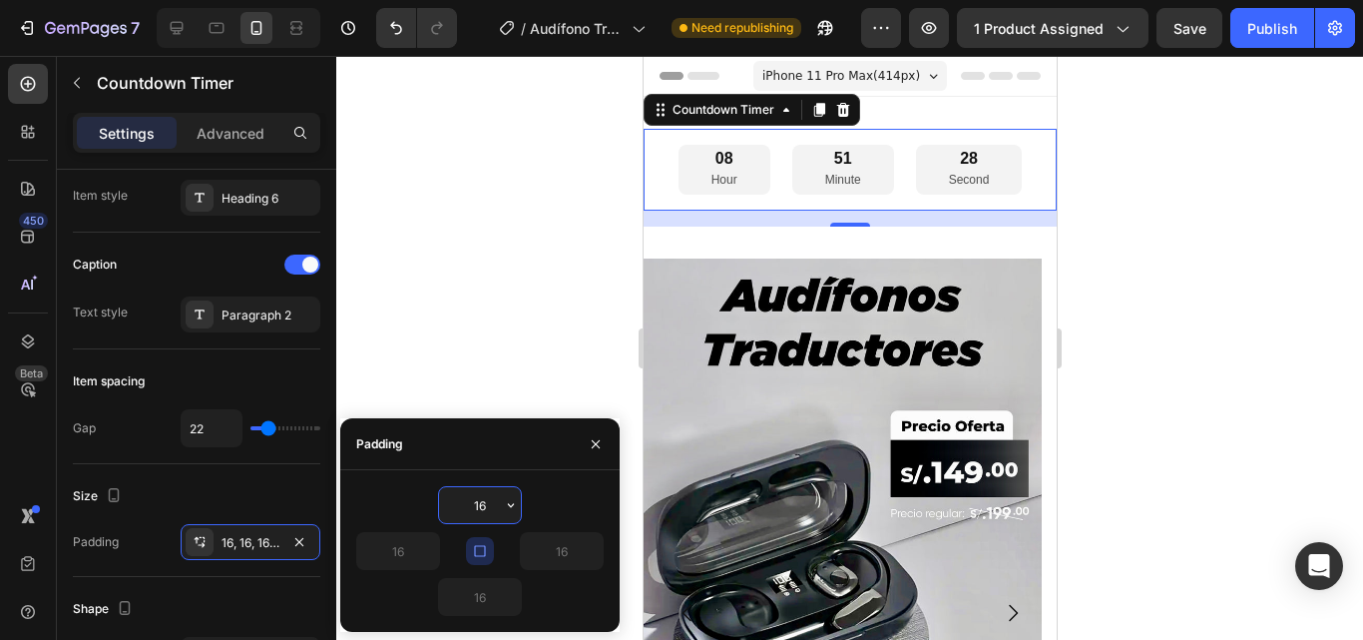
click at [554, 600] on div "16" at bounding box center [480, 597] width 248 height 38
click at [468, 510] on input "16" at bounding box center [480, 505] width 82 height 36
click at [278, 543] on div "16, 16, 16, 16" at bounding box center [251, 543] width 58 height 18
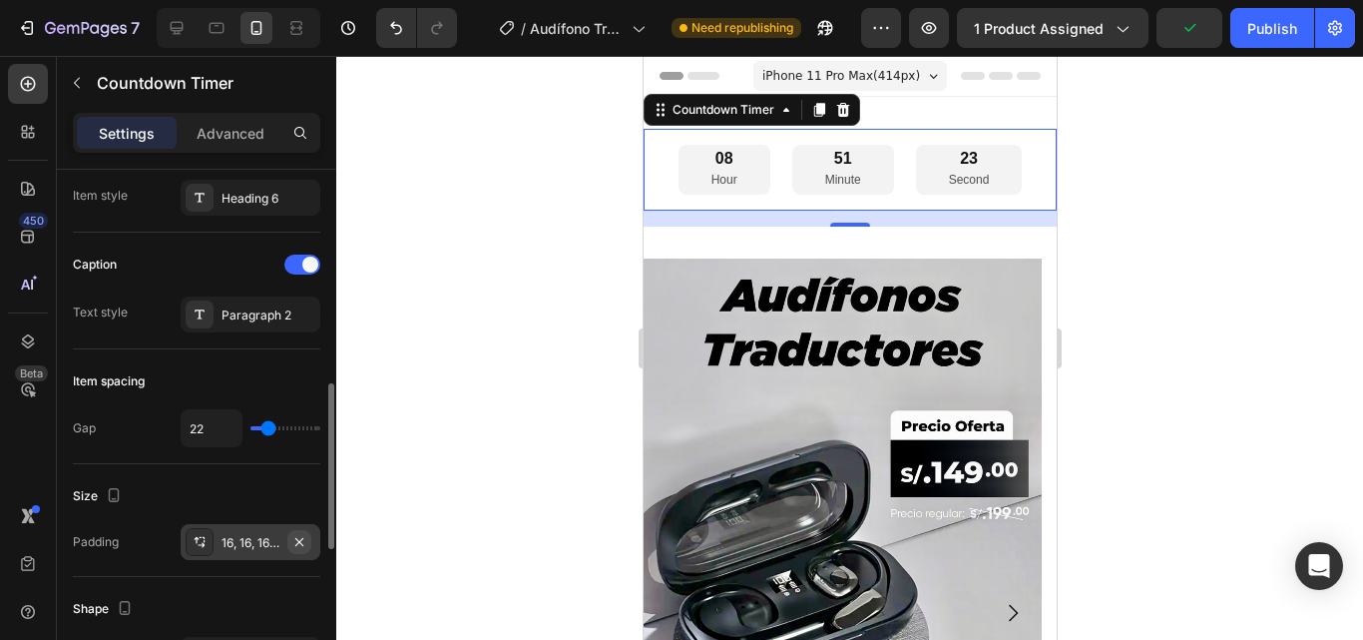
click at [293, 538] on icon "button" at bounding box center [299, 542] width 16 height 16
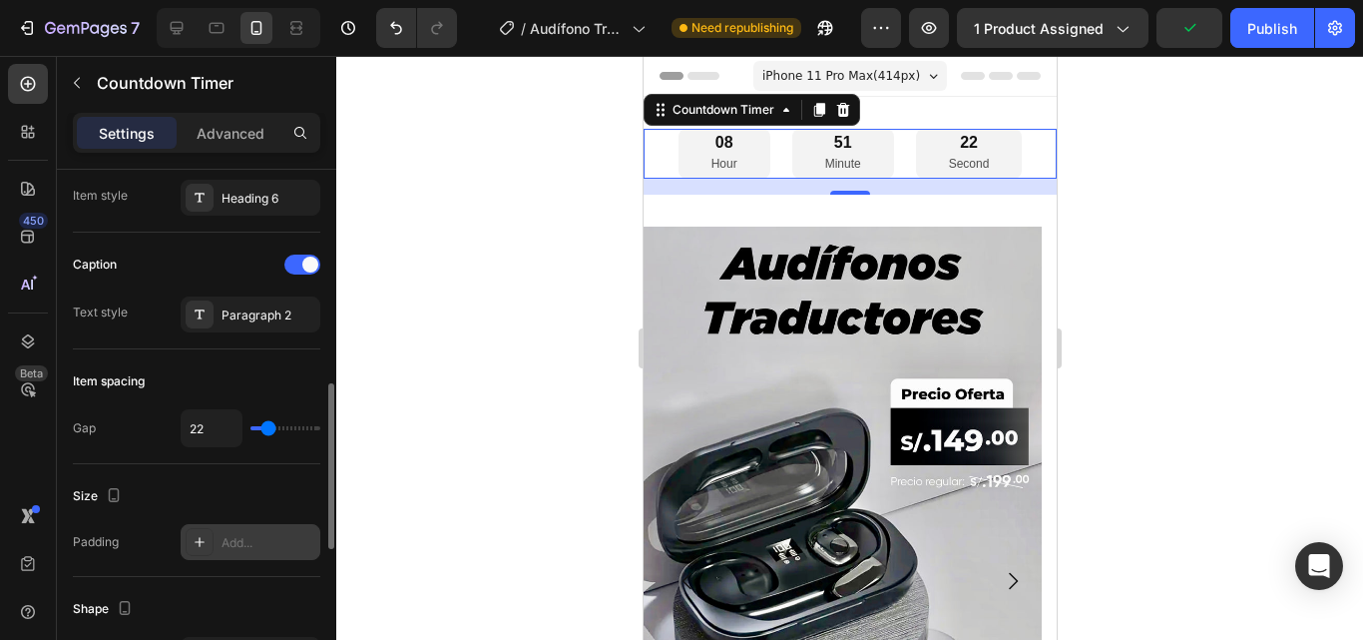
click at [289, 493] on div "Size" at bounding box center [197, 496] width 248 height 32
click at [570, 225] on div at bounding box center [849, 348] width 1027 height 584
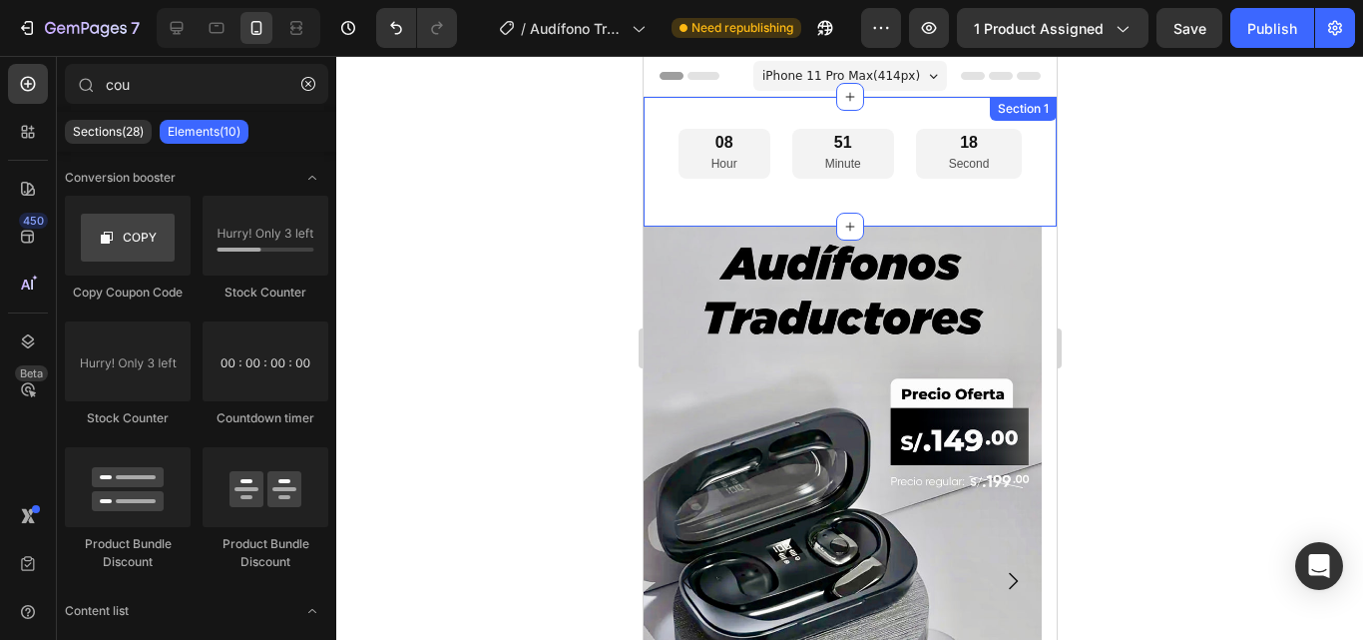
click at [801, 124] on div "08 Hour 51 Minute 18 Second Countdown Timer Section 1" at bounding box center [849, 162] width 413 height 130
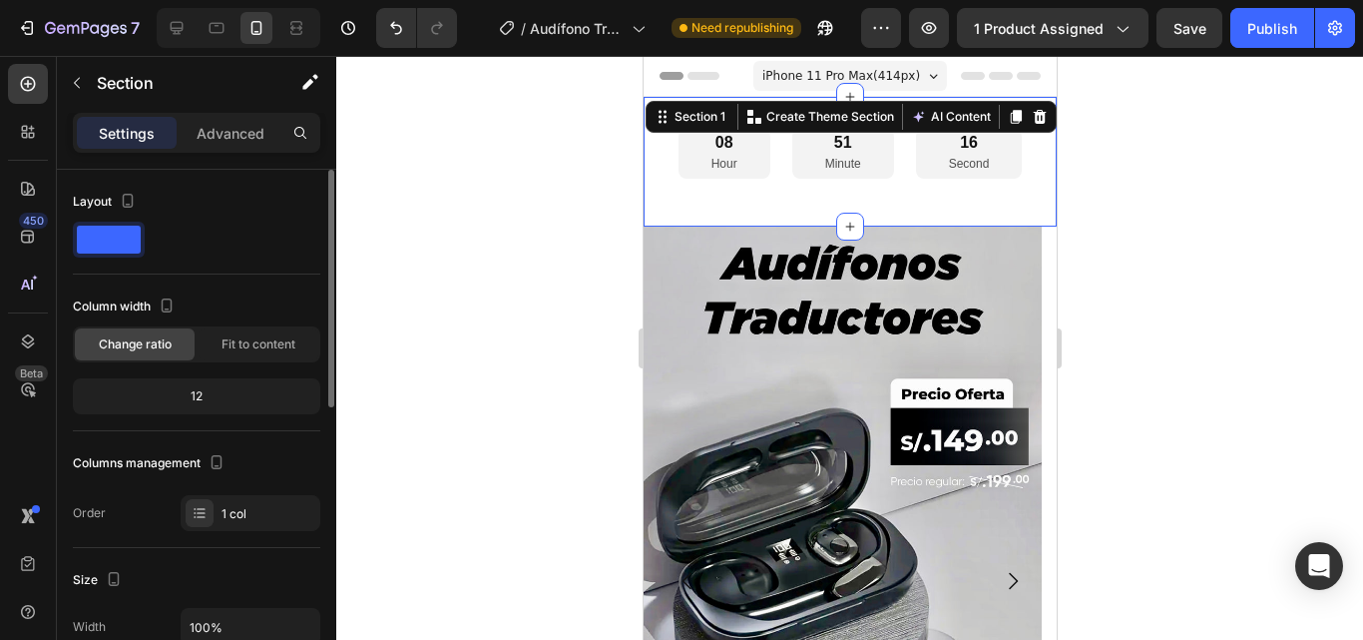
click at [225, 385] on div "12" at bounding box center [197, 396] width 240 height 28
click at [217, 393] on div "12" at bounding box center [197, 396] width 240 height 28
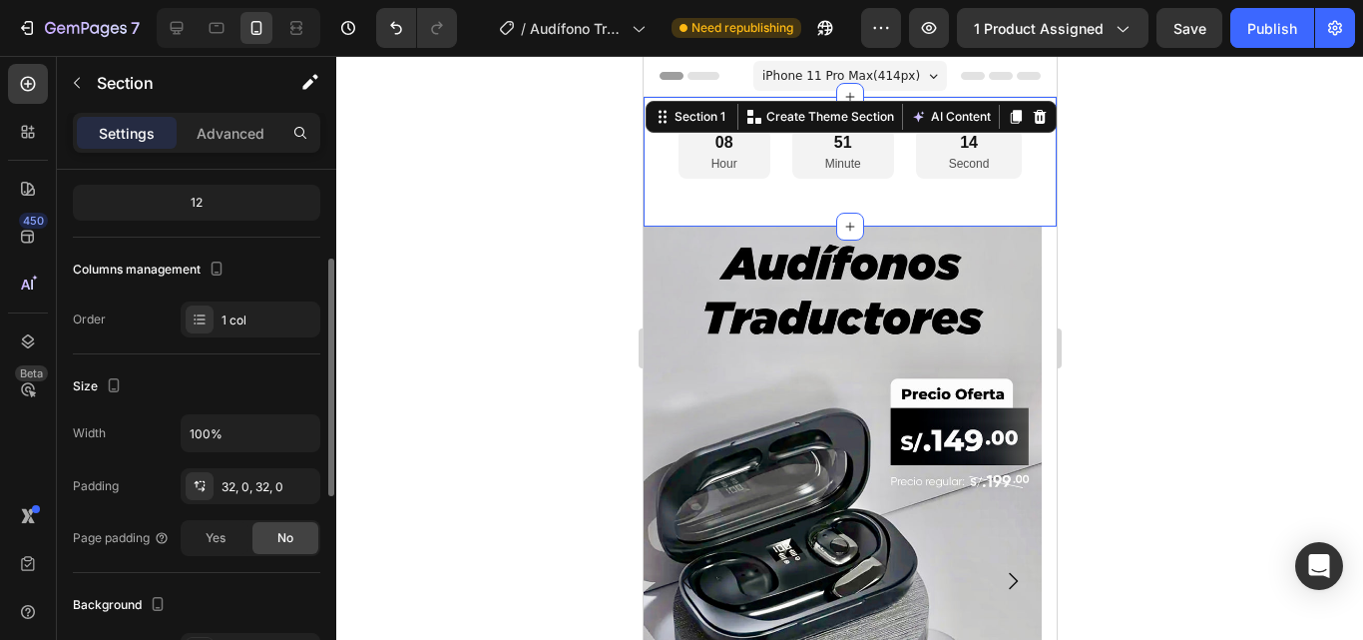
scroll to position [195, 0]
click at [235, 480] on div "32, 0, 32, 0" at bounding box center [251, 486] width 58 height 18
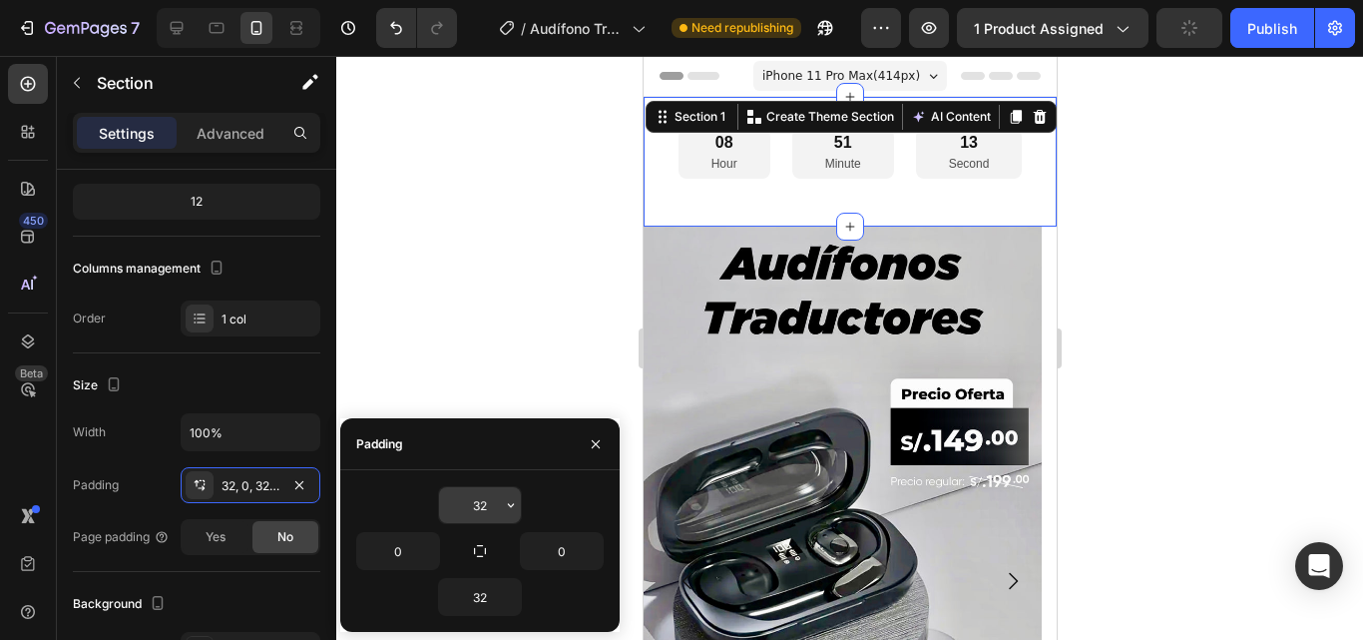
click at [487, 504] on input "32" at bounding box center [480, 505] width 82 height 36
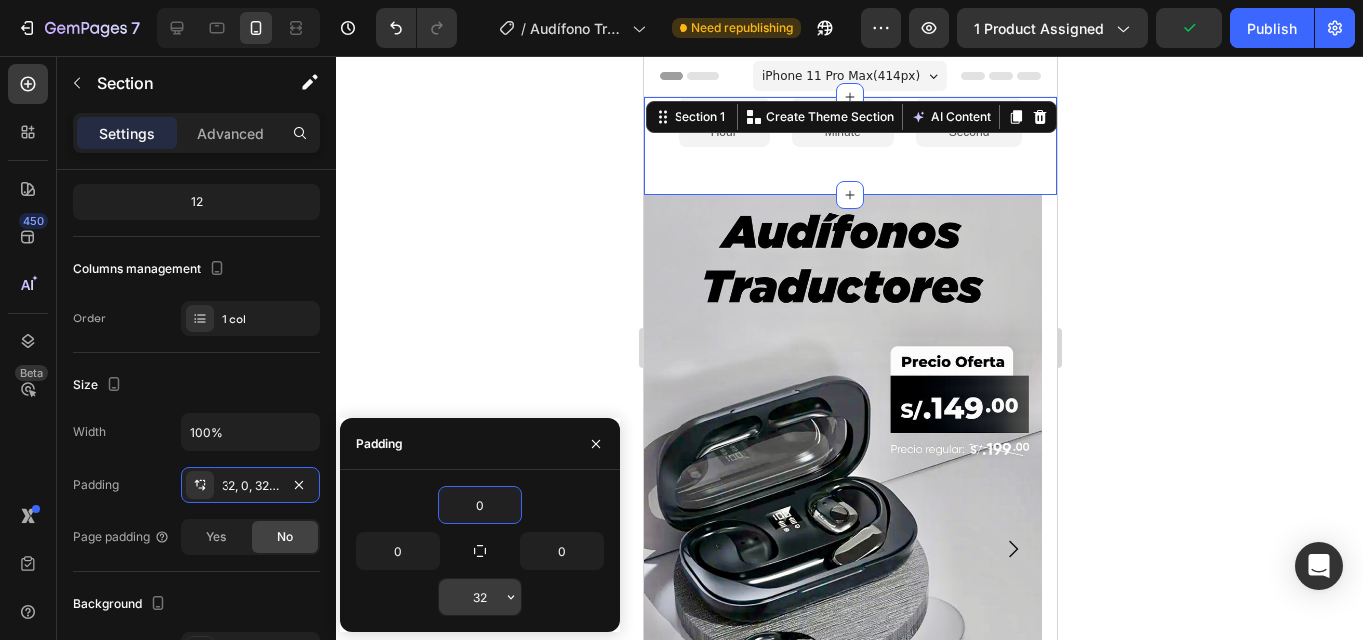
type input "0"
click at [486, 592] on input "32" at bounding box center [480, 597] width 82 height 36
type input "0"
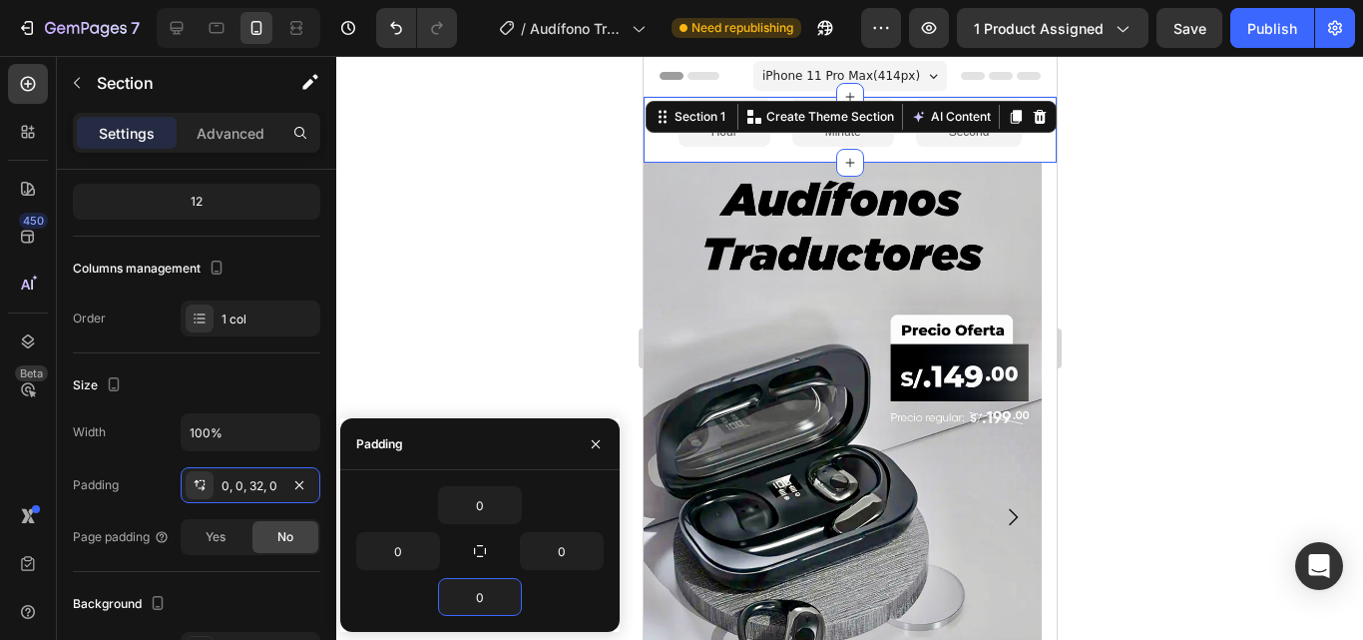
click at [465, 398] on div at bounding box center [849, 348] width 1027 height 584
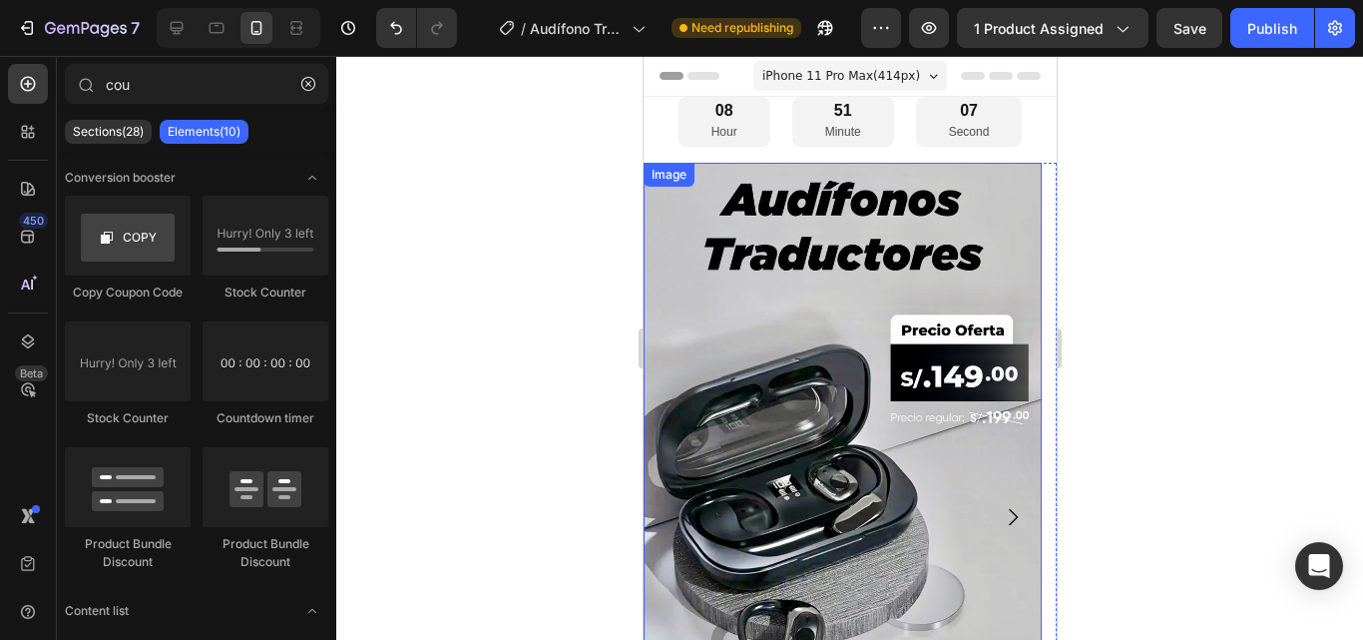
click at [700, 163] on img at bounding box center [842, 517] width 398 height 708
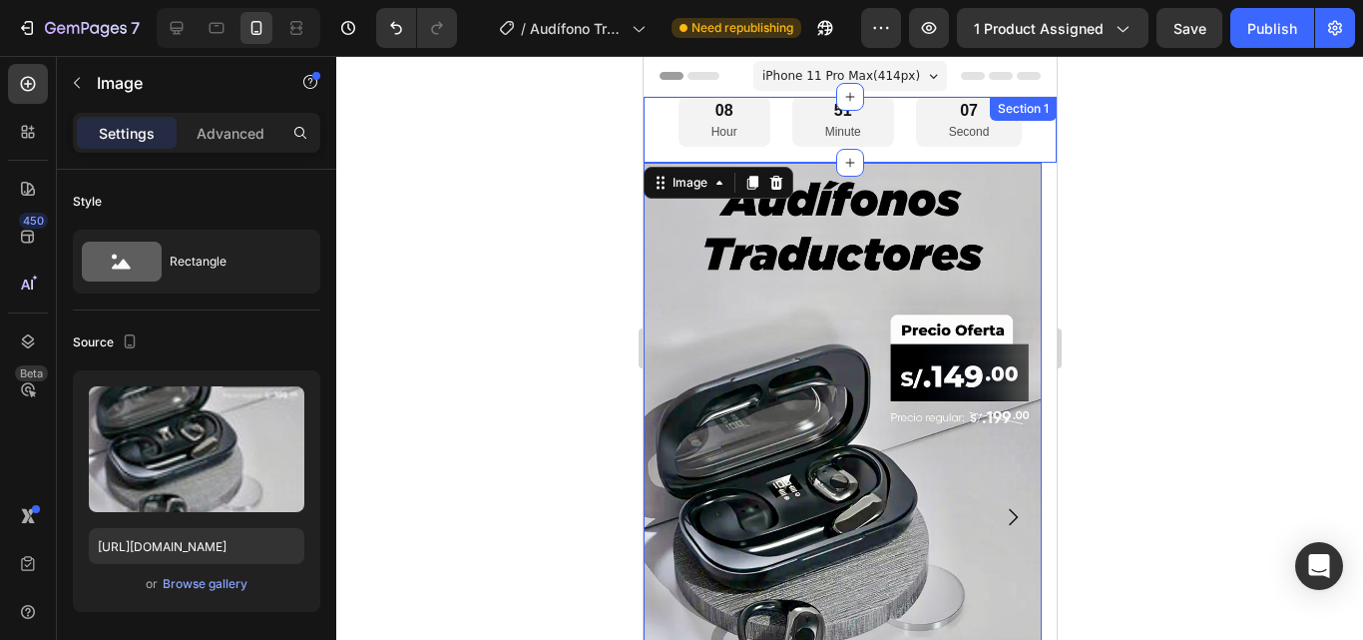
click at [703, 156] on div "08 Hour 51 Minute 07 Second Countdown Timer" at bounding box center [849, 130] width 413 height 66
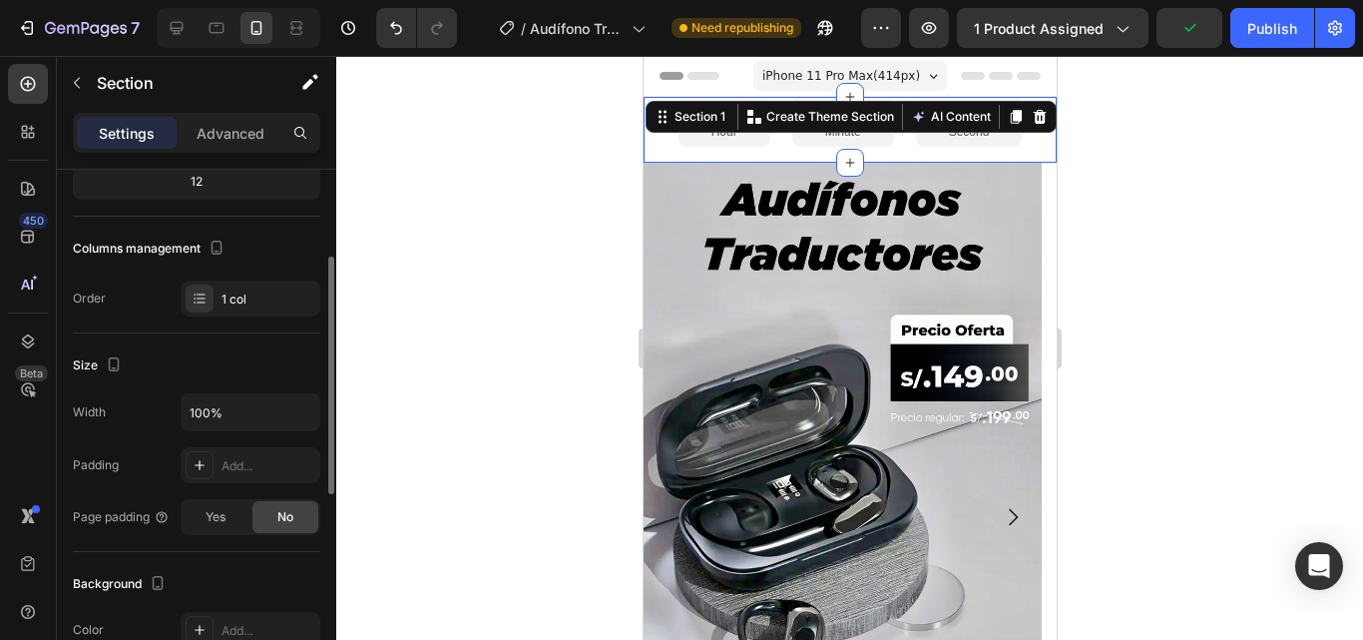
scroll to position [196, 0]
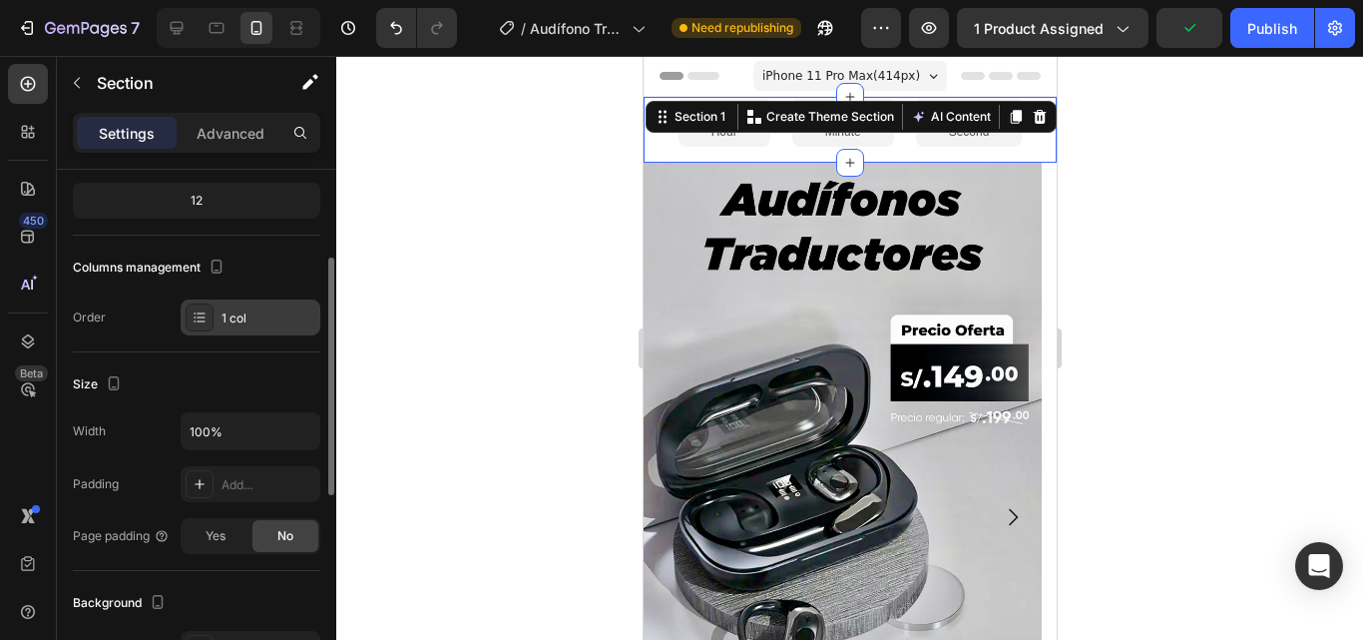
click at [240, 332] on div "1 col" at bounding box center [251, 317] width 140 height 36
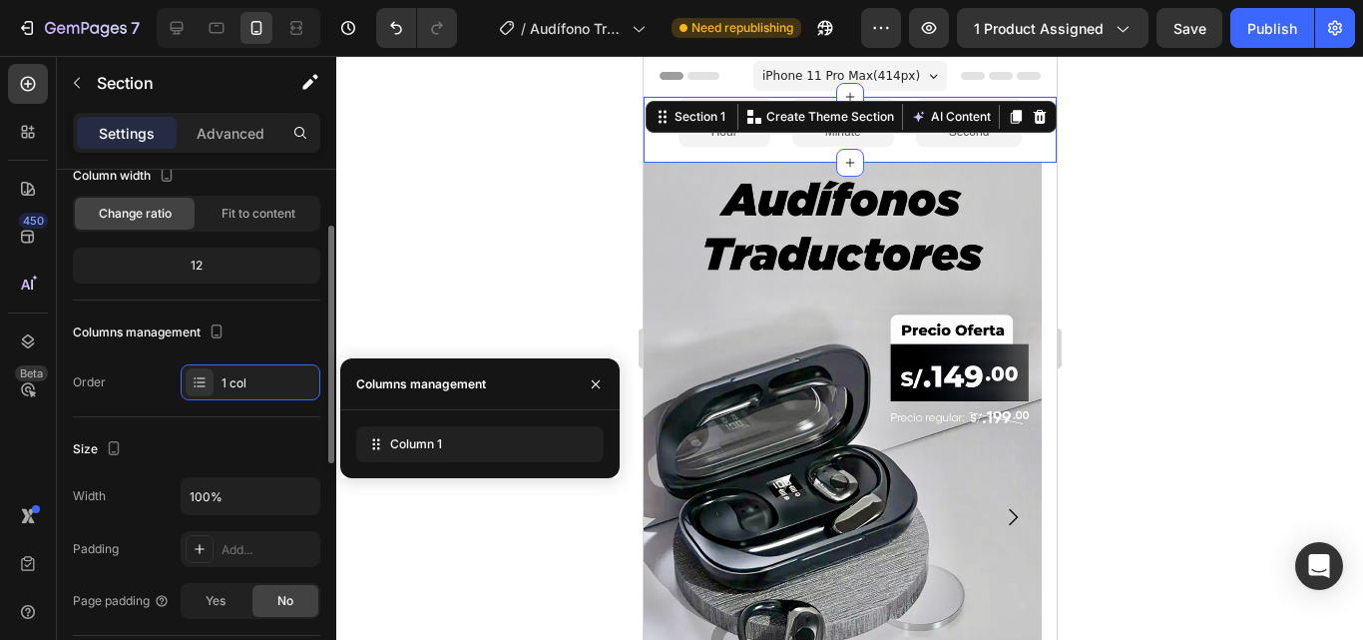
scroll to position [129, 0]
click at [226, 253] on div "12" at bounding box center [197, 268] width 248 height 36
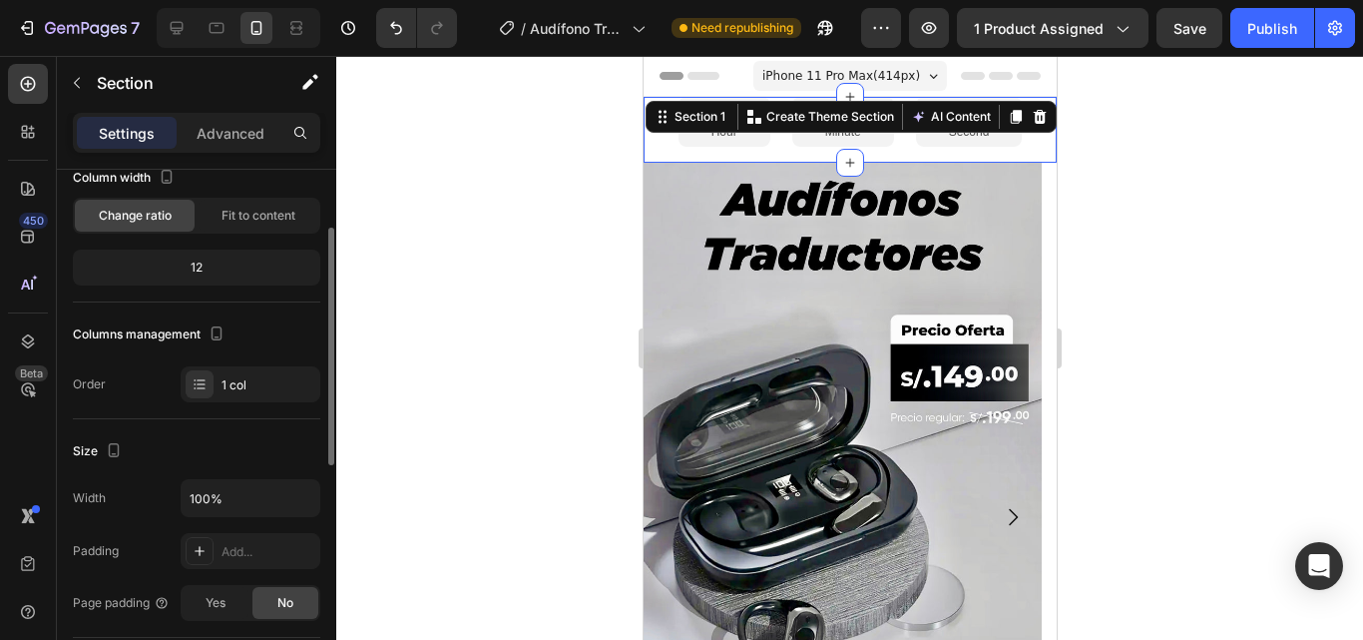
click at [194, 274] on div "12" at bounding box center [197, 268] width 240 height 28
click at [194, 272] on div "12" at bounding box center [197, 268] width 240 height 28
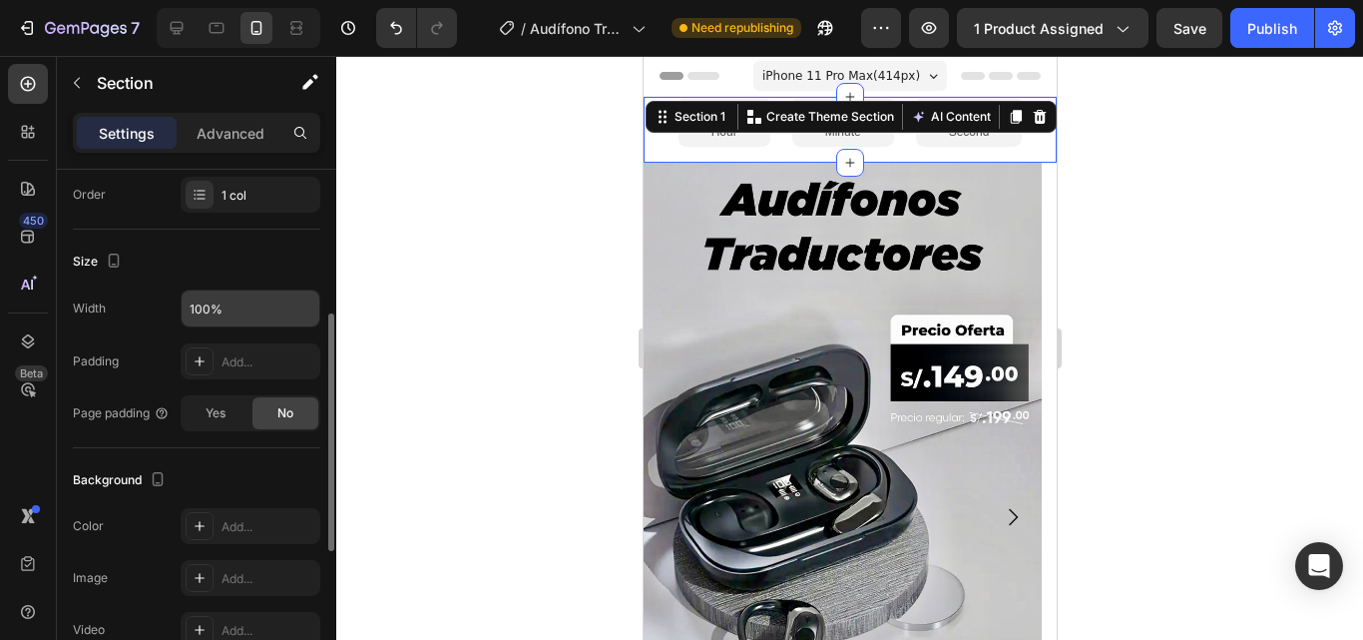
scroll to position [322, 0]
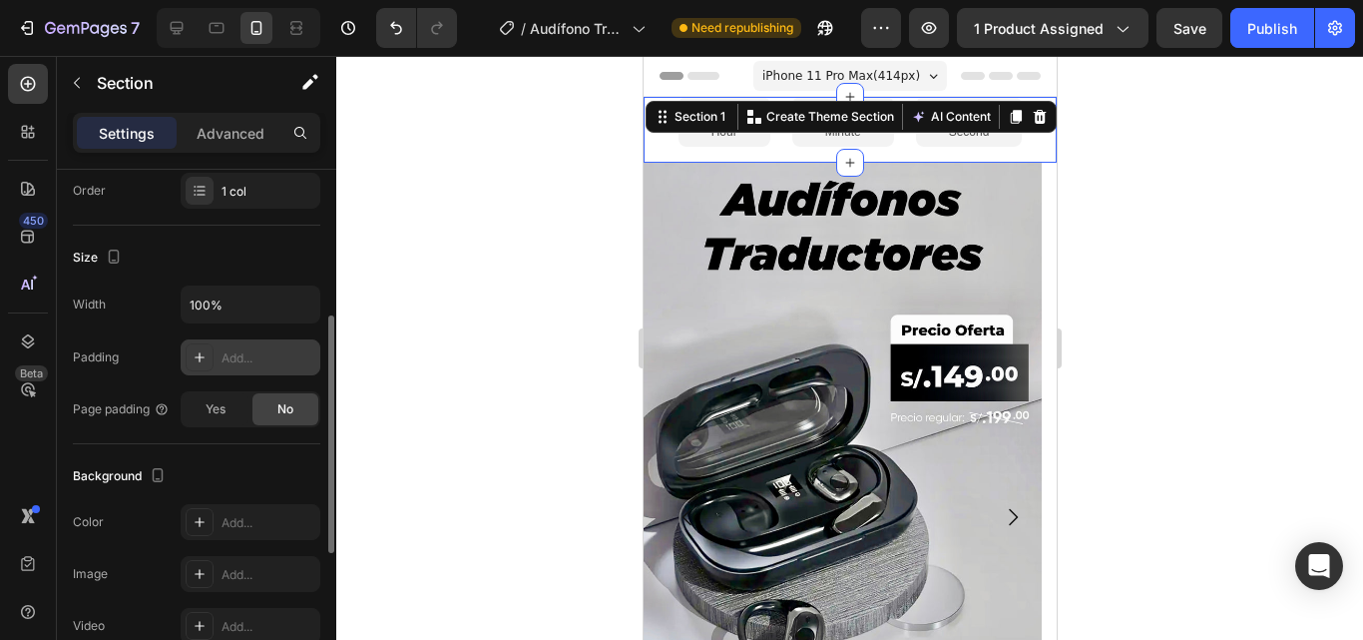
click at [249, 360] on div "Add..." at bounding box center [269, 358] width 94 height 18
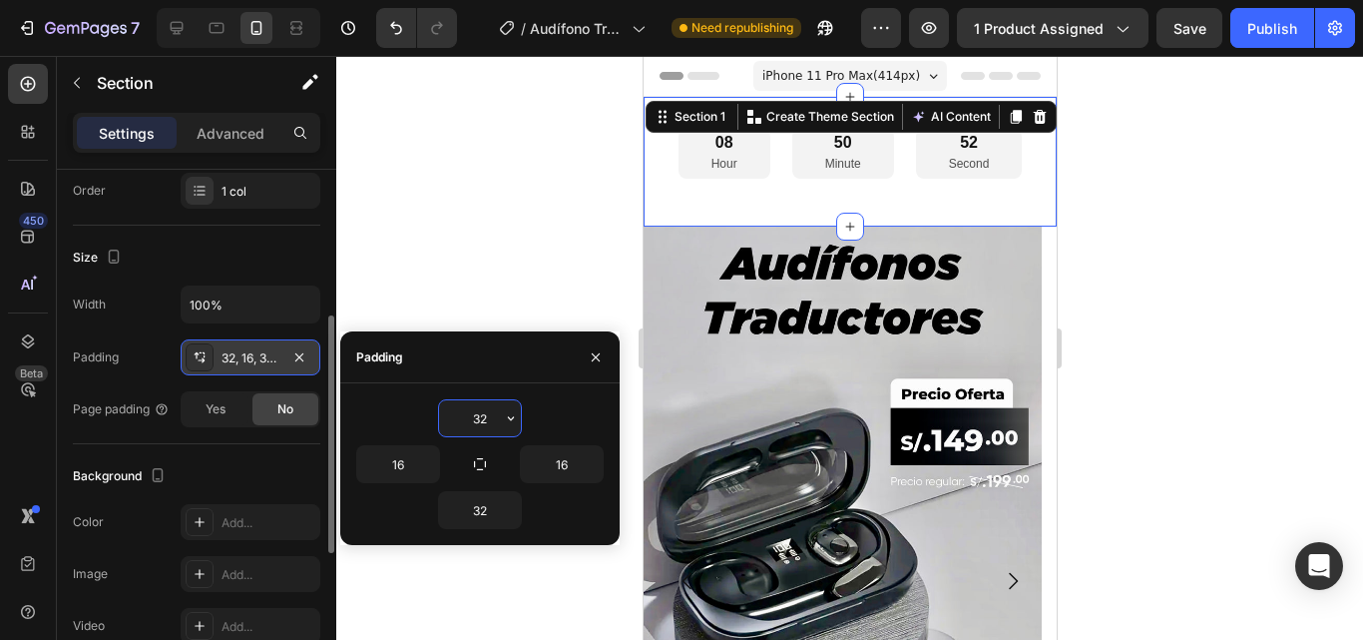
click at [539, 412] on div "32" at bounding box center [480, 418] width 248 height 38
click at [455, 253] on div at bounding box center [849, 348] width 1027 height 584
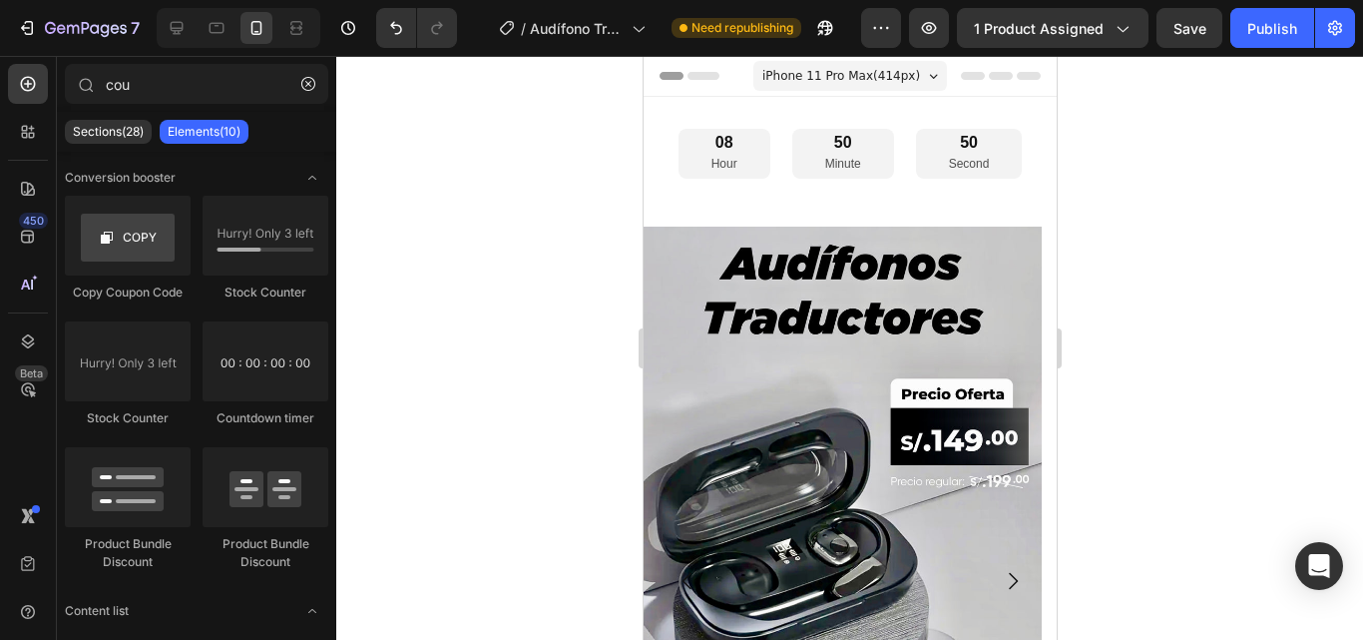
click at [775, 211] on div "08 Hour 50 Minute 50 Second Countdown Timer Section 1" at bounding box center [849, 162] width 413 height 130
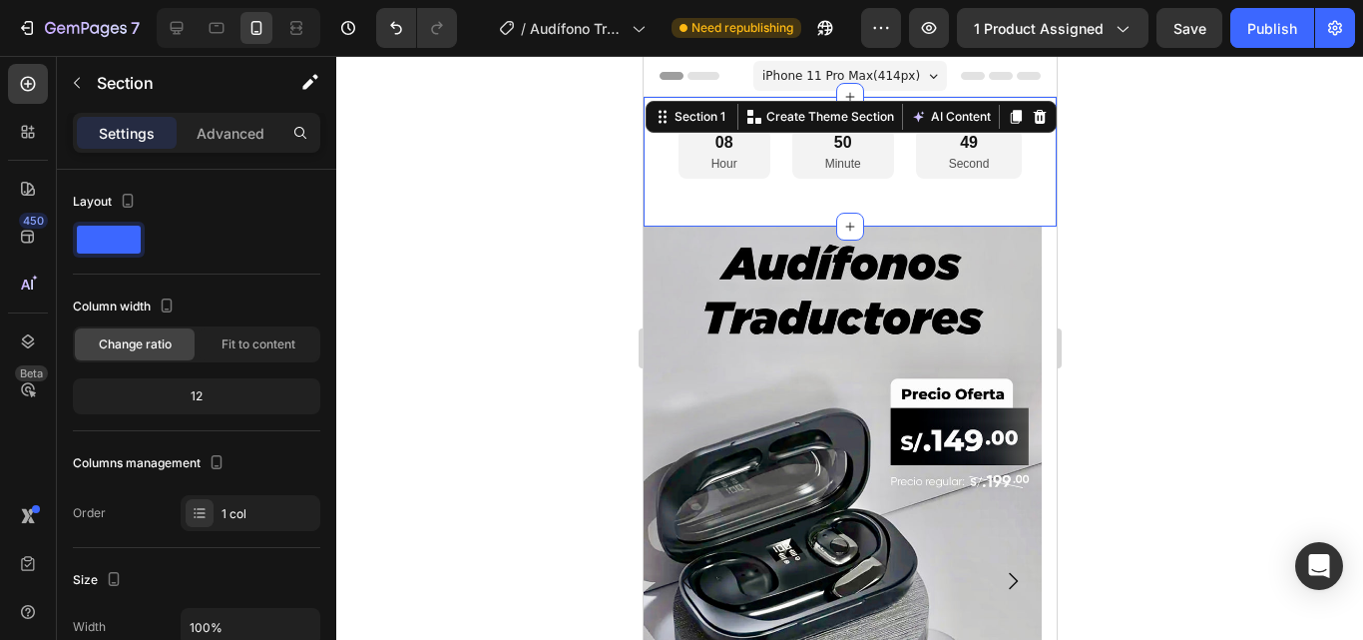
click at [570, 242] on div at bounding box center [849, 348] width 1027 height 584
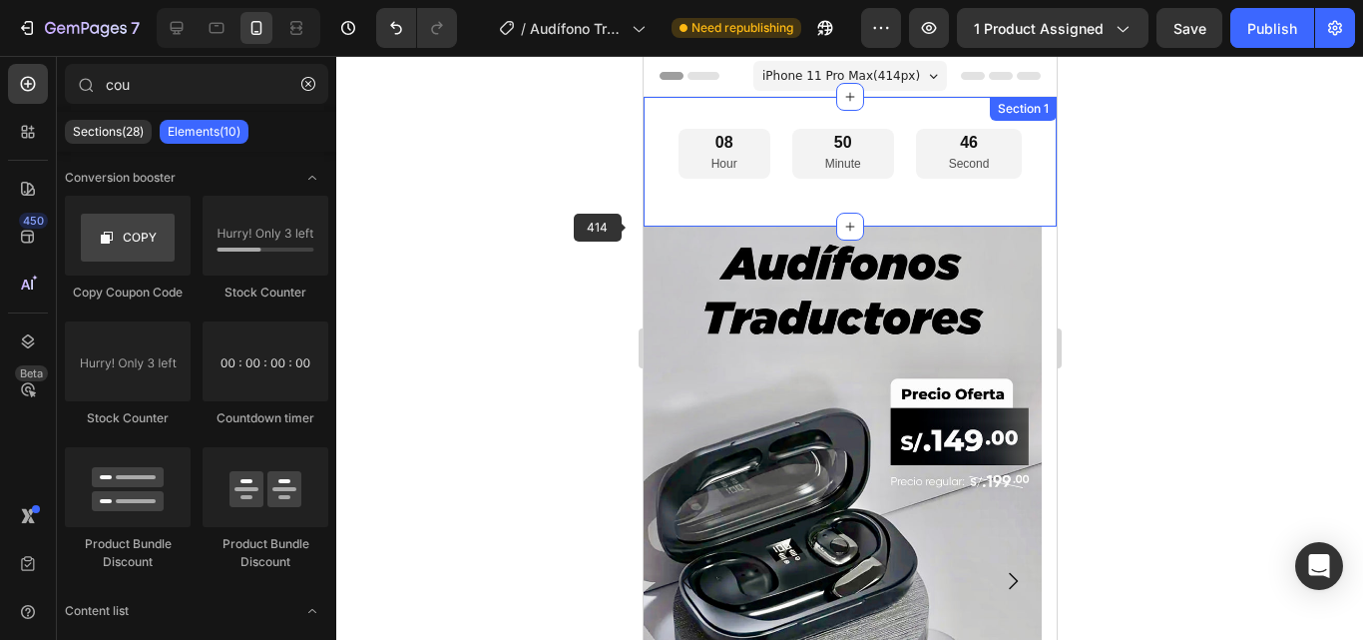
click at [661, 207] on div "08 Hour 50 Minute 46 Second Countdown Timer Section 1" at bounding box center [849, 162] width 413 height 130
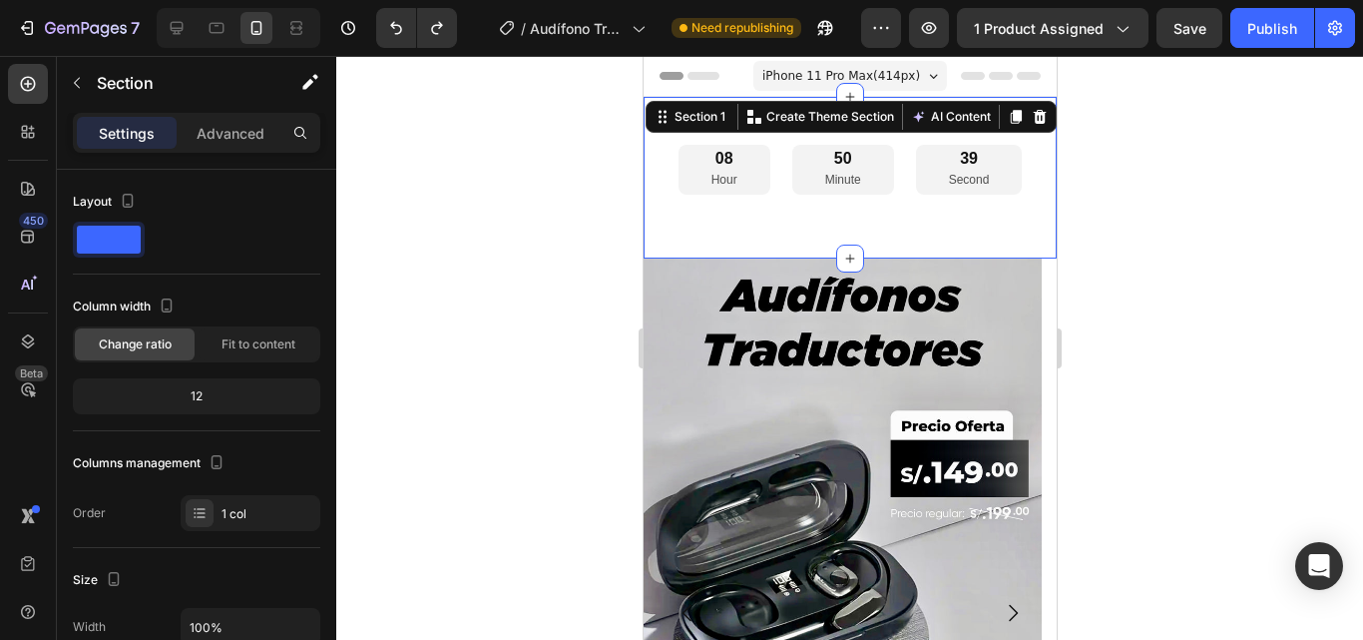
click at [537, 360] on div at bounding box center [849, 348] width 1027 height 584
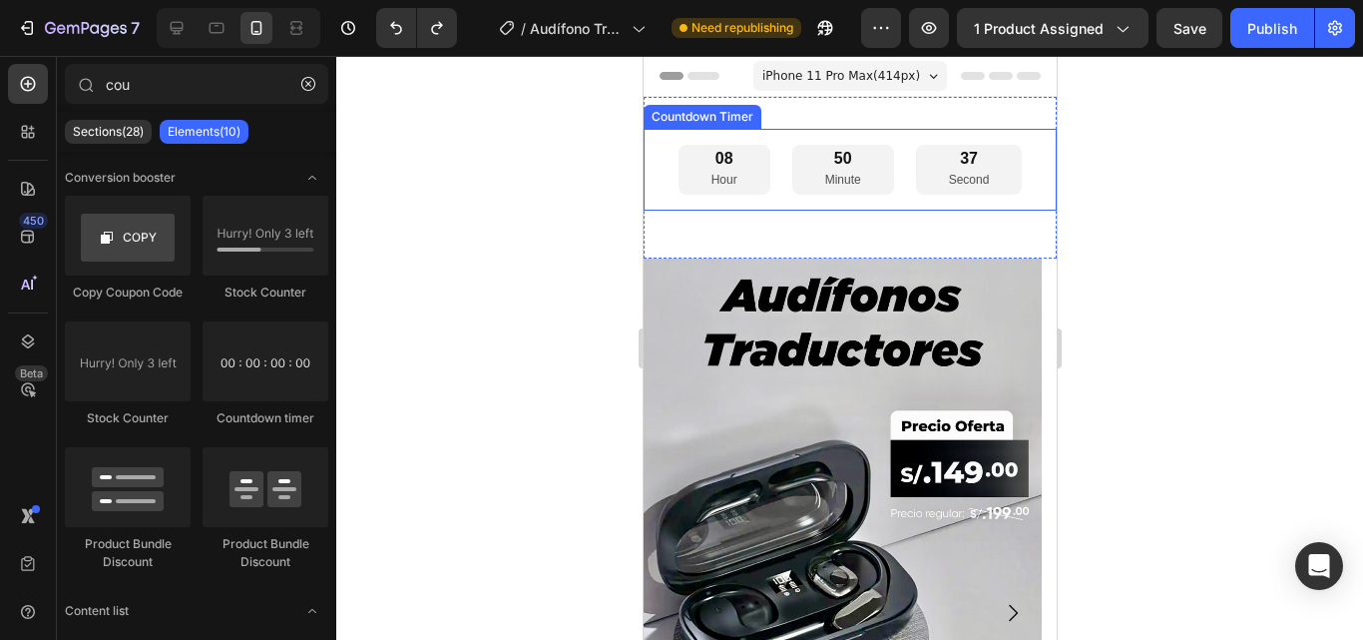
click at [775, 204] on div "08 Hour 50 Minute 37 Second Countdown Timer" at bounding box center [849, 170] width 413 height 82
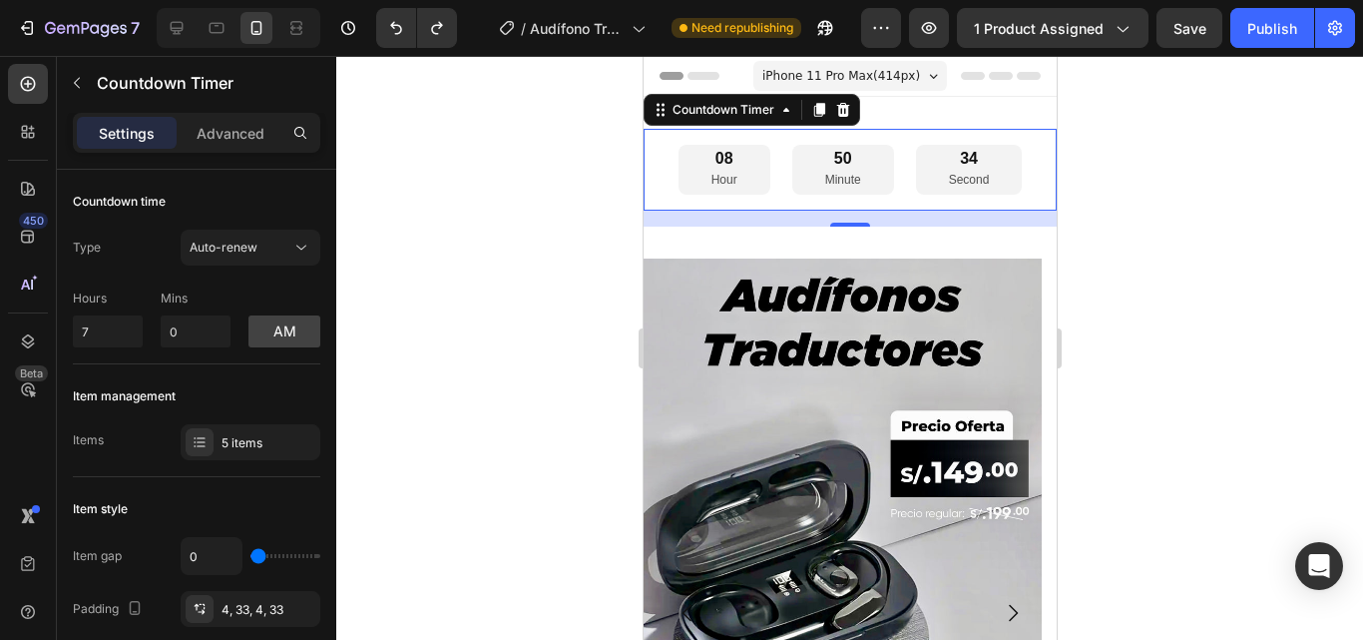
click at [695, 179] on div "08 Hour" at bounding box center [724, 170] width 92 height 50
click at [281, 428] on div "5 items" at bounding box center [251, 442] width 140 height 36
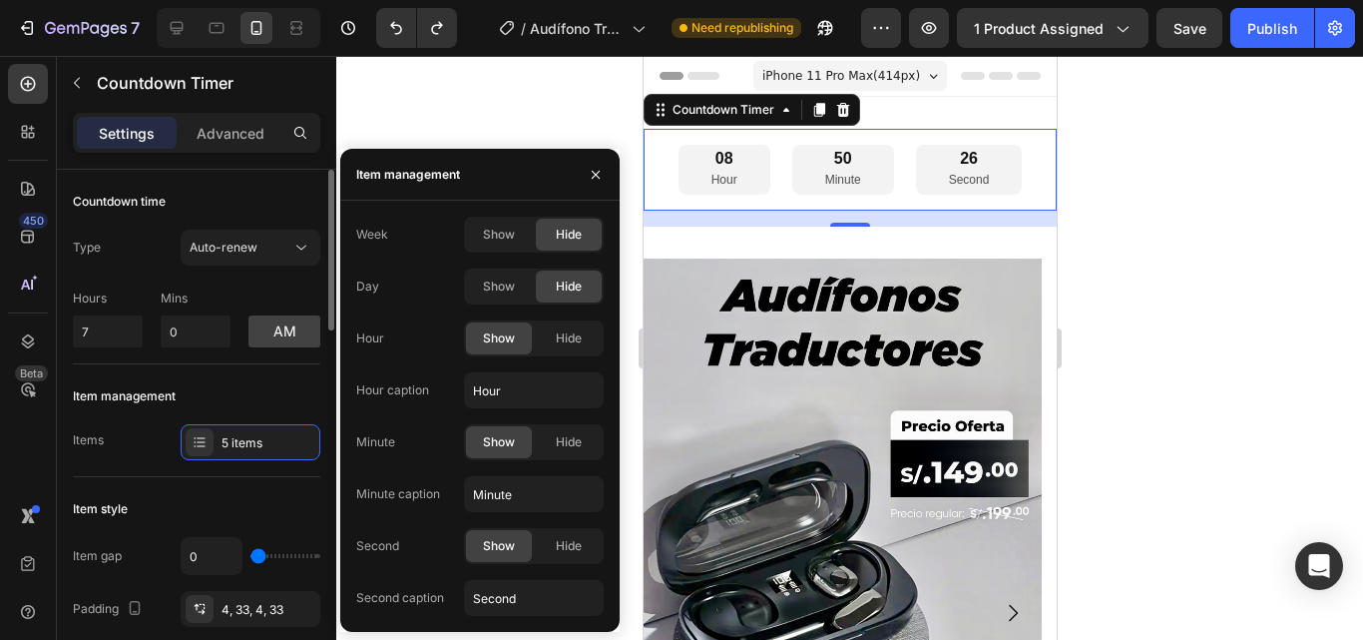
click at [295, 392] on div "Item management" at bounding box center [197, 396] width 248 height 32
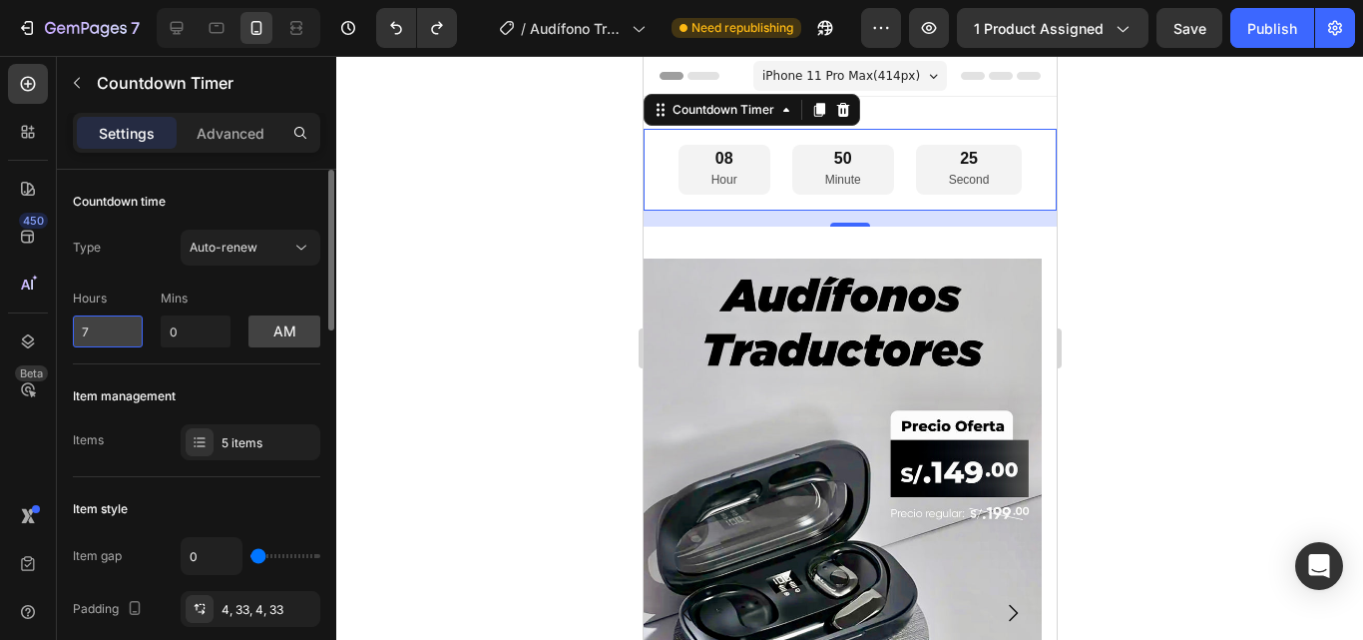
click at [117, 326] on input "7" at bounding box center [108, 331] width 70 height 32
type input "8"
click at [216, 477] on div "Countdown time Type Auto-renew Hours 8 Mins 0 am" at bounding box center [197, 638] width 248 height 322
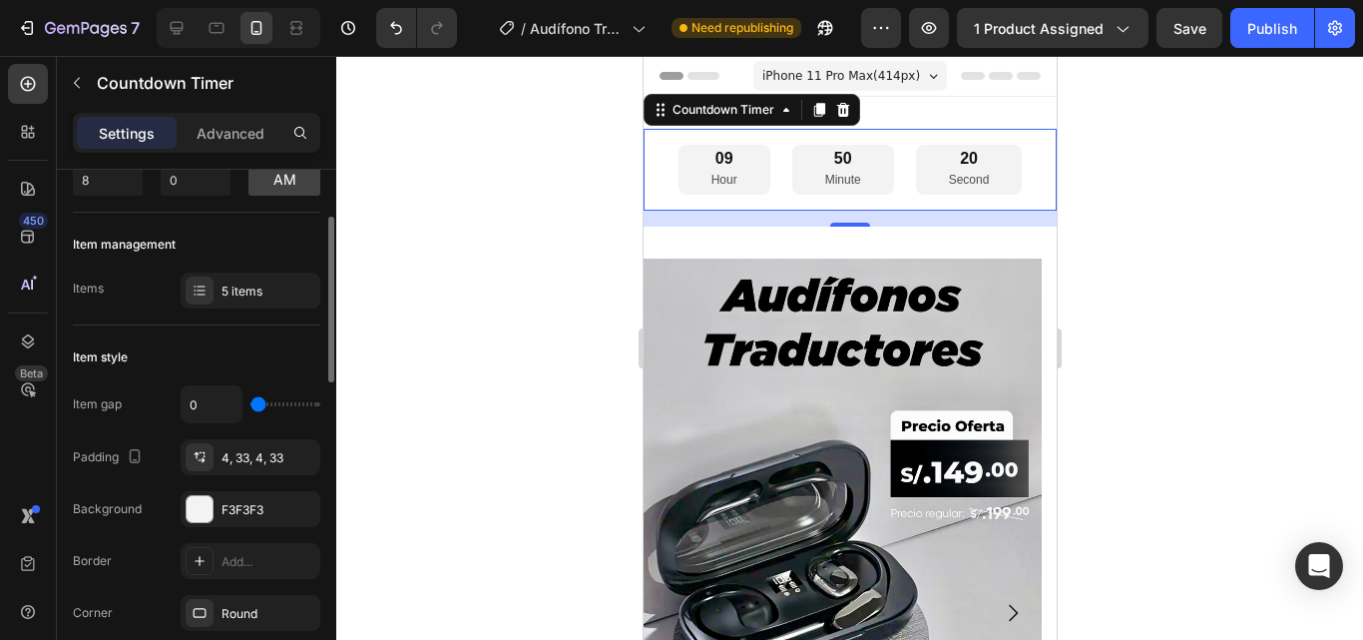
scroll to position [150, 0]
click at [456, 298] on div at bounding box center [849, 348] width 1027 height 584
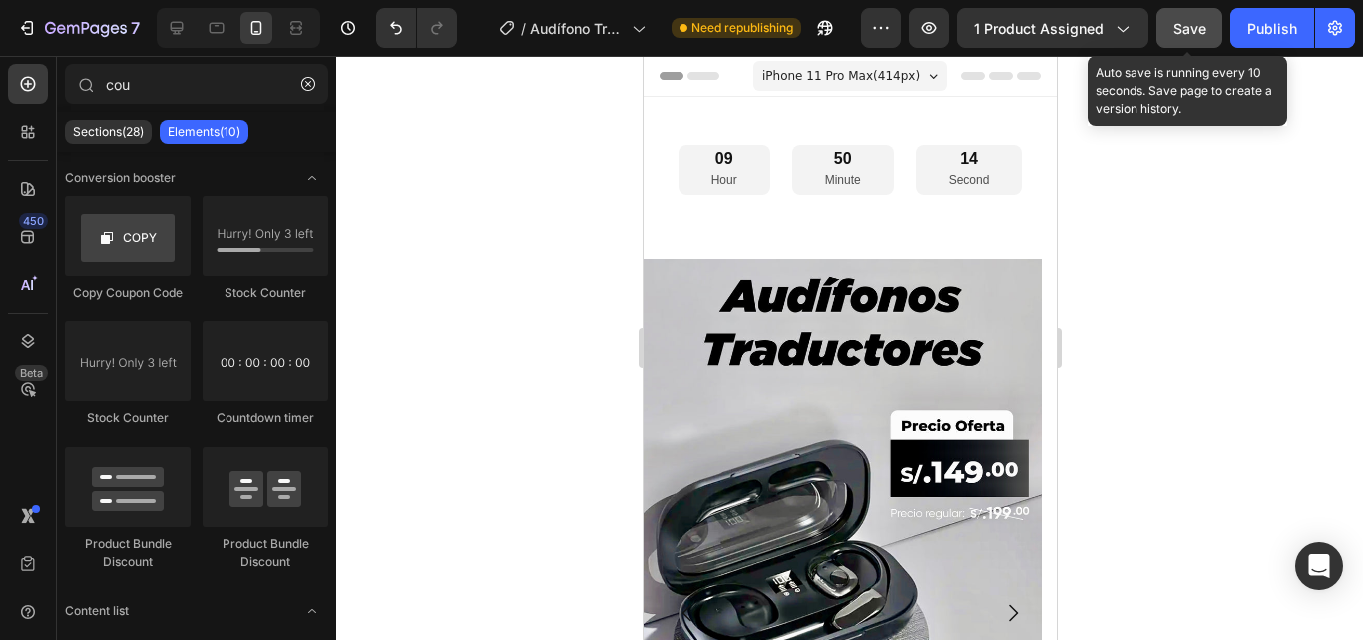
click at [1199, 37] on div "Save" at bounding box center [1190, 28] width 33 height 21
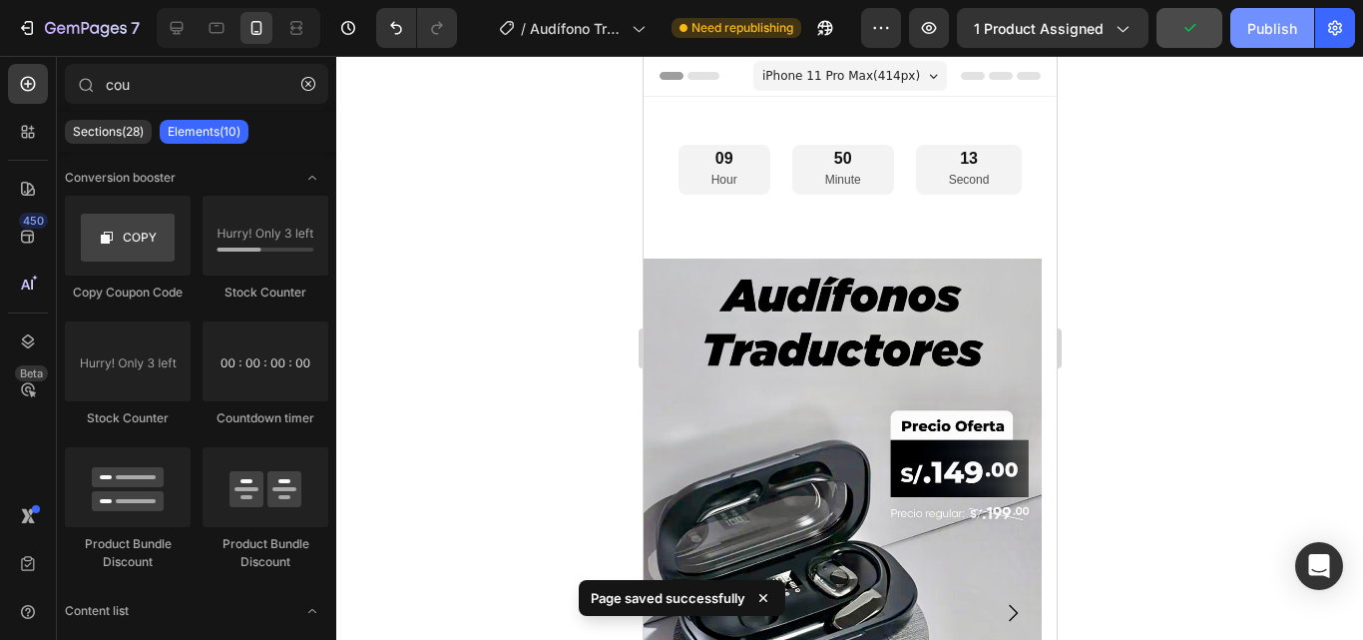
click at [1260, 37] on div "Publish" at bounding box center [1273, 28] width 50 height 21
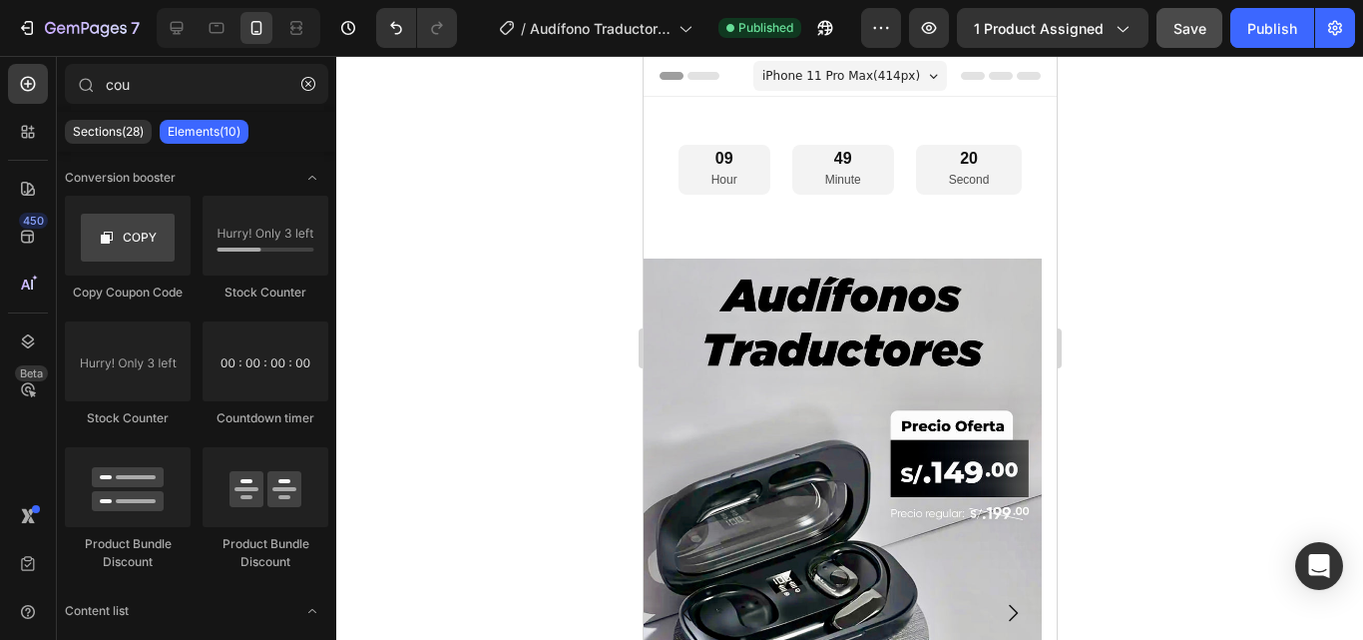
click at [1242, 158] on div at bounding box center [849, 348] width 1027 height 584
click at [588, 141] on div at bounding box center [849, 348] width 1027 height 584
click at [439, 172] on div at bounding box center [849, 348] width 1027 height 584
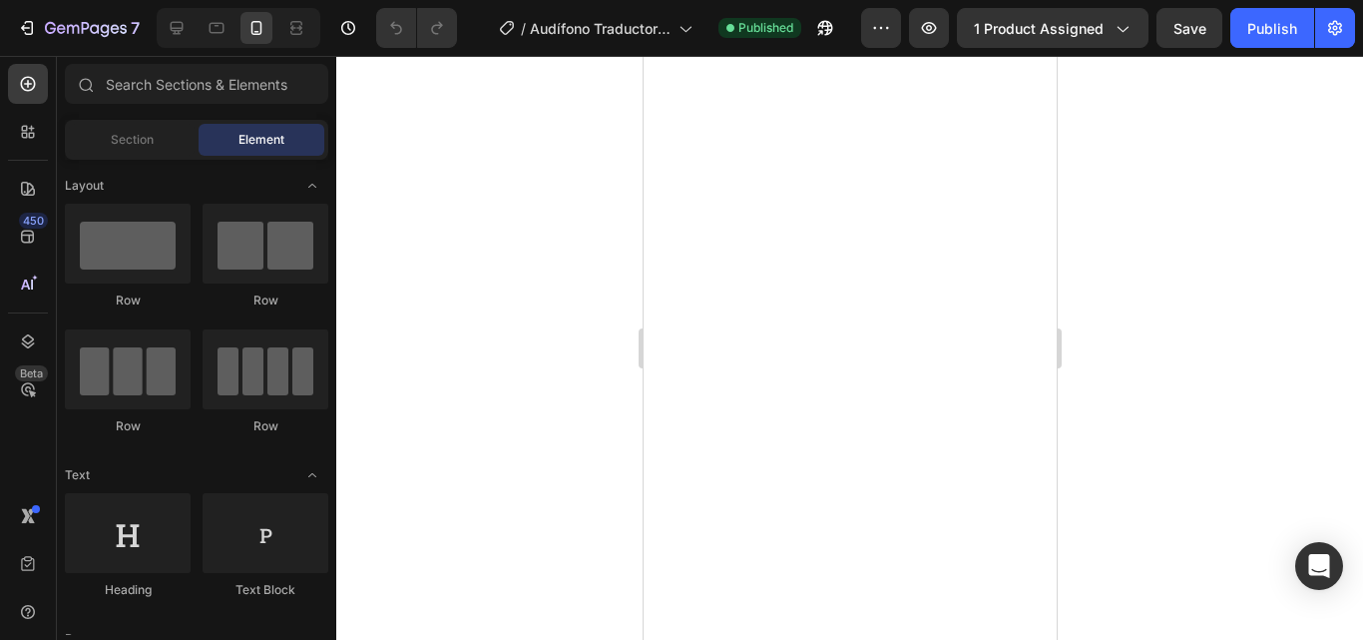
click at [80, 33] on icon "button" at bounding box center [86, 29] width 82 height 17
